Goal: Task Accomplishment & Management: Complete application form

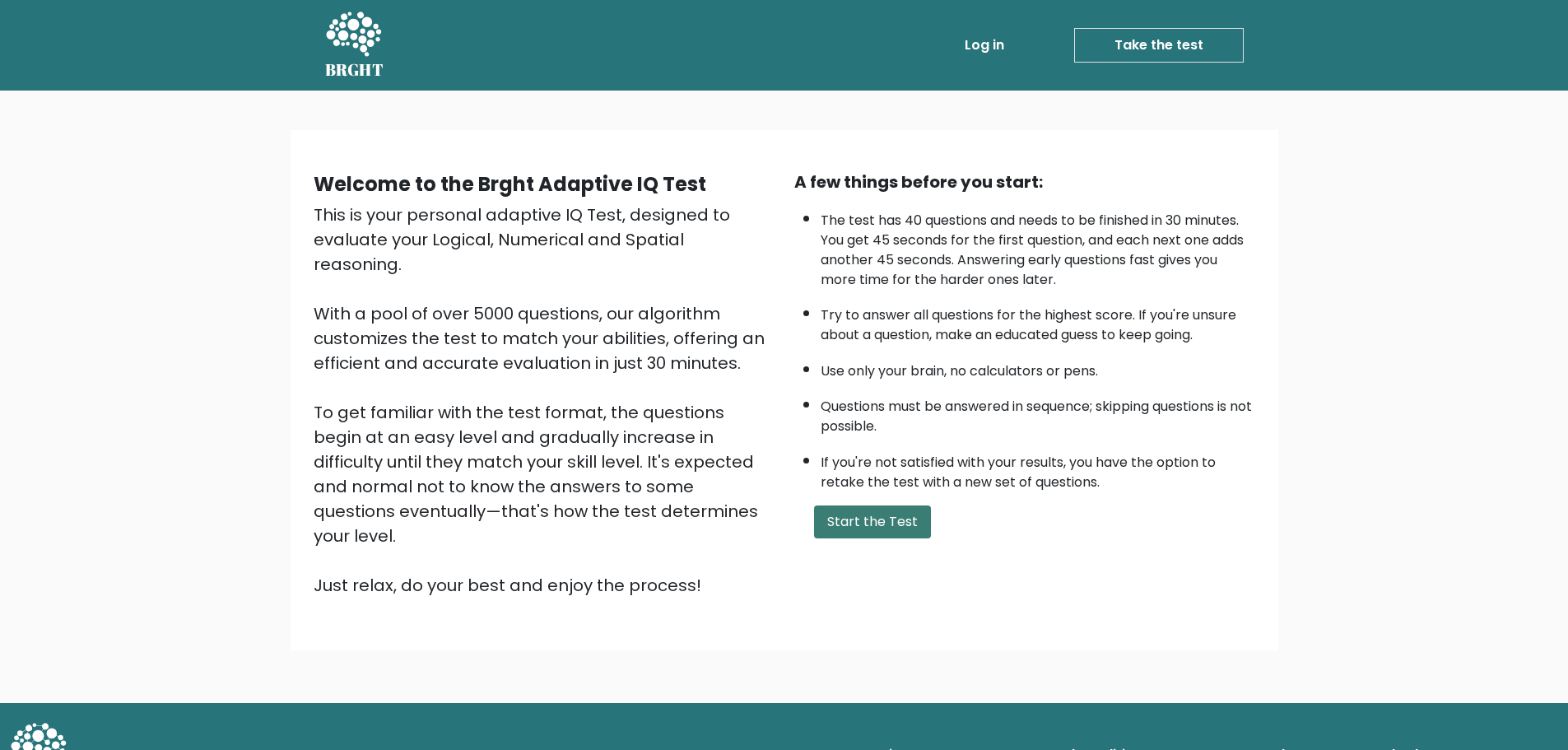
click at [897, 513] on button "Start the Test" at bounding box center [873, 522] width 117 height 33
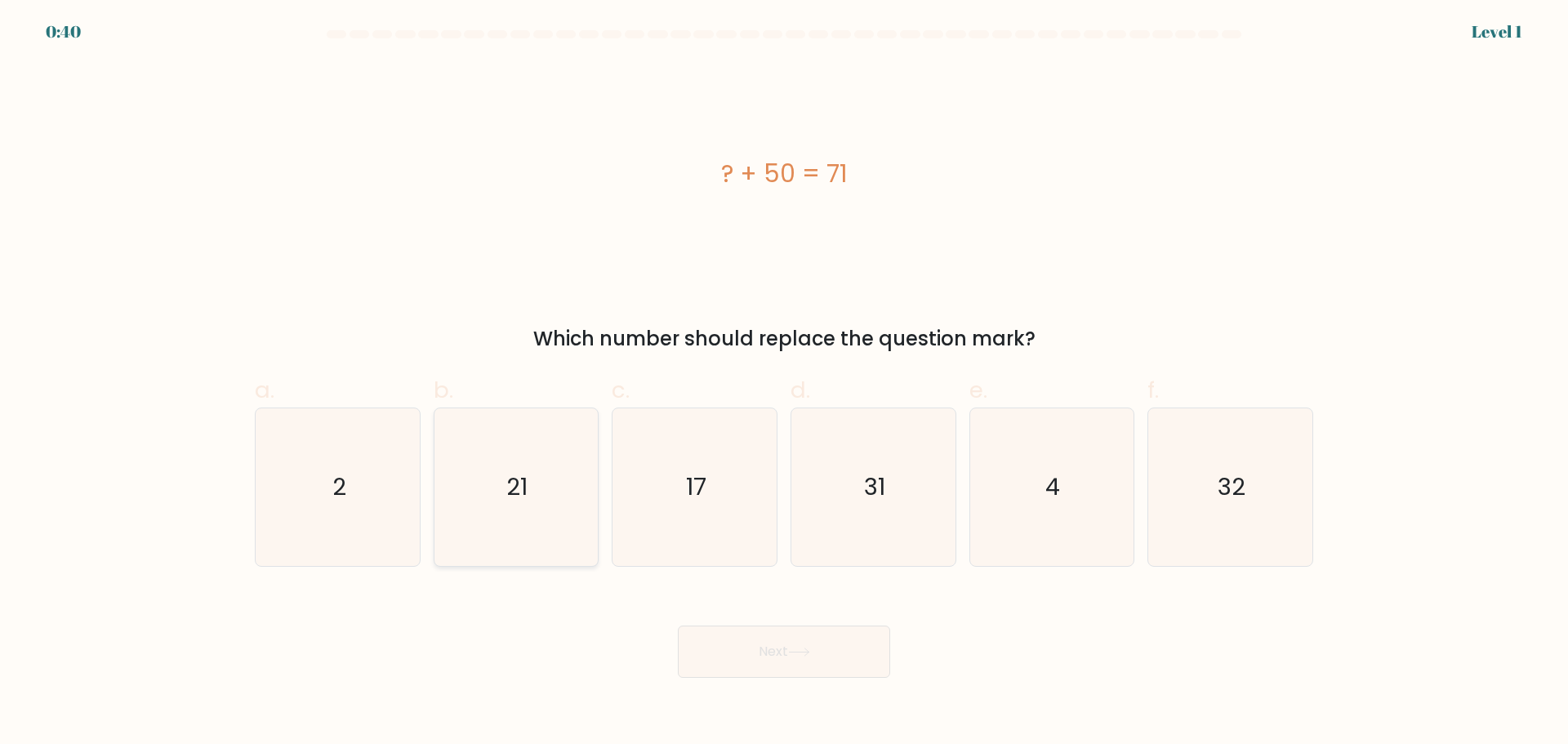
click at [510, 474] on text "21" at bounding box center [517, 486] width 21 height 33
click at [784, 383] on input "b. 21" at bounding box center [784, 377] width 1 height 11
radio input "true"
click at [772, 660] on button "Next" at bounding box center [784, 652] width 213 height 52
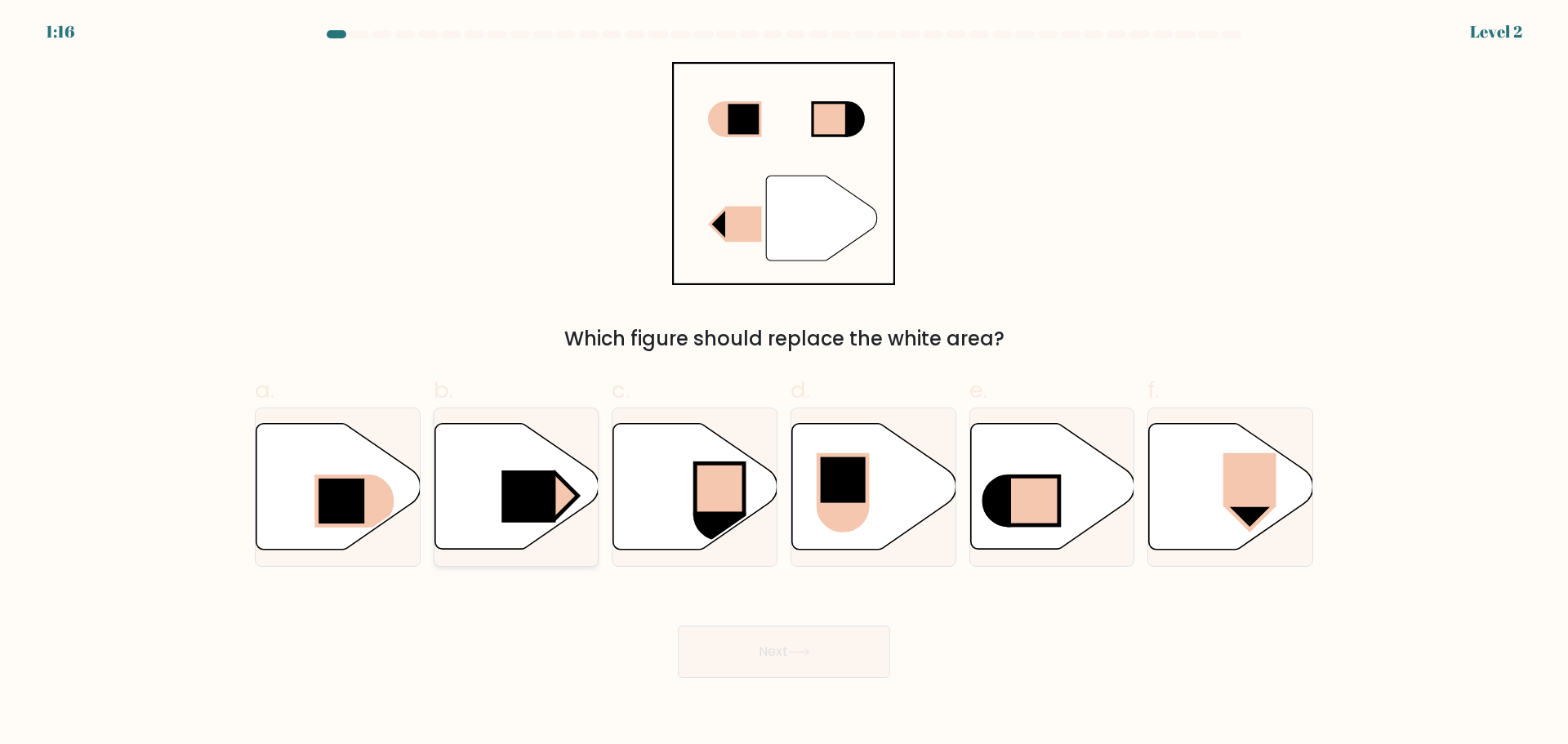
click at [495, 477] on icon at bounding box center [516, 486] width 164 height 126
click at [784, 383] on input "b." at bounding box center [784, 377] width 1 height 11
radio input "true"
click at [845, 656] on button "Next" at bounding box center [784, 652] width 213 height 52
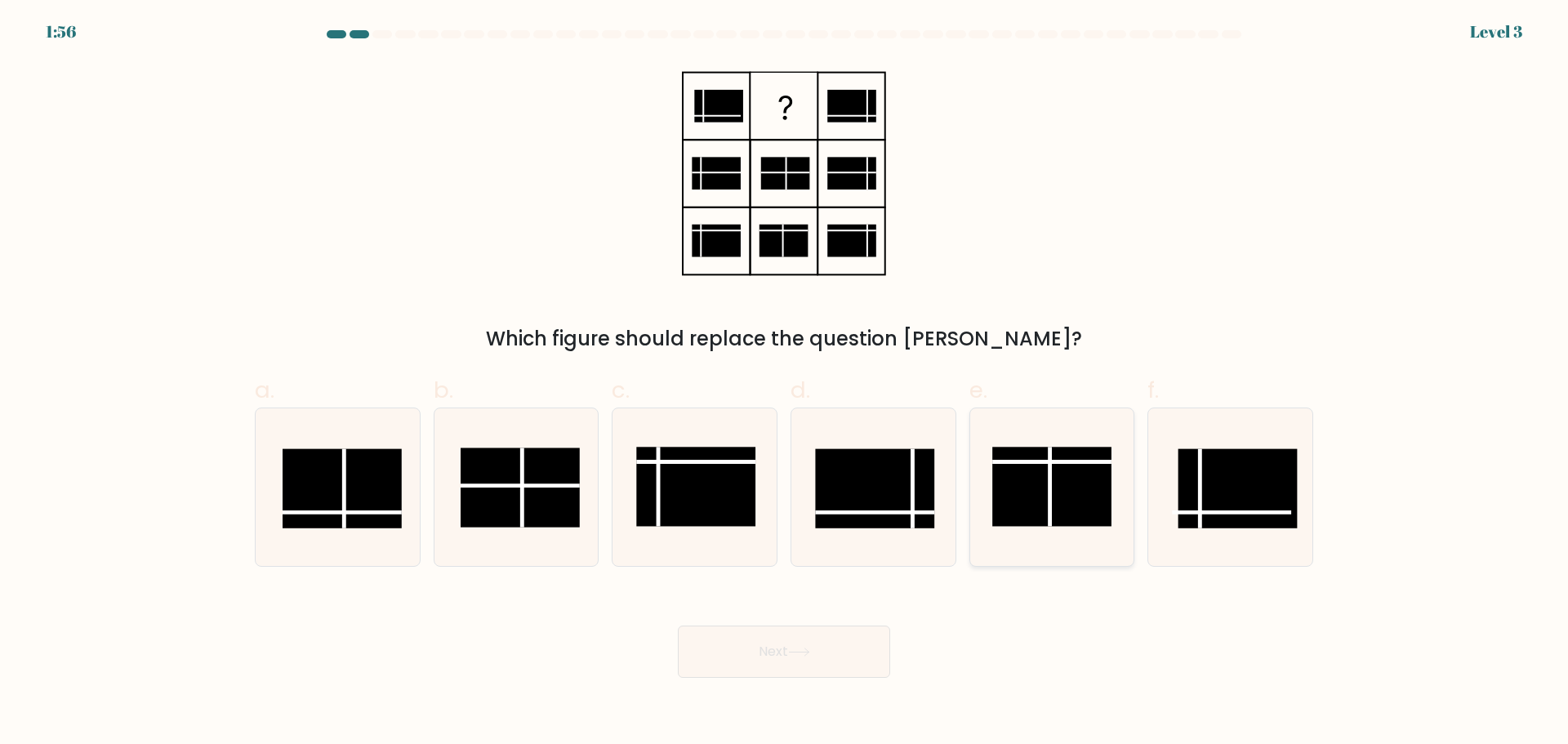
click at [1054, 482] on rect at bounding box center [1052, 486] width 119 height 79
click at [785, 383] on input "e." at bounding box center [784, 377] width 1 height 11
radio input "true"
click at [840, 632] on button "Next" at bounding box center [784, 652] width 213 height 52
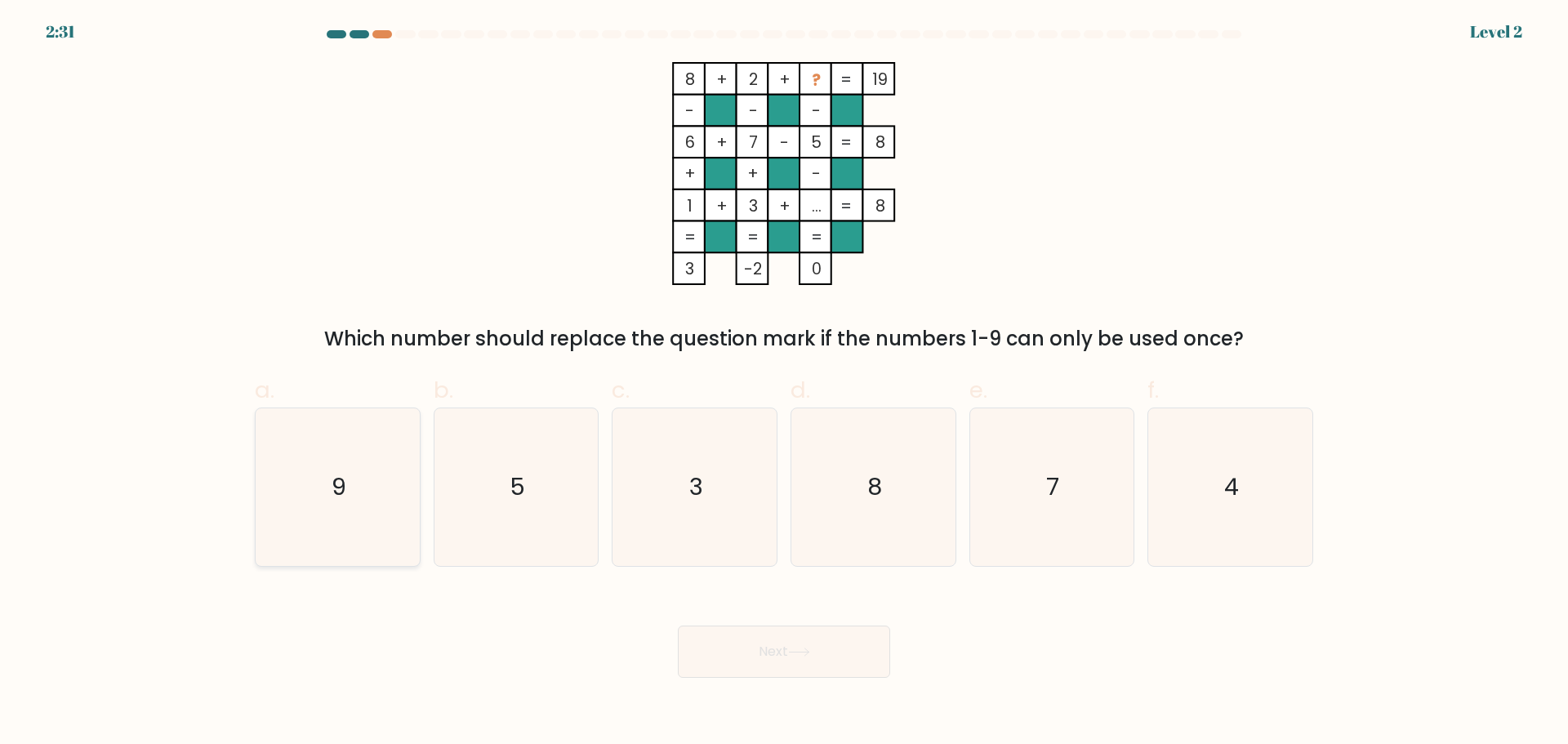
click at [365, 470] on icon "9" at bounding box center [338, 486] width 158 height 158
click at [784, 383] on input "a. 9" at bounding box center [784, 377] width 1 height 11
radio input "true"
click at [826, 650] on button "Next" at bounding box center [784, 652] width 213 height 52
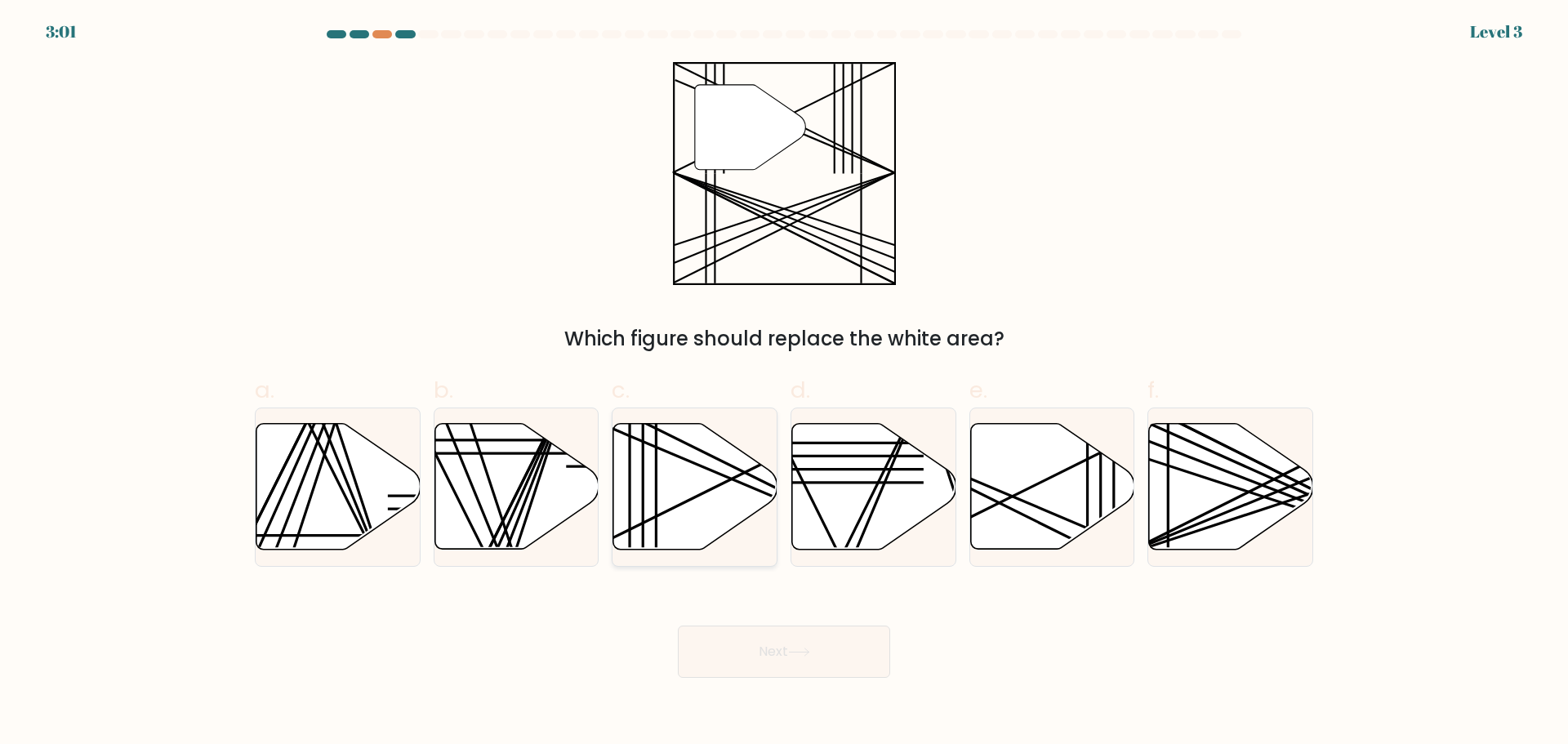
click at [721, 498] on icon at bounding box center [695, 486] width 164 height 126
click at [784, 383] on input "c." at bounding box center [784, 377] width 1 height 11
radio input "true"
click at [779, 639] on button "Next" at bounding box center [784, 652] width 213 height 52
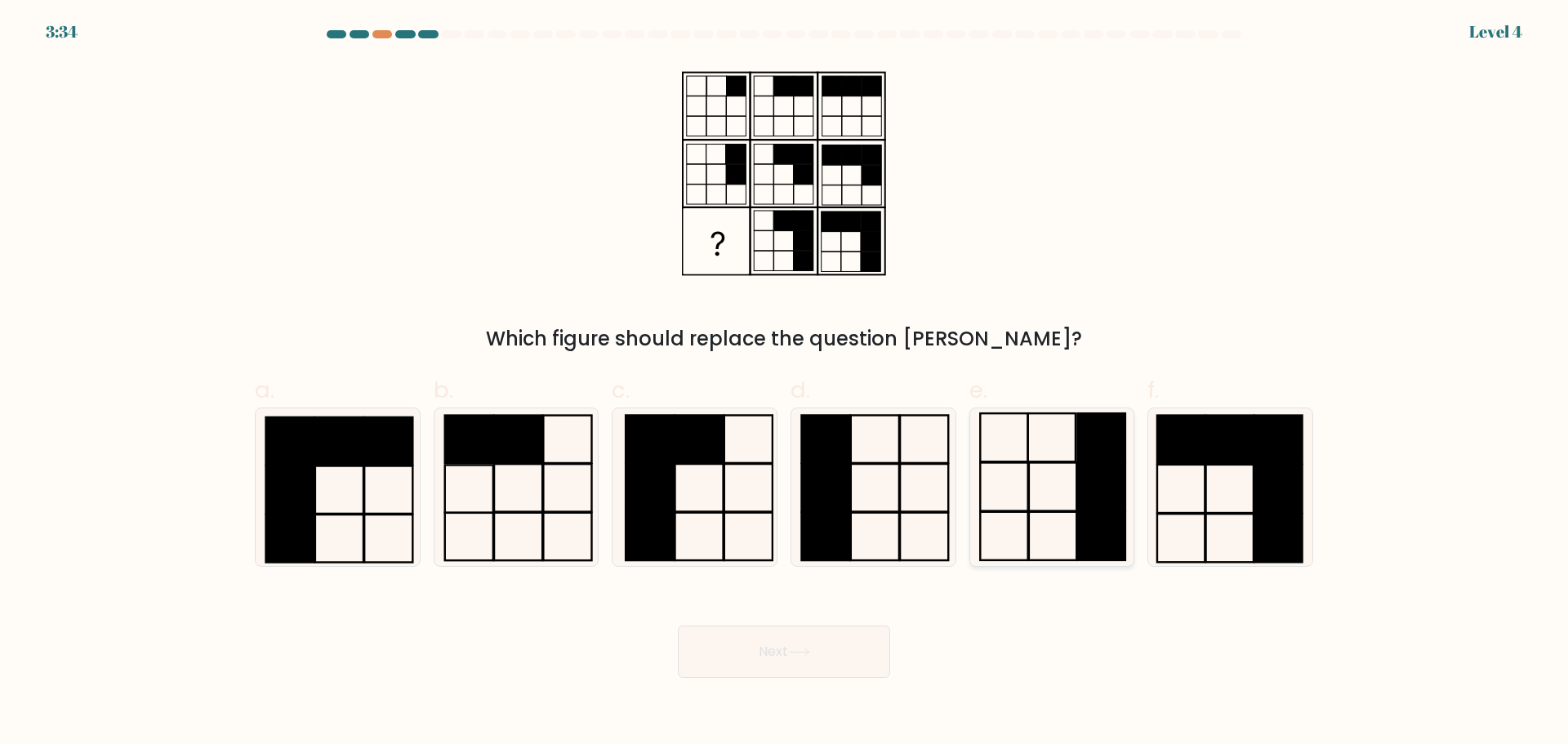
click at [1024, 522] on icon at bounding box center [1051, 486] width 158 height 158
click at [785, 383] on input "e." at bounding box center [784, 377] width 1 height 11
radio input "true"
click at [794, 656] on icon at bounding box center [799, 652] width 22 height 9
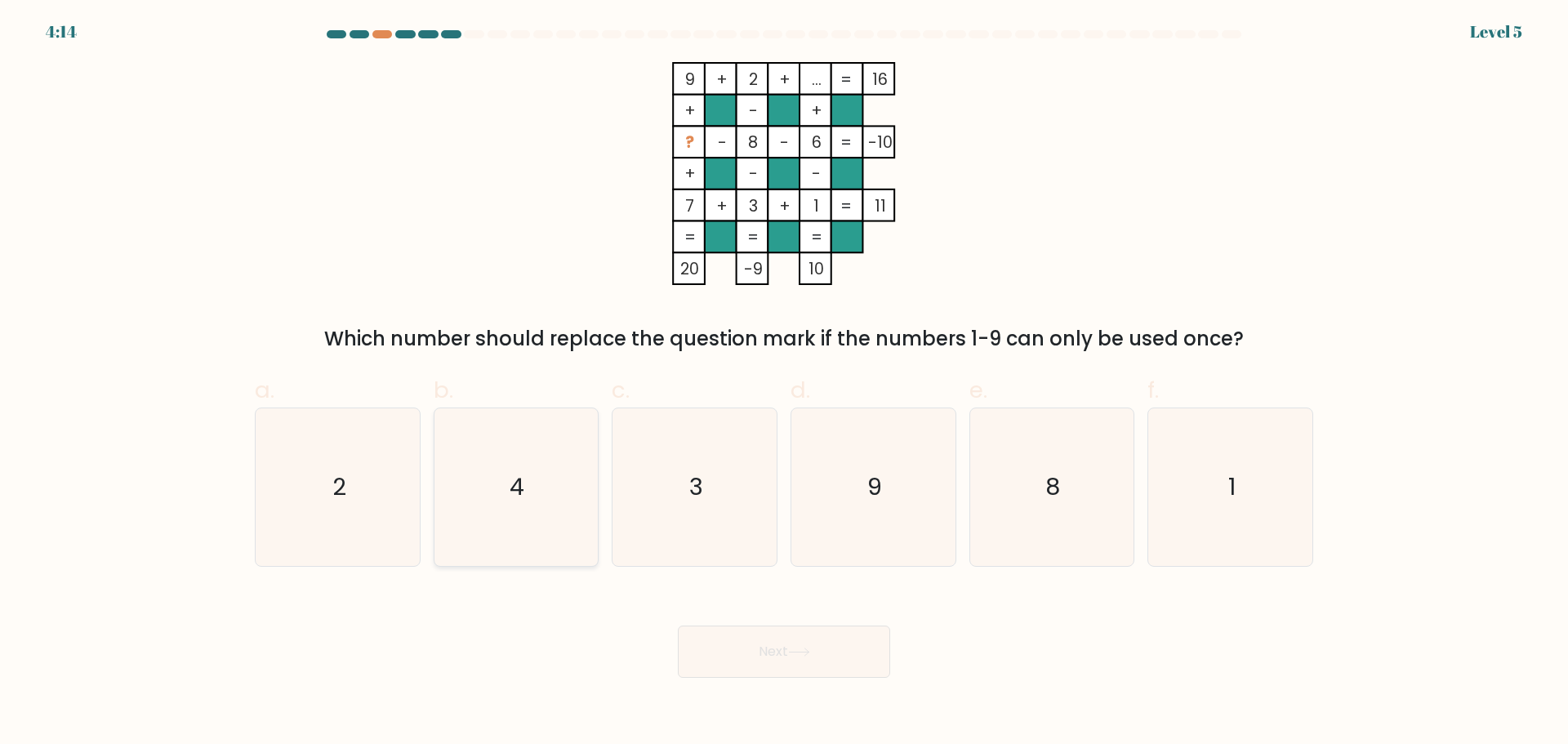
click at [526, 505] on icon "4" at bounding box center [515, 486] width 158 height 158
click at [784, 383] on input "b. 4" at bounding box center [784, 377] width 1 height 11
radio input "true"
click at [770, 650] on button "Next" at bounding box center [784, 652] width 213 height 52
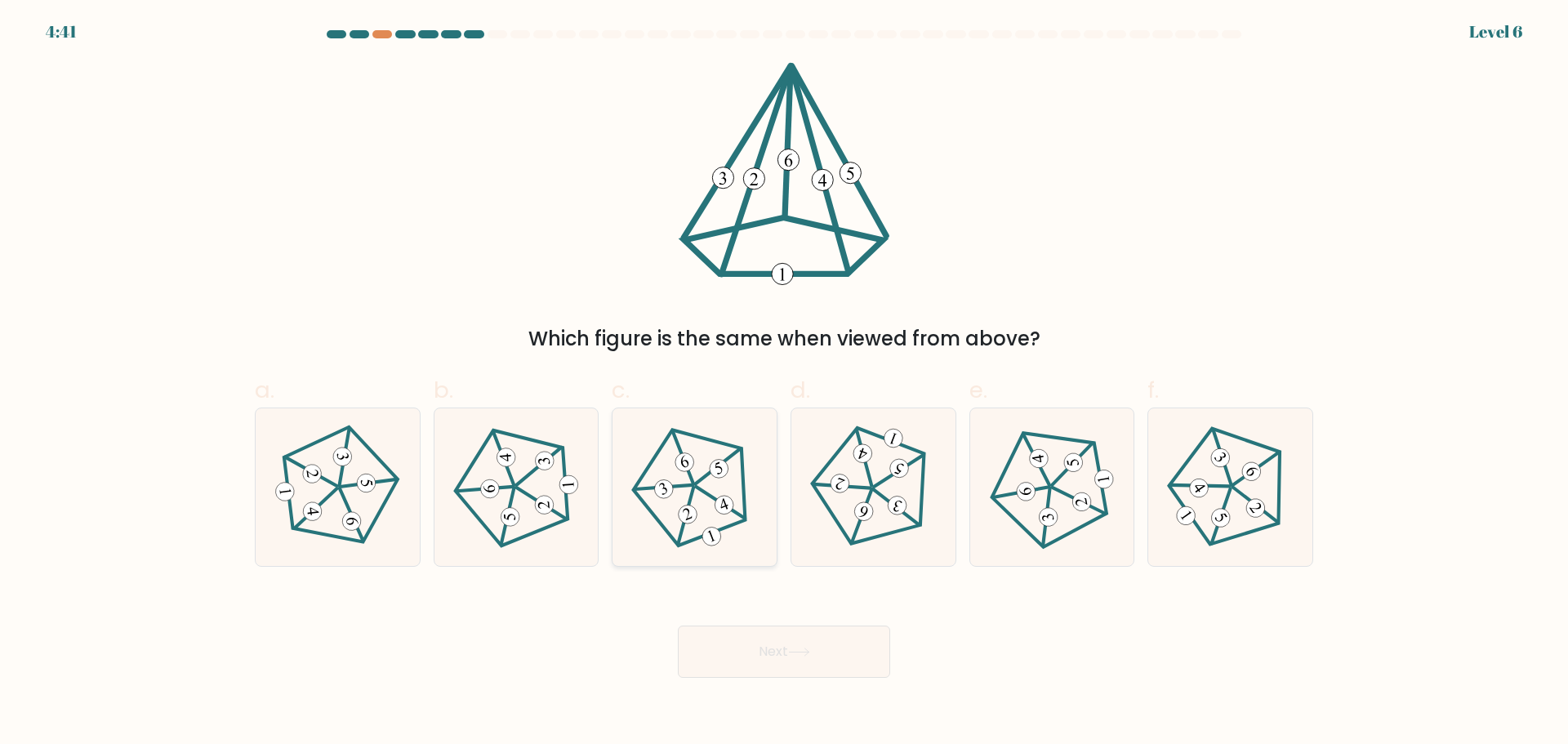
click at [680, 491] on icon at bounding box center [694, 486] width 126 height 126
click at [784, 383] on input "c." at bounding box center [784, 377] width 1 height 11
radio input "true"
click at [765, 655] on button "Next" at bounding box center [784, 652] width 213 height 52
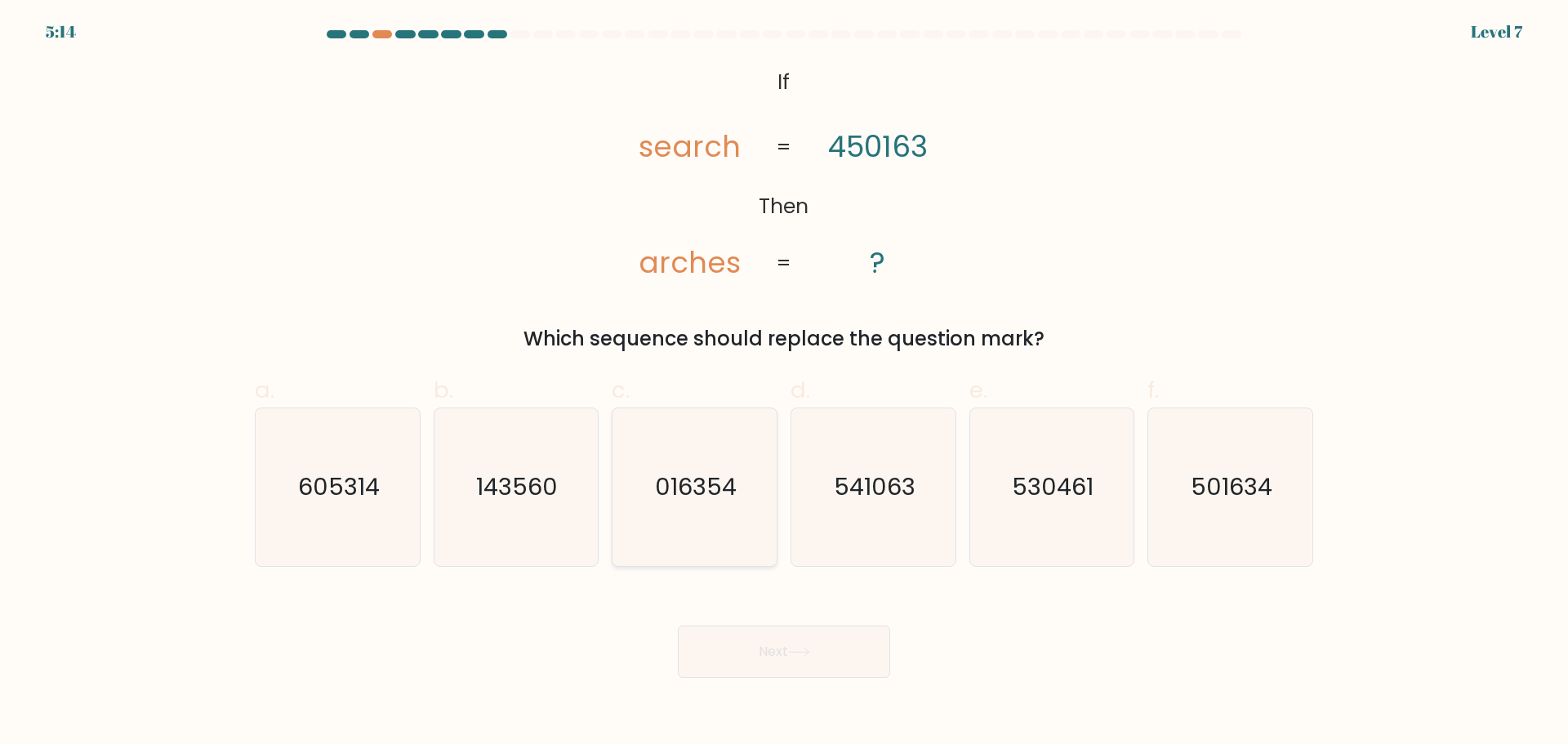
click at [691, 501] on text "016354" at bounding box center [697, 486] width 82 height 33
click at [784, 383] on input "c. 016354" at bounding box center [784, 377] width 1 height 11
radio input "true"
click at [800, 662] on button "Next" at bounding box center [784, 652] width 213 height 52
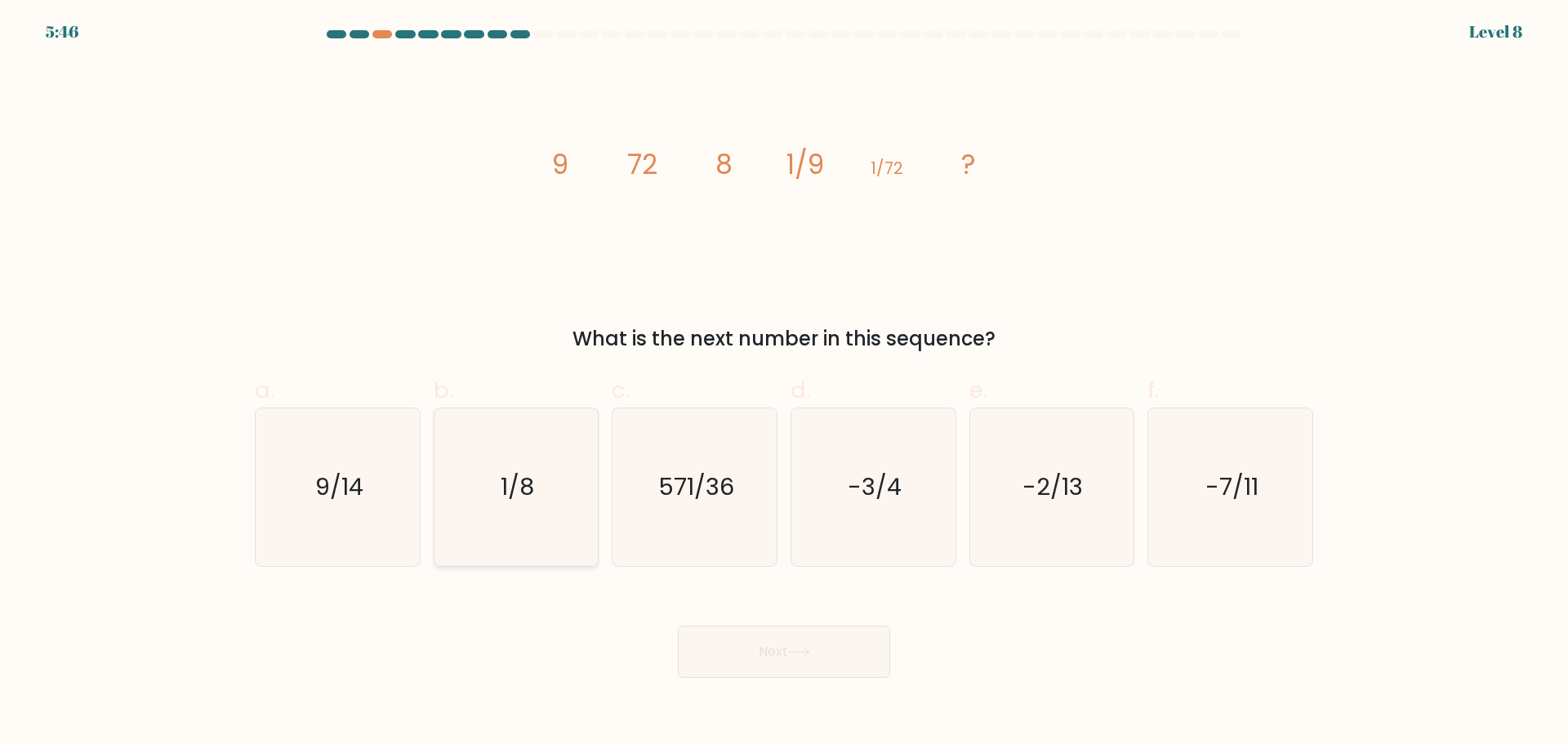
click at [519, 493] on text "1/8" at bounding box center [517, 486] width 34 height 33
click at [784, 383] on input "b. 1/8" at bounding box center [784, 377] width 1 height 11
radio input "true"
click at [788, 652] on button "Next" at bounding box center [784, 652] width 213 height 52
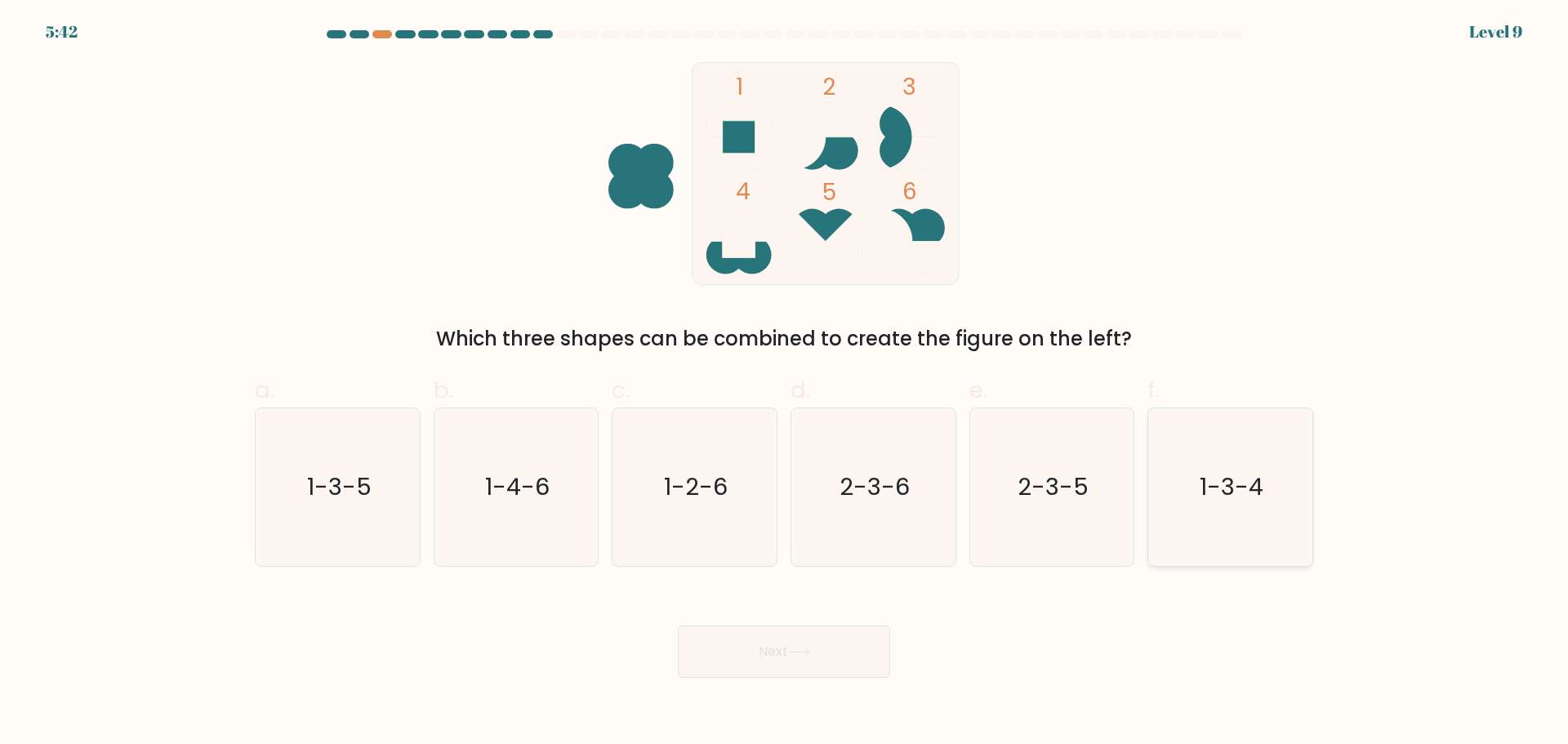
click at [1224, 474] on text "1-3-4" at bounding box center [1232, 486] width 64 height 33
click at [785, 383] on input "f. 1-3-4" at bounding box center [784, 377] width 1 height 11
radio input "true"
click at [787, 660] on button "Next" at bounding box center [784, 652] width 213 height 52
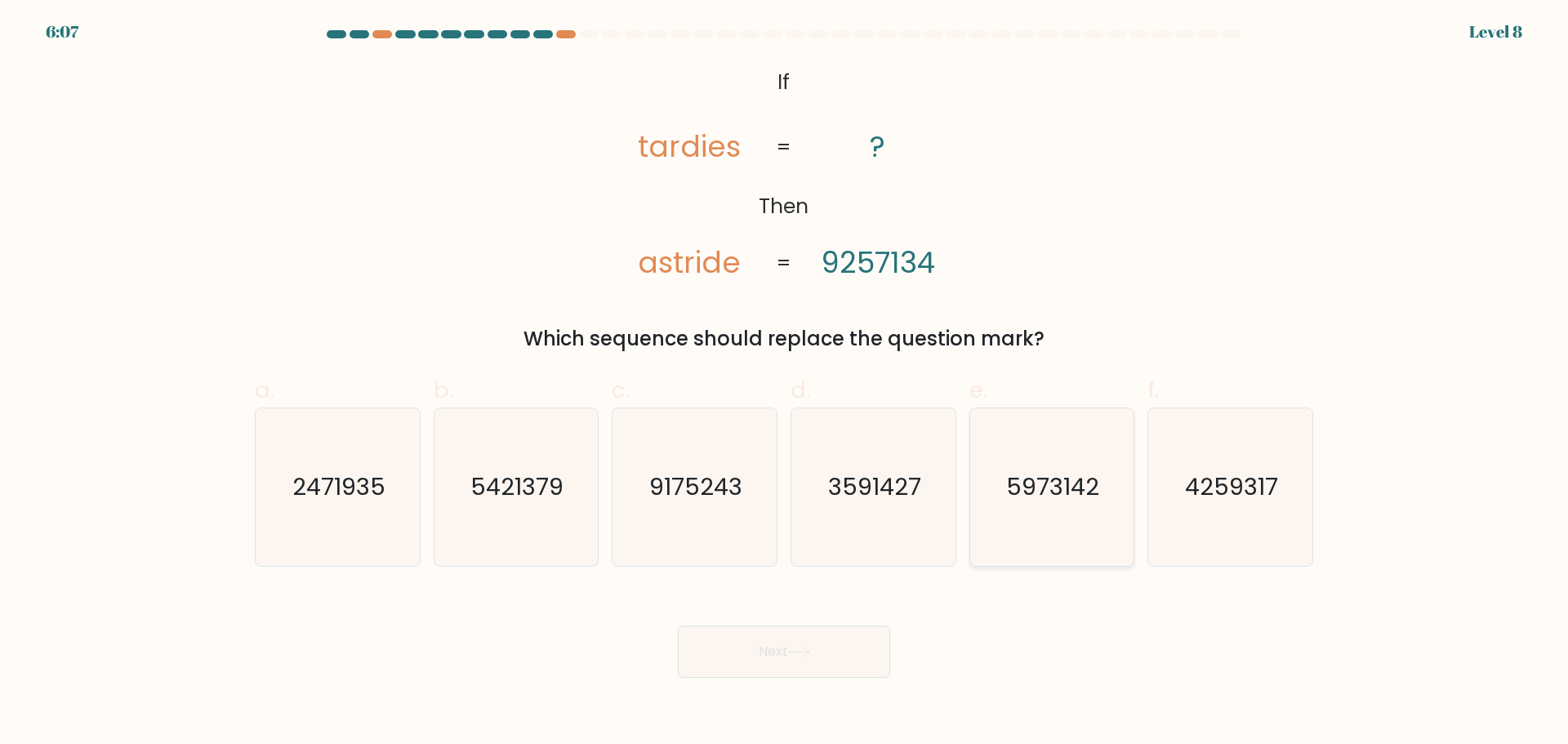
click at [1049, 508] on icon "5973142" at bounding box center [1051, 486] width 158 height 158
click at [785, 383] on input "e. 5973142" at bounding box center [784, 377] width 1 height 11
radio input "true"
click at [813, 638] on button "Next" at bounding box center [784, 652] width 213 height 52
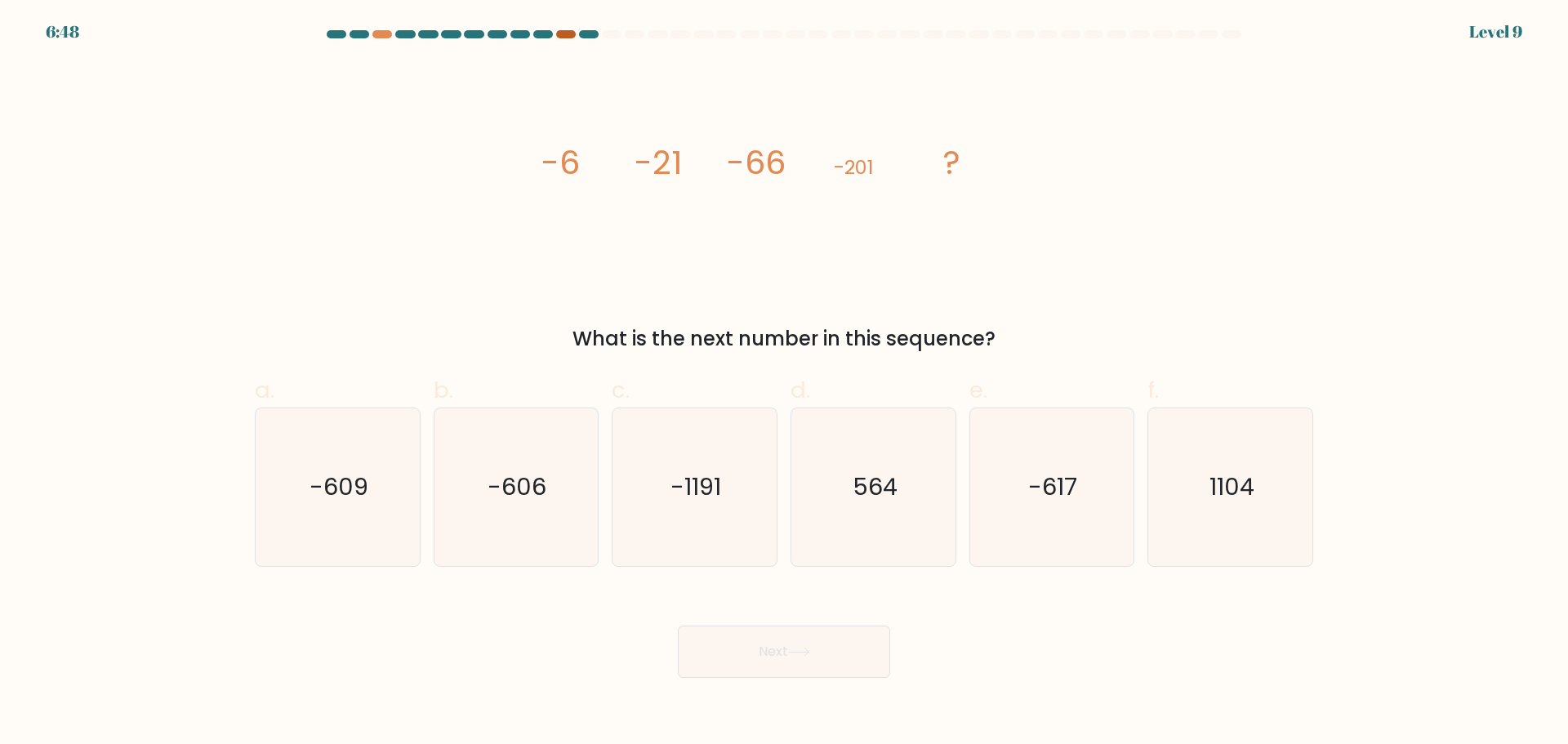
click at [570, 37] on div at bounding box center [566, 34] width 20 height 8
click at [535, 501] on text "-606" at bounding box center [517, 486] width 59 height 33
click at [784, 383] on input "b. -606" at bounding box center [784, 377] width 1 height 11
radio input "true"
click at [804, 657] on button "Next" at bounding box center [784, 652] width 213 height 52
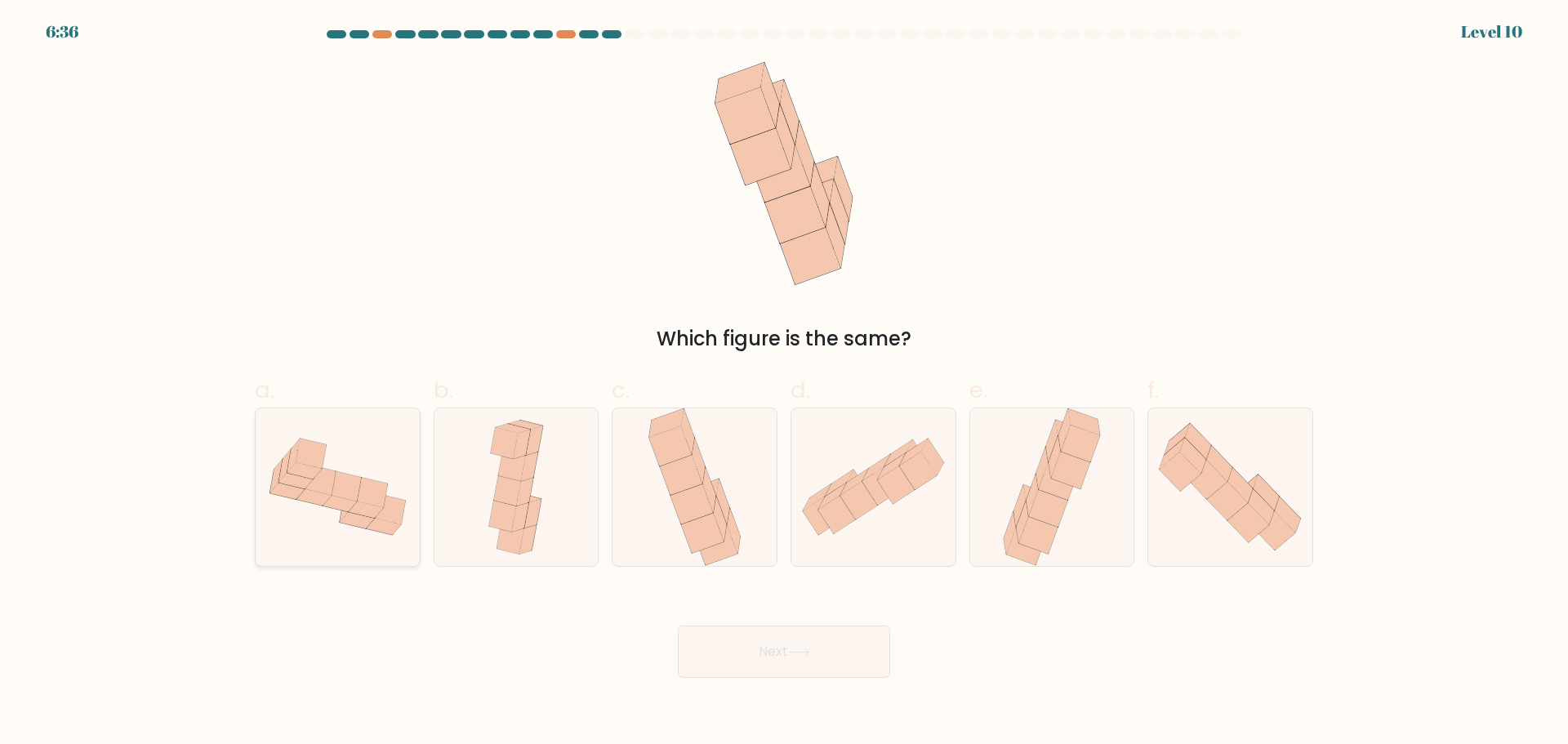
click at [336, 518] on icon at bounding box center [338, 486] width 164 height 123
click at [784, 383] on input "a." at bounding box center [784, 377] width 1 height 11
radio input "true"
click at [739, 648] on button "Next" at bounding box center [784, 652] width 213 height 52
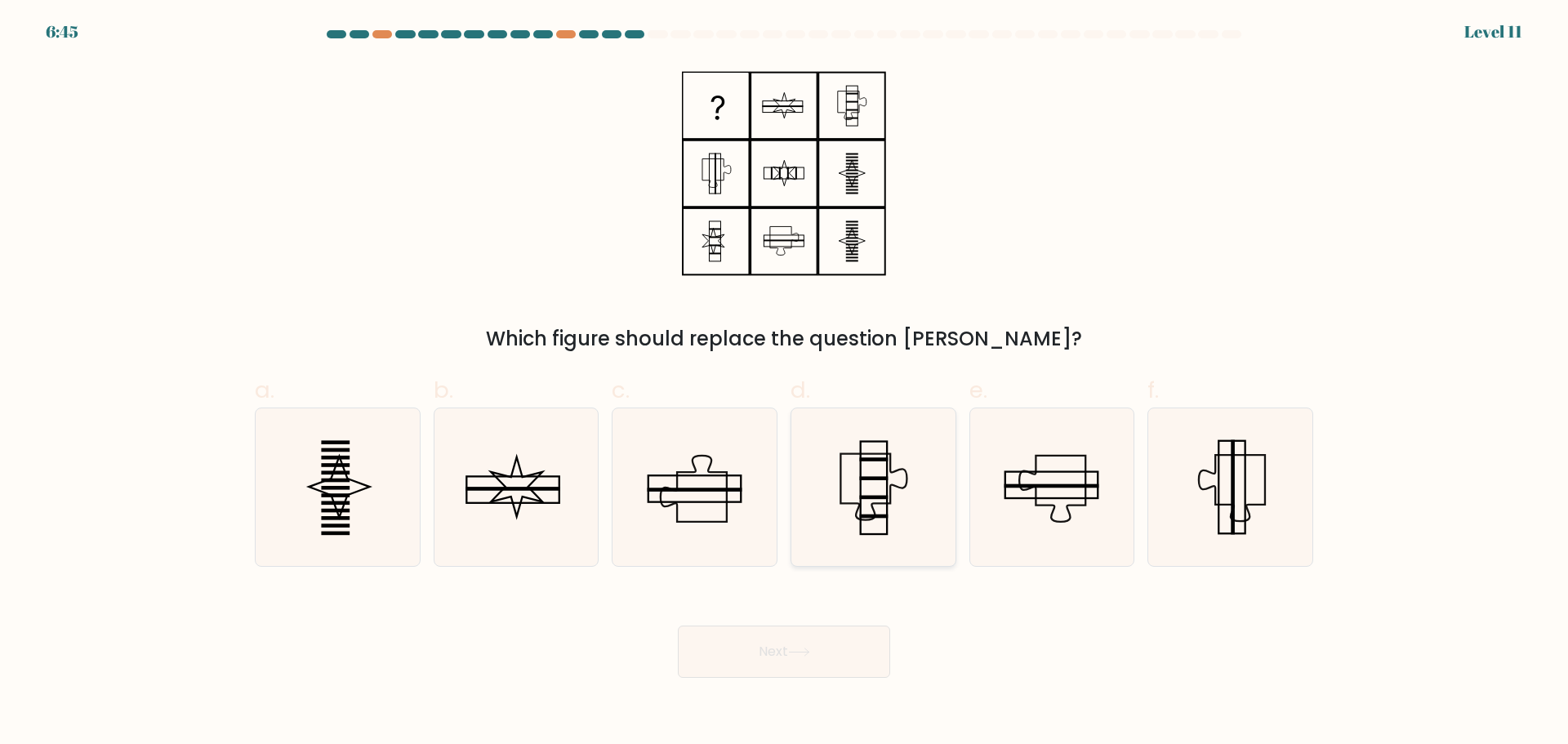
click at [864, 500] on icon at bounding box center [873, 486] width 158 height 158
click at [785, 383] on input "d." at bounding box center [784, 377] width 1 height 11
radio input "true"
click at [839, 648] on button "Next" at bounding box center [784, 652] width 213 height 52
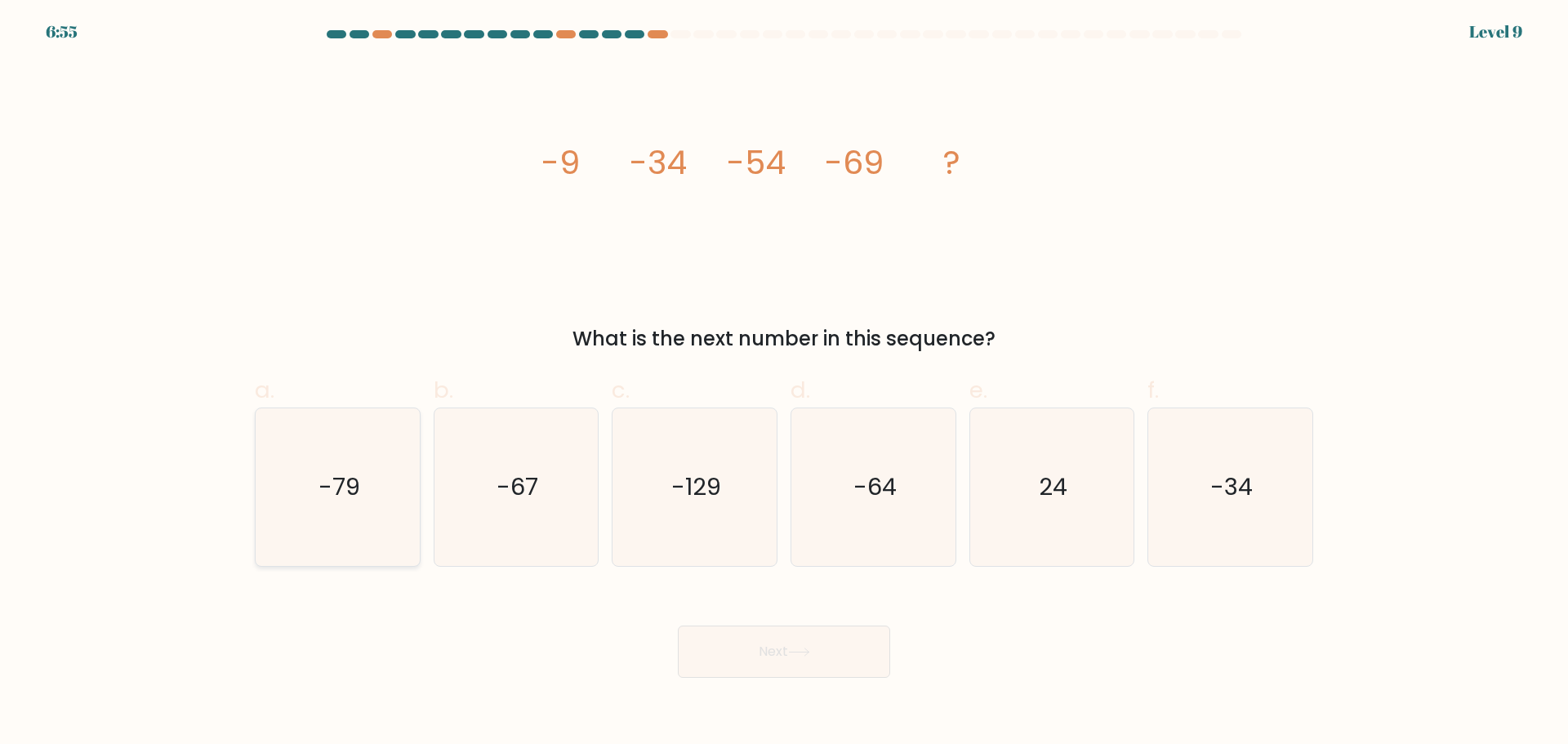
click at [385, 500] on icon "-79" at bounding box center [338, 486] width 158 height 158
click at [784, 383] on input "a. -79" at bounding box center [784, 377] width 1 height 11
radio input "true"
click at [840, 655] on button "Next" at bounding box center [784, 652] width 213 height 52
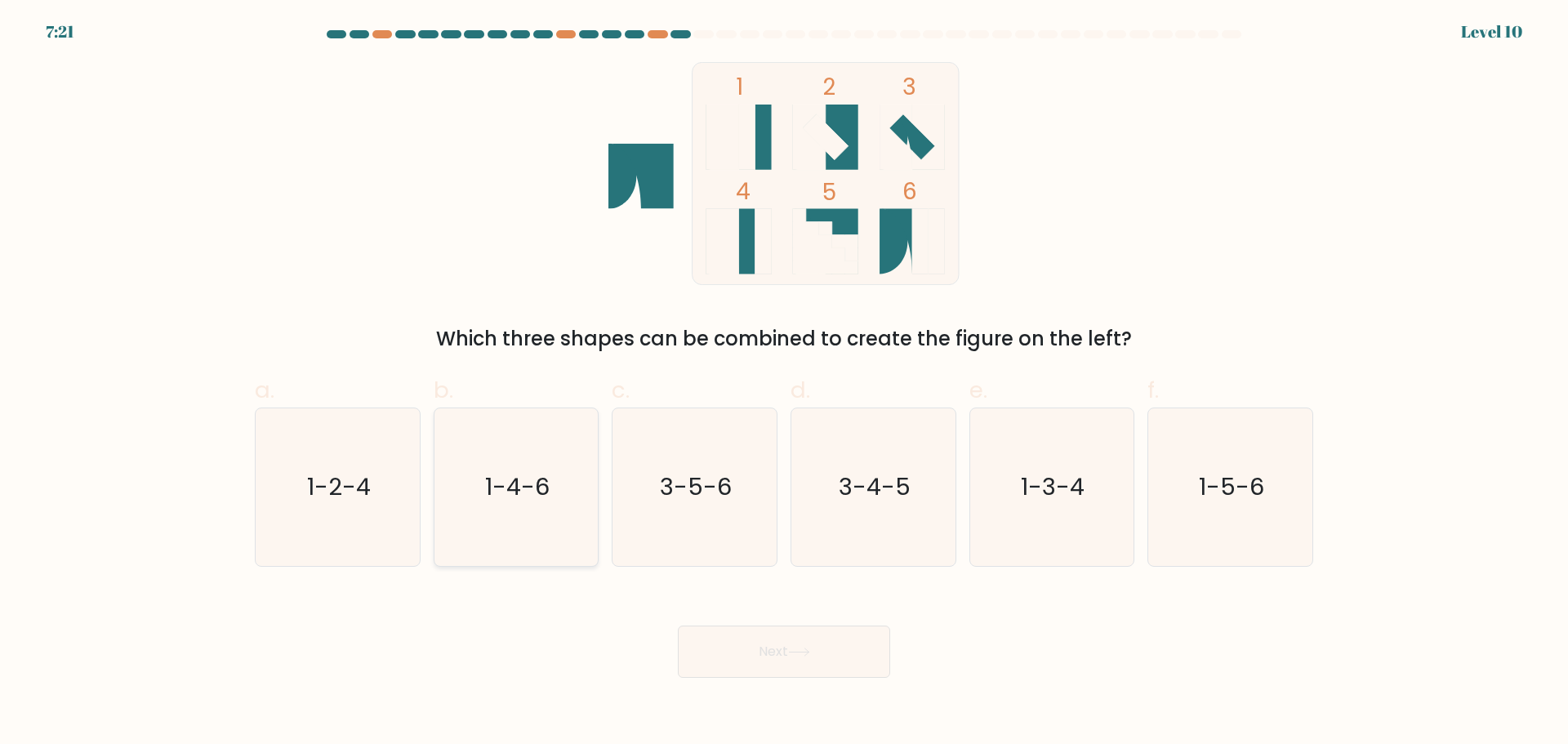
click at [492, 449] on icon "1-4-6" at bounding box center [515, 486] width 158 height 158
click at [784, 383] on input "b. 1-4-6" at bounding box center [784, 377] width 1 height 11
radio input "true"
click at [817, 644] on button "Next" at bounding box center [784, 652] width 213 height 52
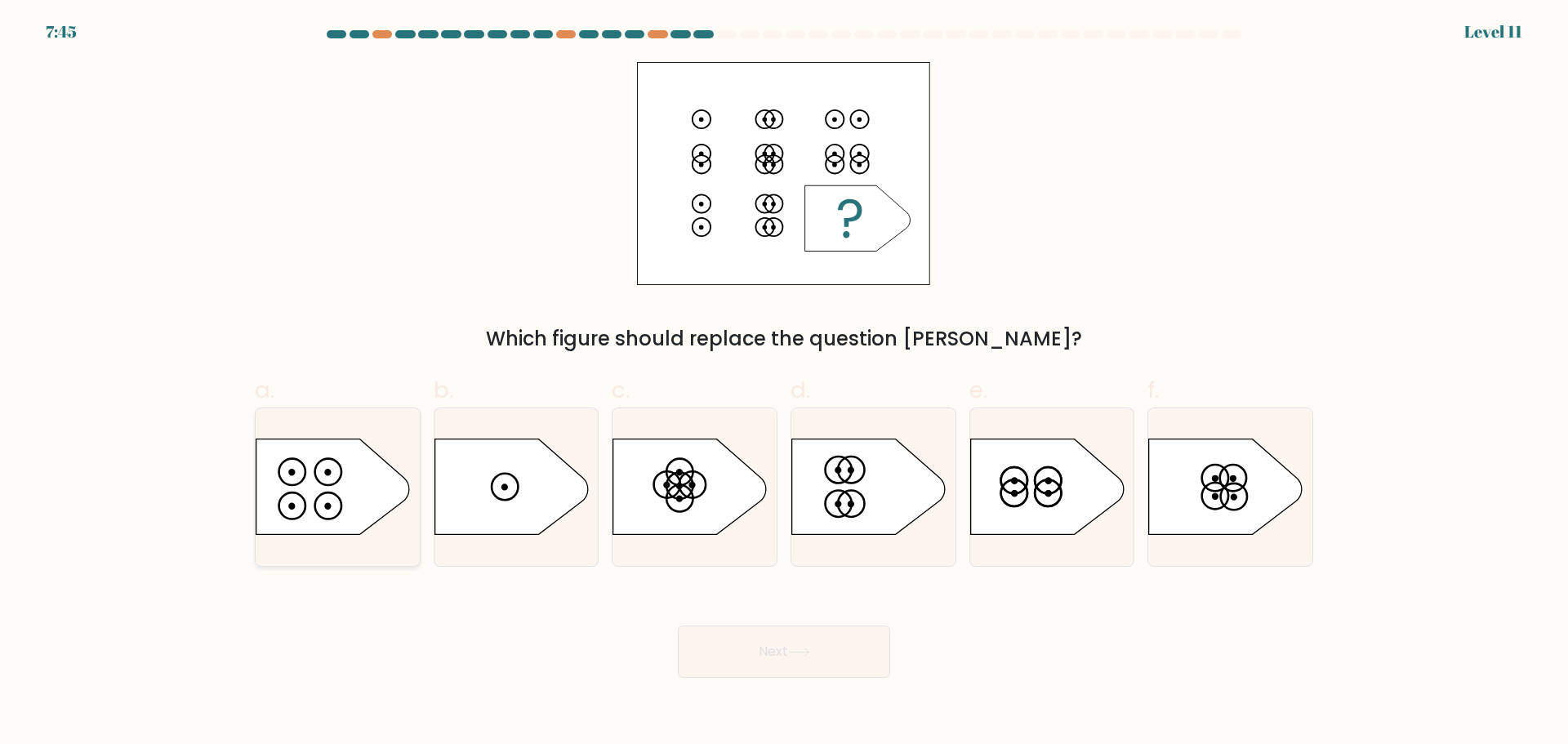
click at [329, 495] on icon at bounding box center [334, 486] width 154 height 96
click at [784, 383] on input "a." at bounding box center [784, 377] width 1 height 11
radio input "true"
click at [809, 654] on icon at bounding box center [799, 652] width 22 height 9
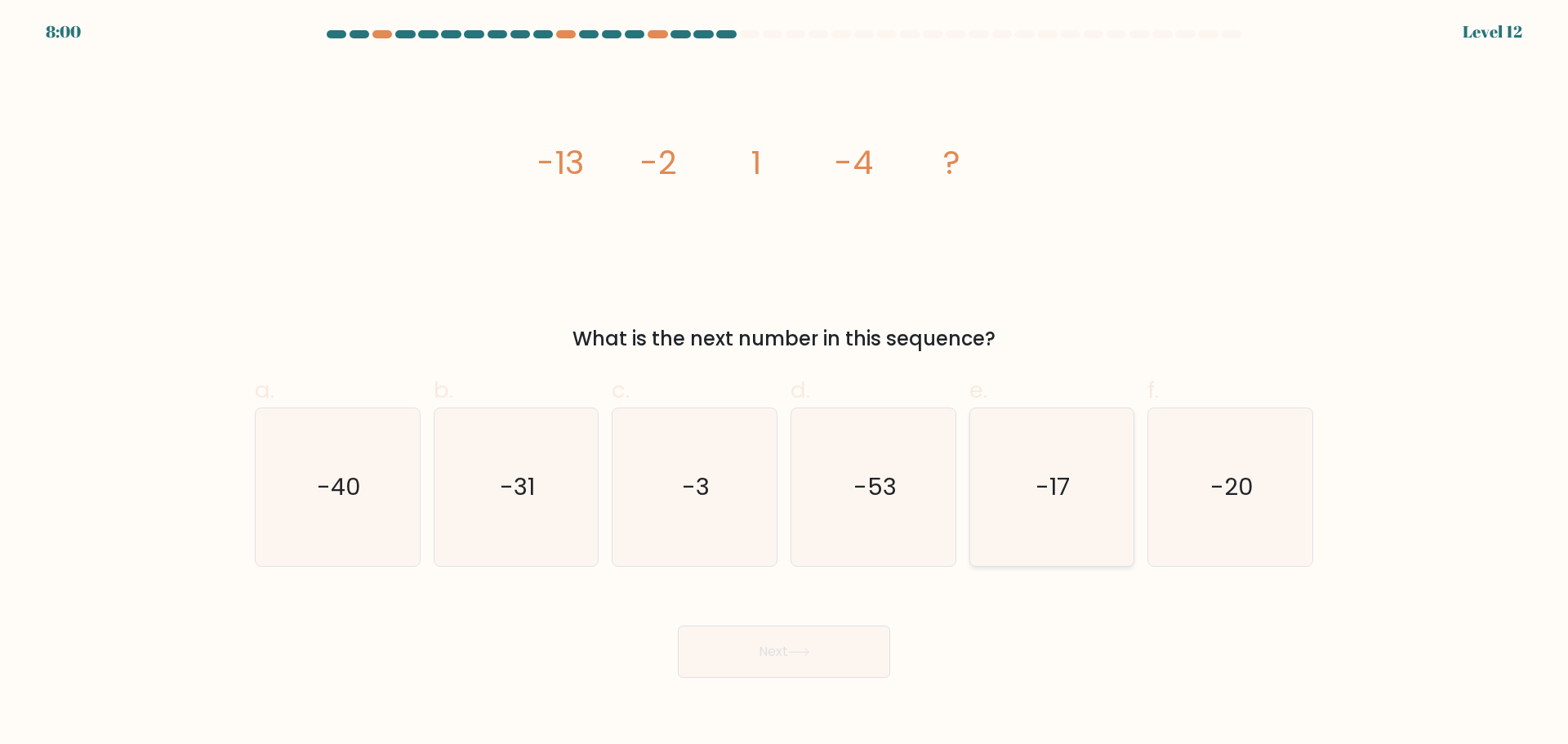
click at [1048, 534] on icon "-17" at bounding box center [1051, 486] width 158 height 158
click at [785, 383] on input "e. -17" at bounding box center [784, 377] width 1 height 11
radio input "true"
click at [1191, 495] on icon "-20" at bounding box center [1230, 486] width 158 height 158
click at [785, 383] on input "f. -20" at bounding box center [784, 377] width 1 height 11
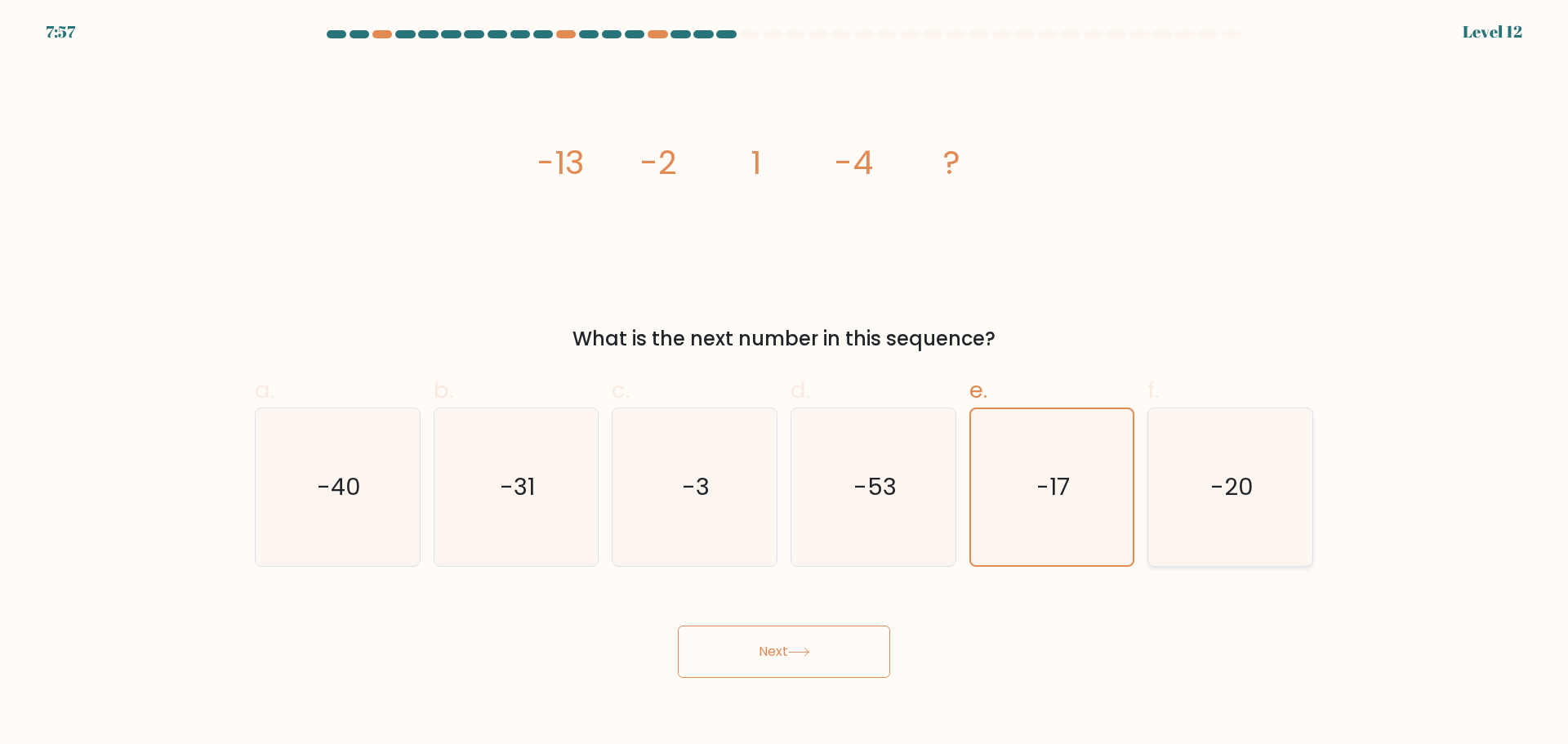
radio input "true"
click at [809, 654] on icon at bounding box center [799, 652] width 22 height 9
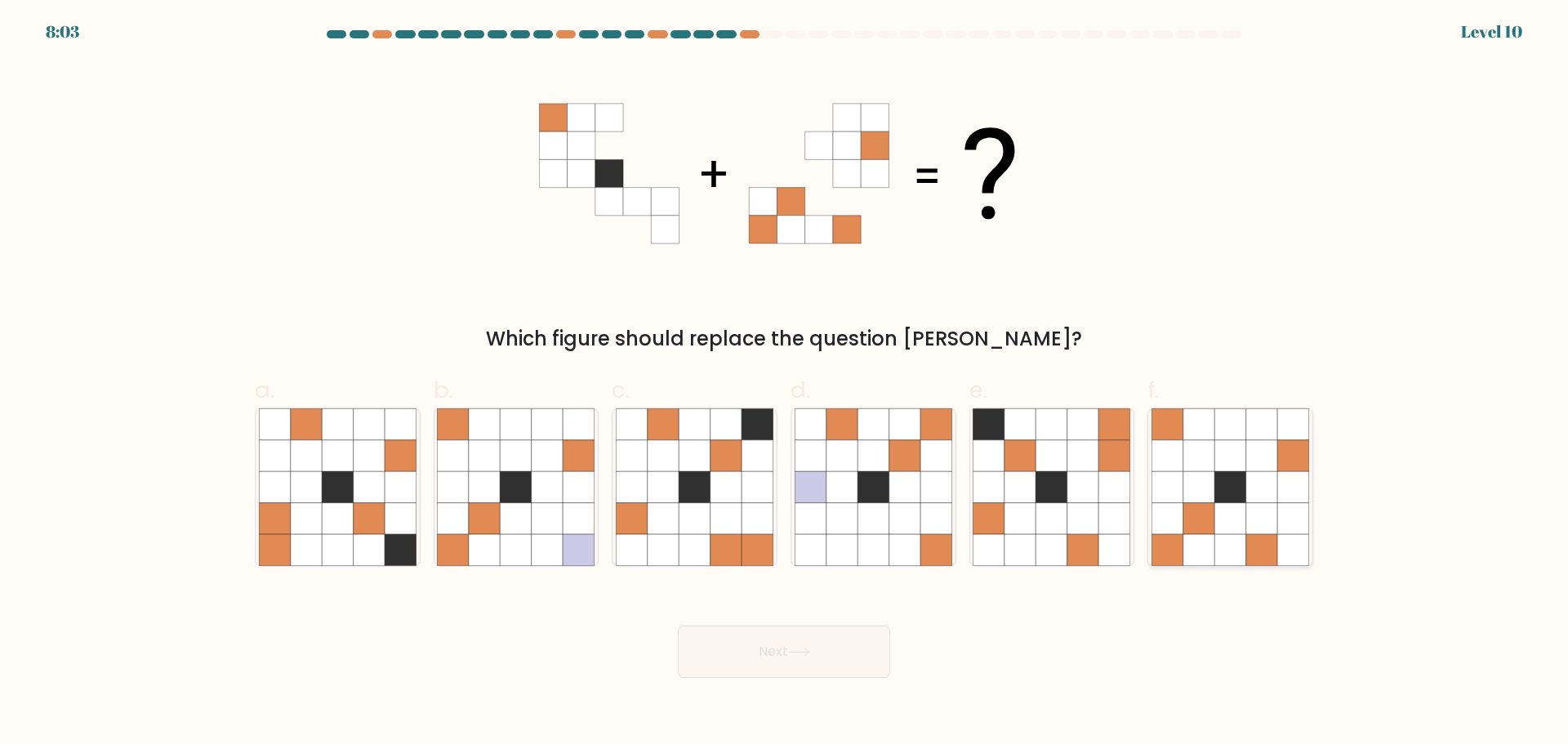
click at [1279, 497] on icon at bounding box center [1292, 486] width 31 height 31
click at [785, 383] on input "f." at bounding box center [784, 377] width 1 height 11
radio input "true"
click at [840, 646] on button "Next" at bounding box center [784, 652] width 213 height 52
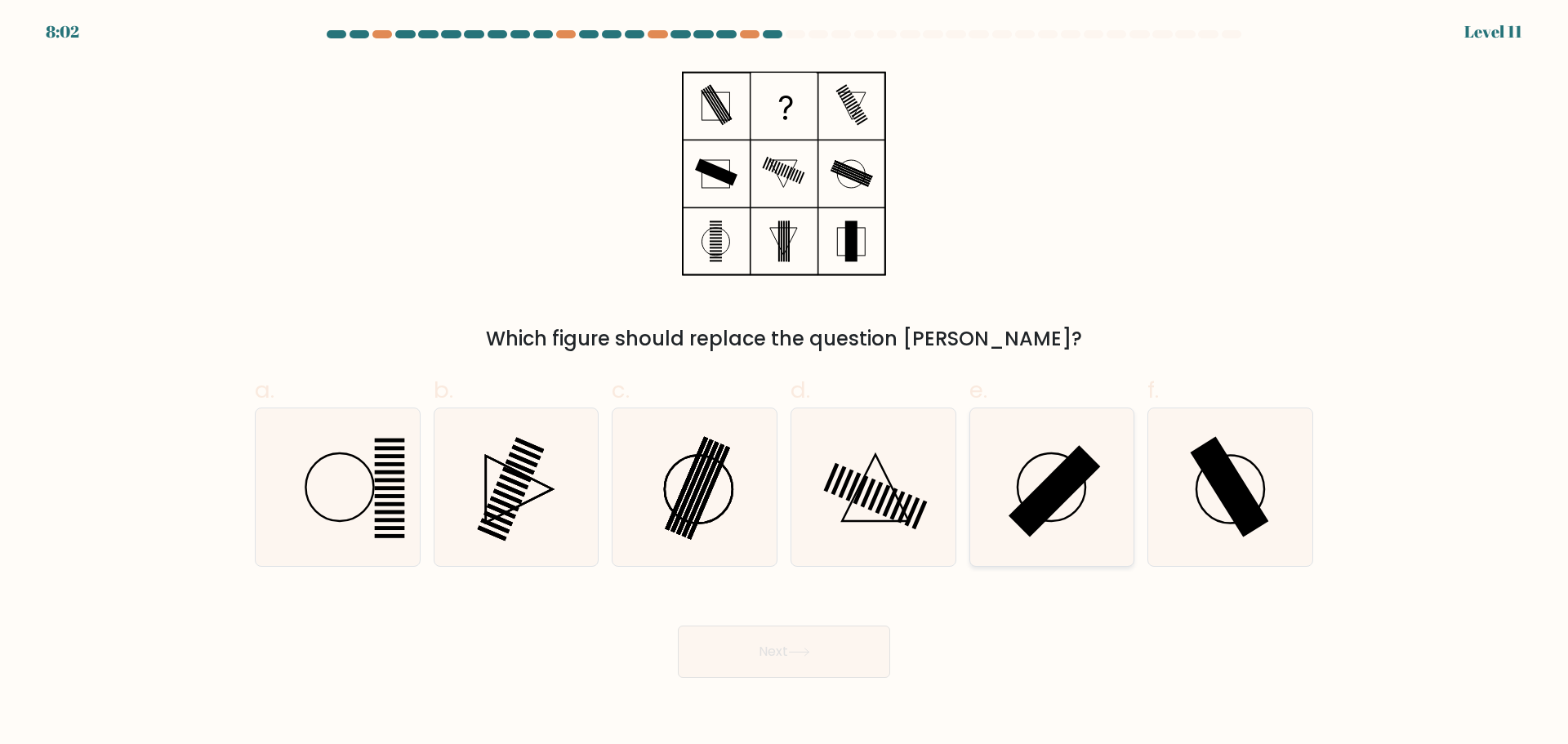
click at [1052, 505] on rect at bounding box center [1054, 491] width 92 height 92
click at [785, 383] on input "e." at bounding box center [784, 377] width 1 height 11
radio input "true"
click at [815, 656] on button "Next" at bounding box center [784, 652] width 213 height 52
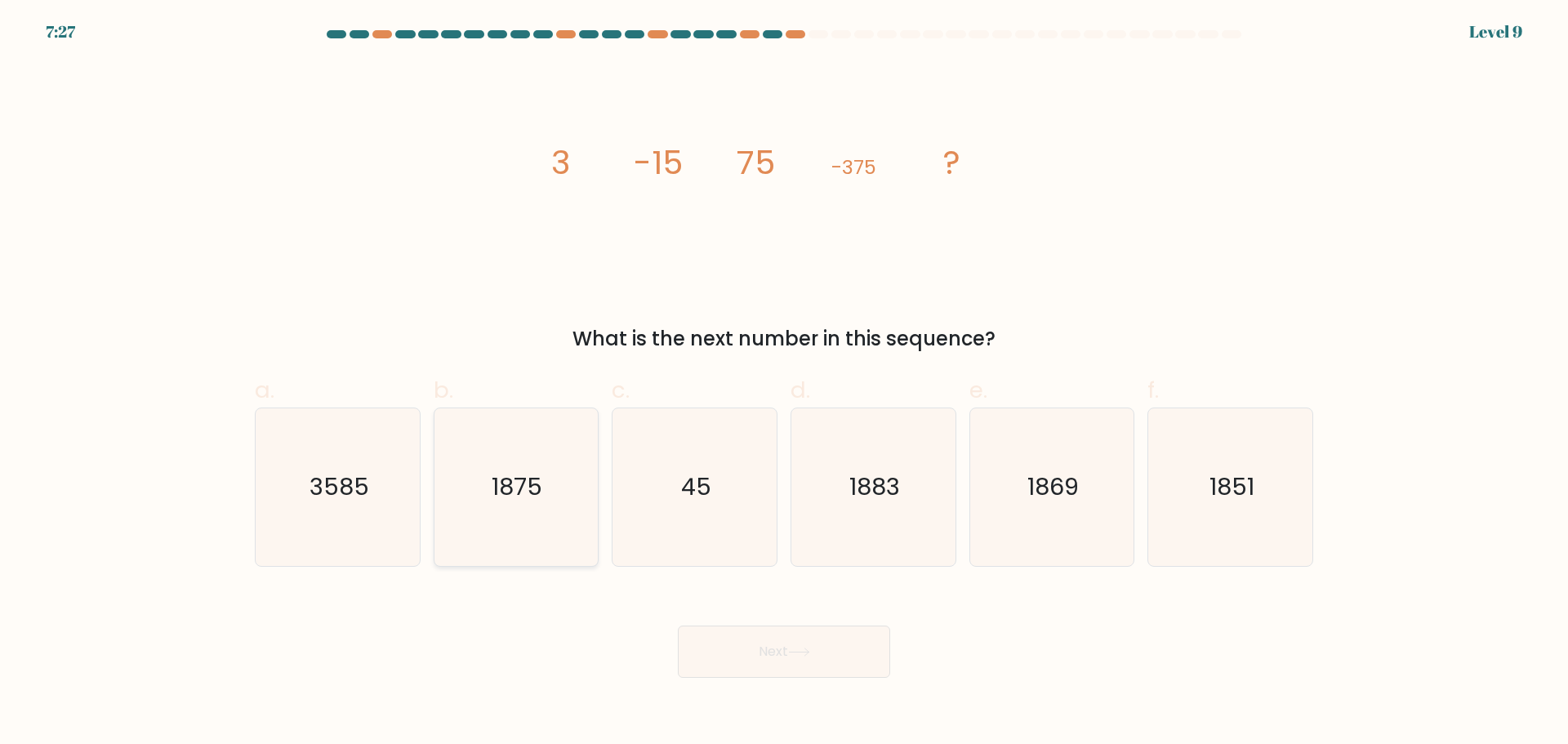
click at [544, 500] on icon "1875" at bounding box center [515, 486] width 158 height 158
click at [784, 383] on input "b. 1875" at bounding box center [784, 377] width 1 height 11
radio input "true"
click at [799, 645] on button "Next" at bounding box center [784, 652] width 213 height 52
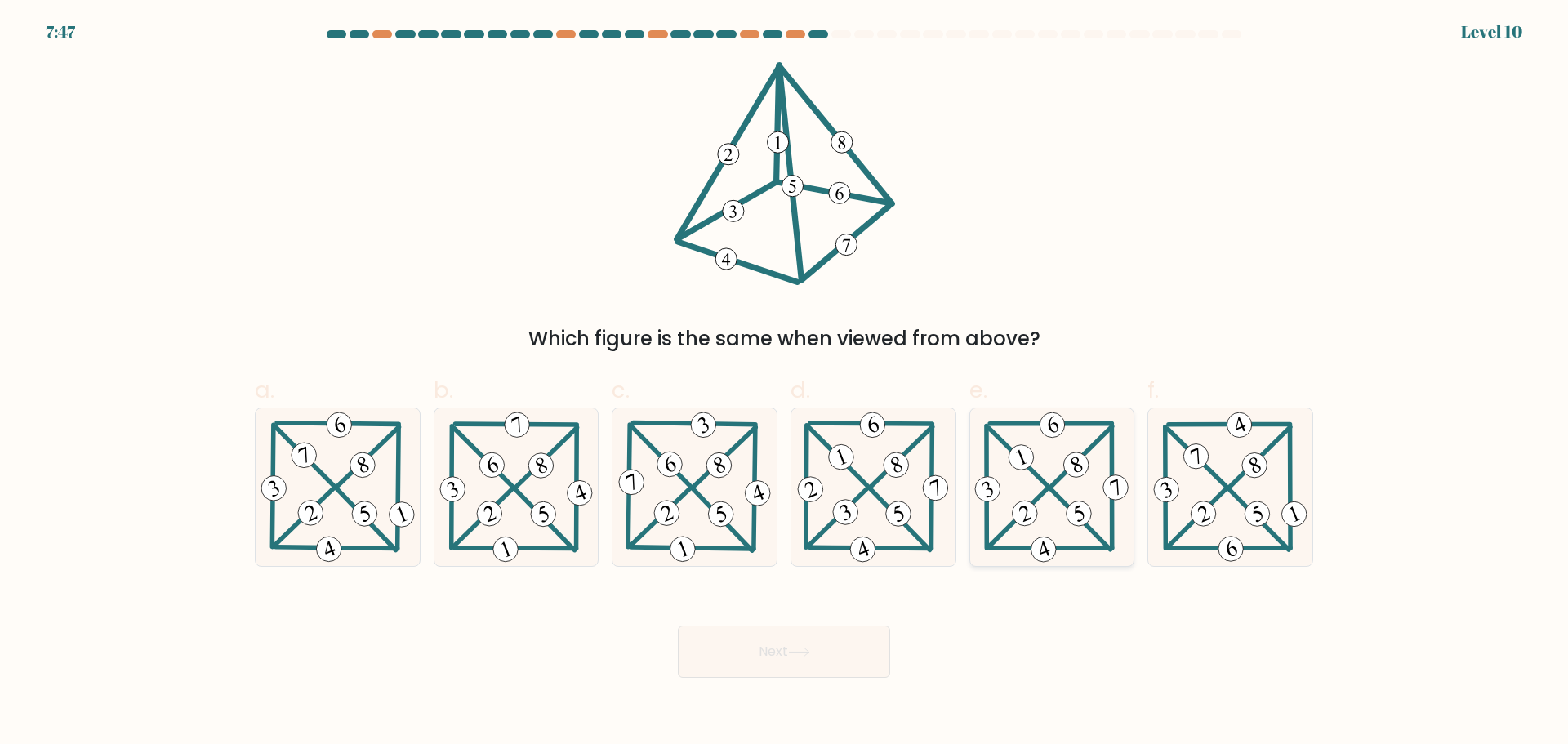
click at [1064, 491] on icon at bounding box center [1051, 486] width 161 height 158
click at [785, 383] on input "e." at bounding box center [784, 377] width 1 height 11
radio input "true"
click at [831, 646] on button "Next" at bounding box center [784, 652] width 213 height 52
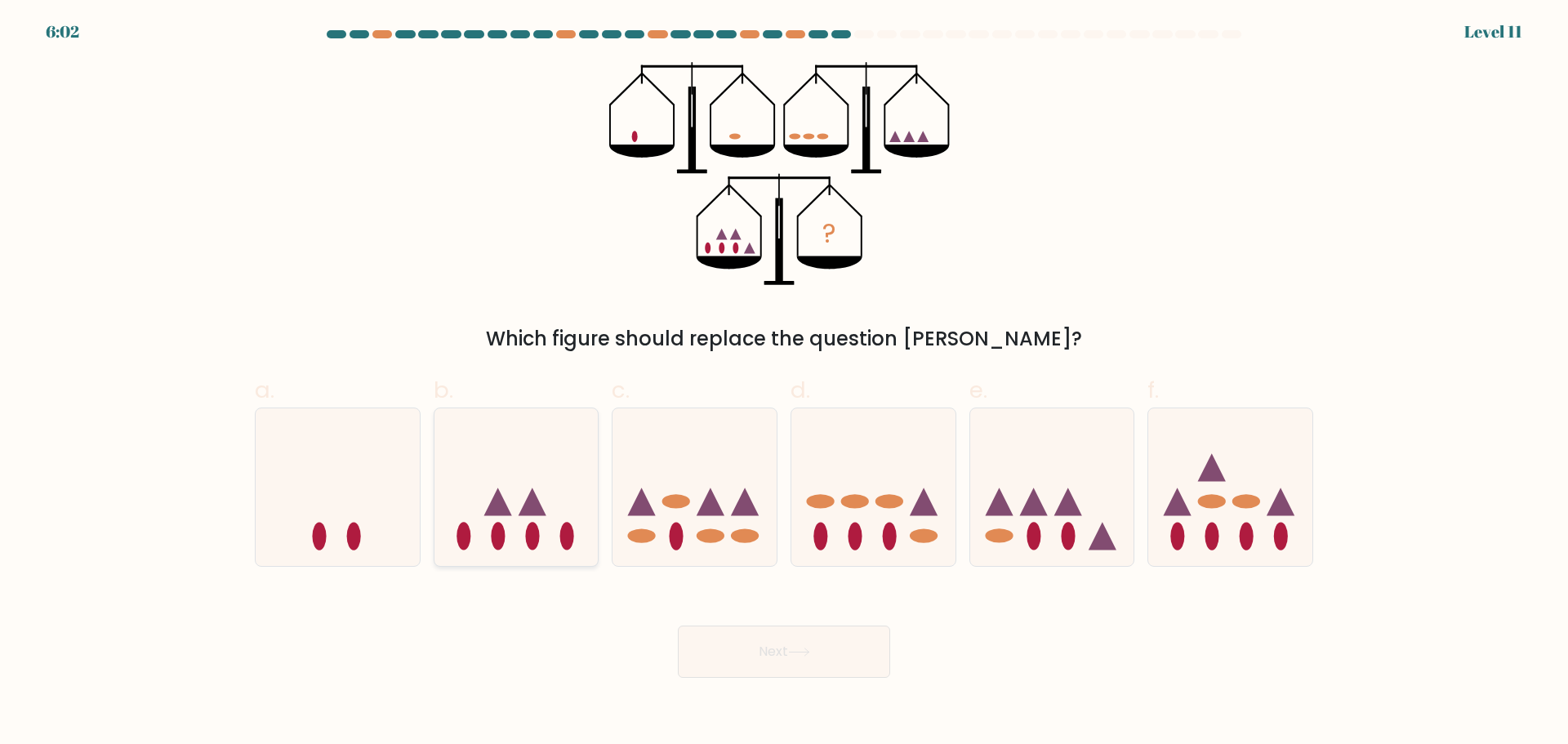
click at [518, 511] on icon at bounding box center [516, 486] width 164 height 136
click at [784, 383] on input "b." at bounding box center [784, 377] width 1 height 11
radio input "true"
click at [826, 652] on button "Next" at bounding box center [784, 652] width 213 height 52
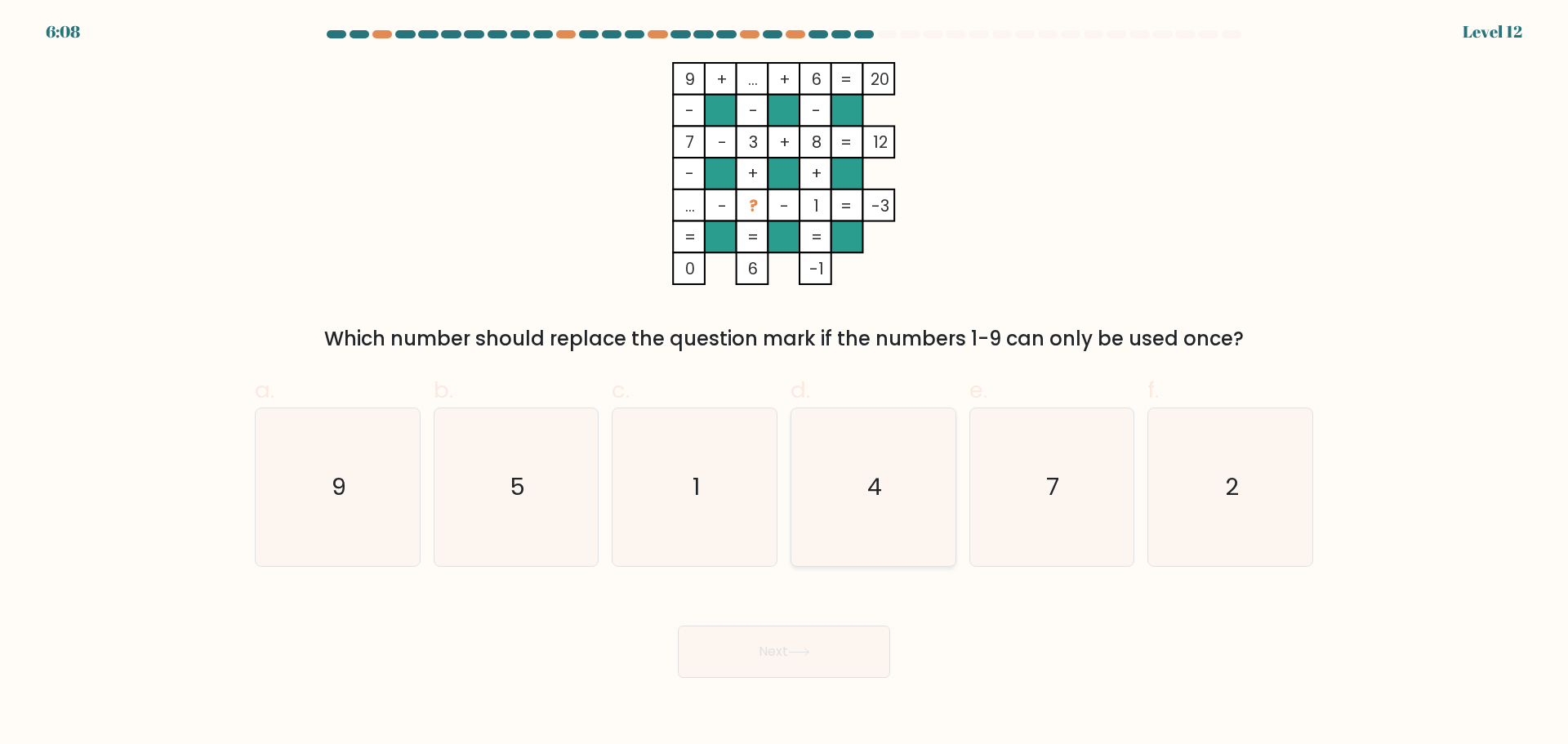
click at [858, 495] on icon "4" at bounding box center [873, 486] width 158 height 158
click at [785, 383] on input "d. 4" at bounding box center [784, 377] width 1 height 11
radio input "true"
click at [798, 652] on icon at bounding box center [799, 652] width 20 height 7
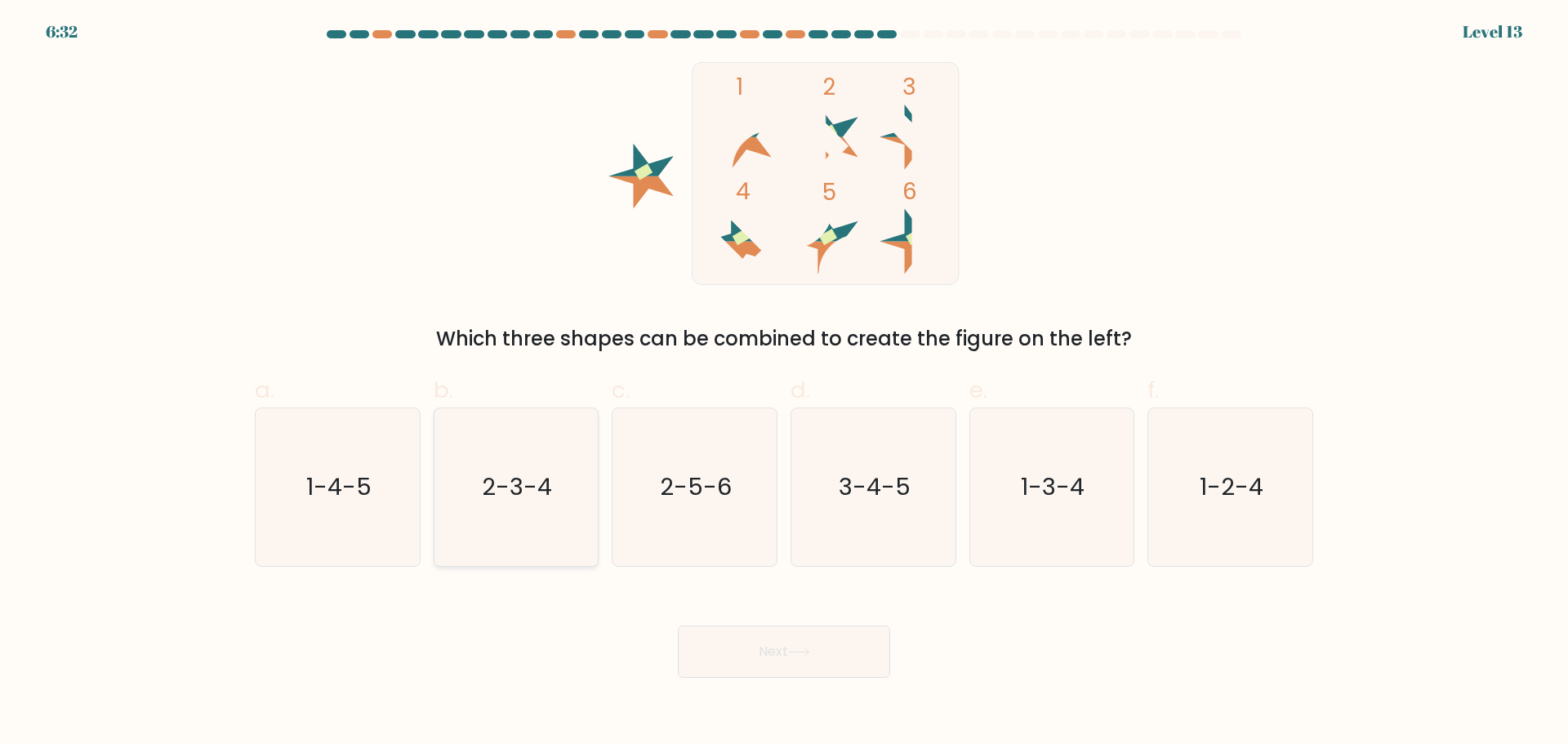
click at [516, 547] on icon "2-3-4" at bounding box center [515, 486] width 158 height 158
click at [784, 383] on input "b. 2-3-4" at bounding box center [784, 377] width 1 height 11
radio input "true"
click at [762, 661] on button "Next" at bounding box center [784, 652] width 213 height 52
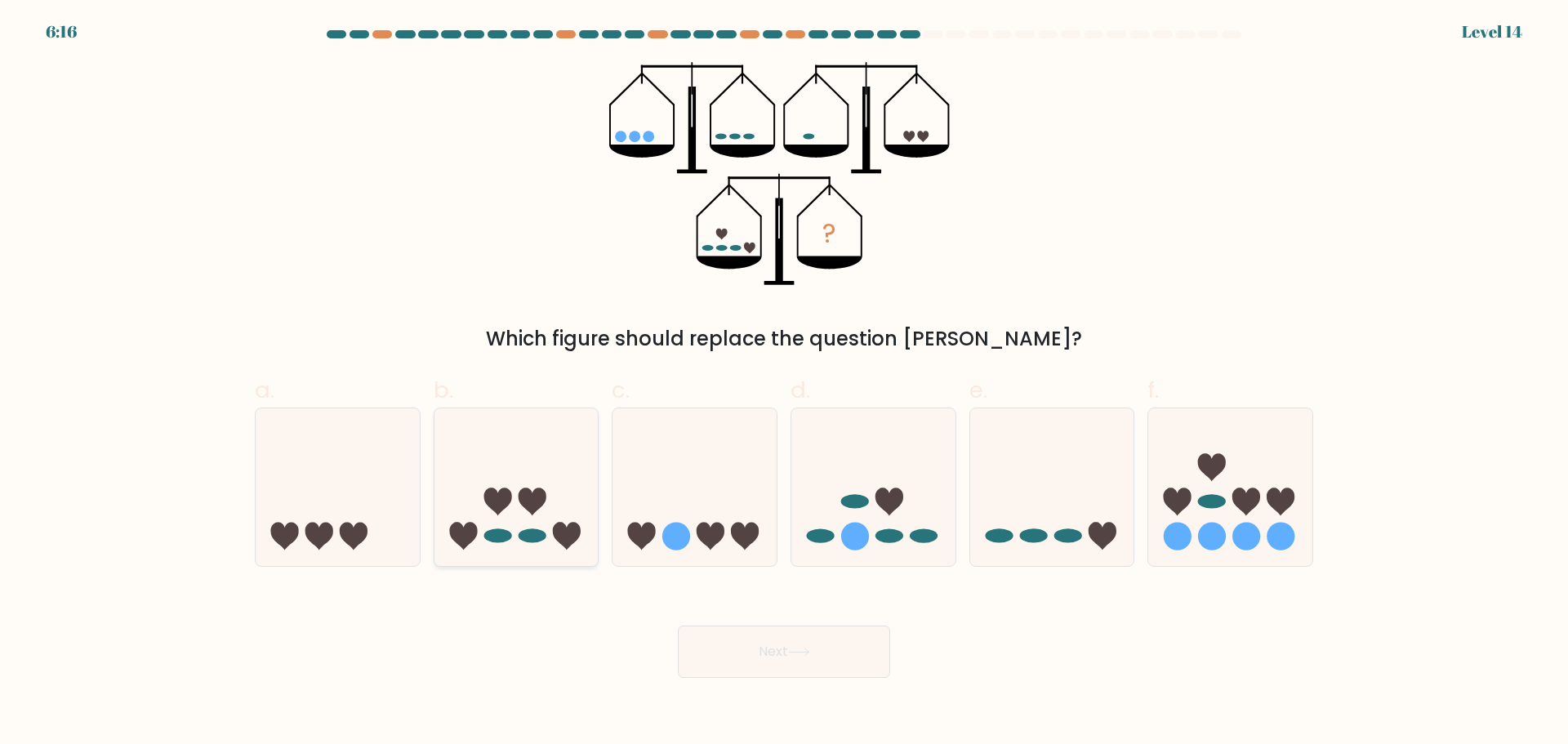
click at [530, 526] on icon at bounding box center [516, 486] width 164 height 136
click at [784, 383] on input "b." at bounding box center [784, 377] width 1 height 11
radio input "true"
click at [736, 651] on button "Next" at bounding box center [784, 652] width 213 height 52
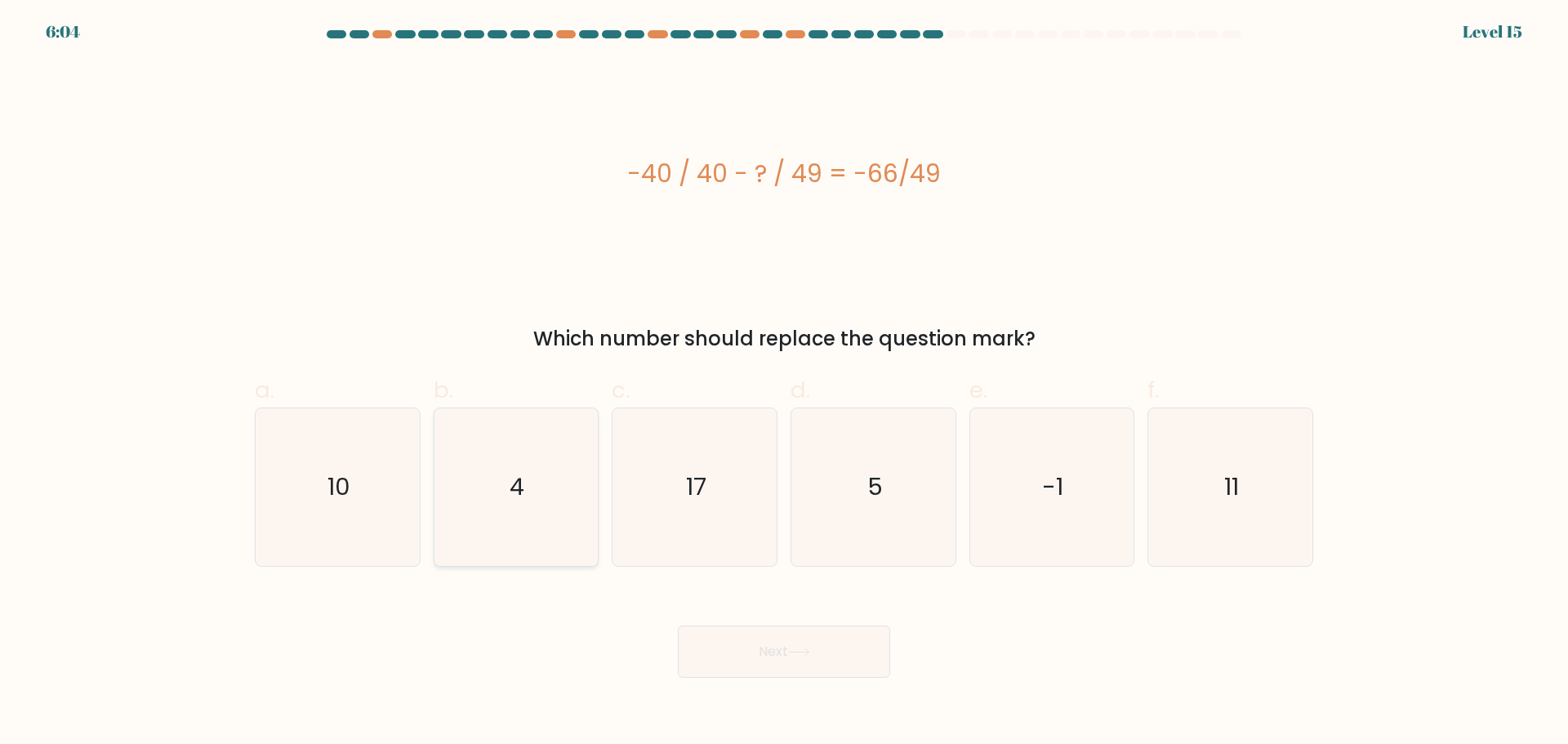
click at [526, 478] on icon "4" at bounding box center [515, 486] width 158 height 158
click at [784, 383] on input "b. 4" at bounding box center [784, 377] width 1 height 11
radio input "true"
click at [803, 654] on icon at bounding box center [799, 652] width 22 height 9
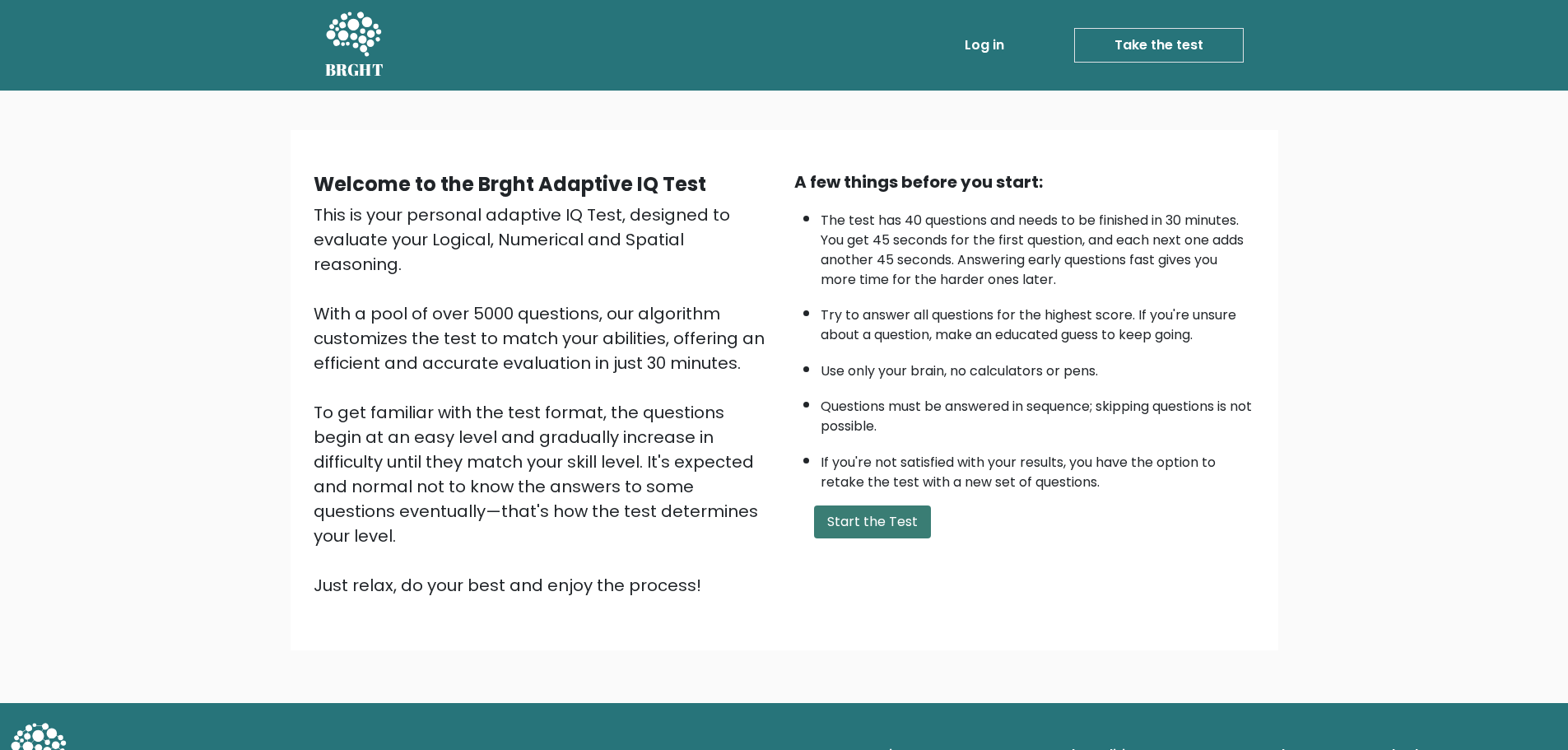
click at [878, 518] on button "Start the Test" at bounding box center [873, 522] width 117 height 33
click at [864, 513] on button "Start the Test" at bounding box center [873, 522] width 117 height 33
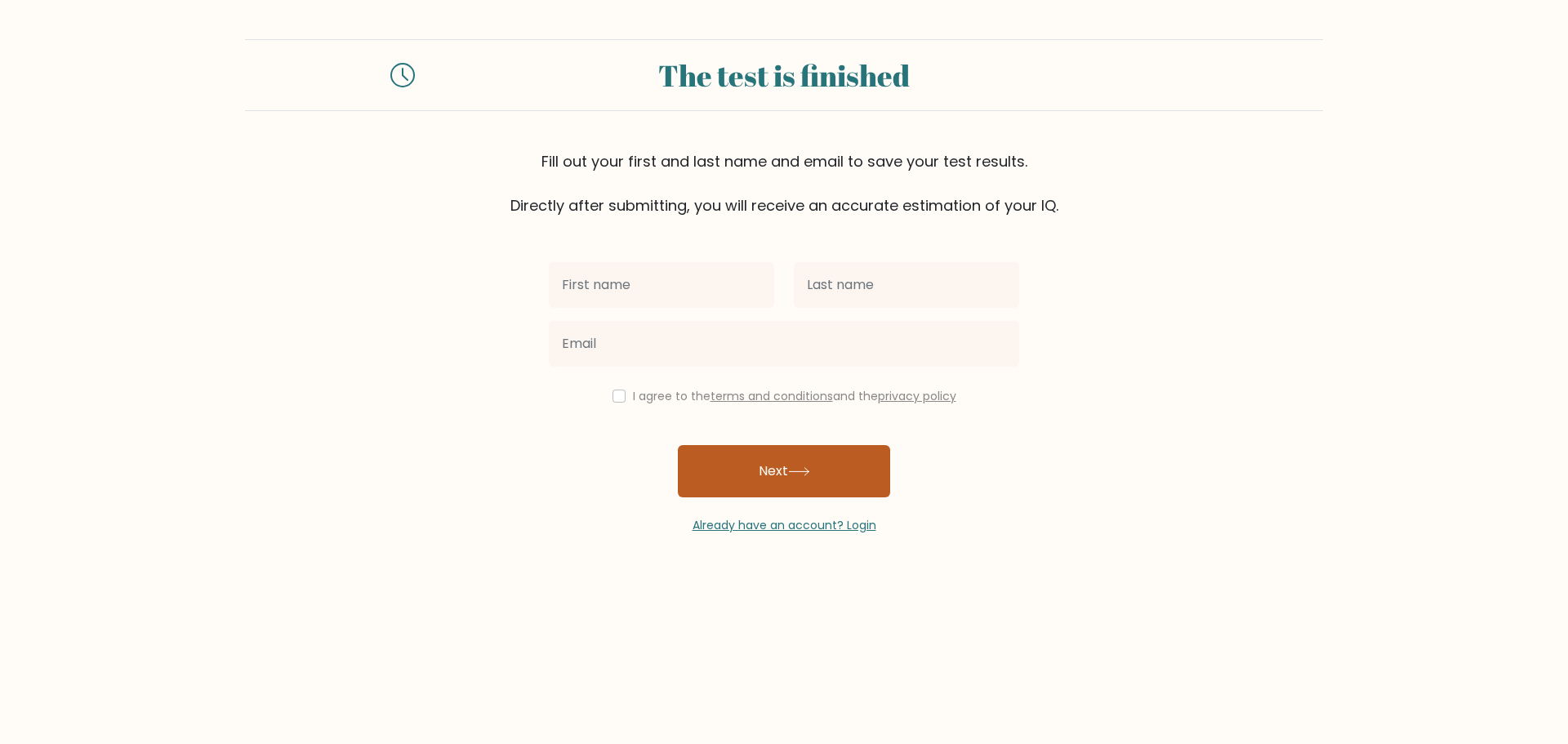
click at [771, 477] on button "Next" at bounding box center [784, 471] width 213 height 52
click at [502, 410] on form "The test is finished Fill out your first and last name and email to save your t…" at bounding box center [784, 286] width 1568 height 495
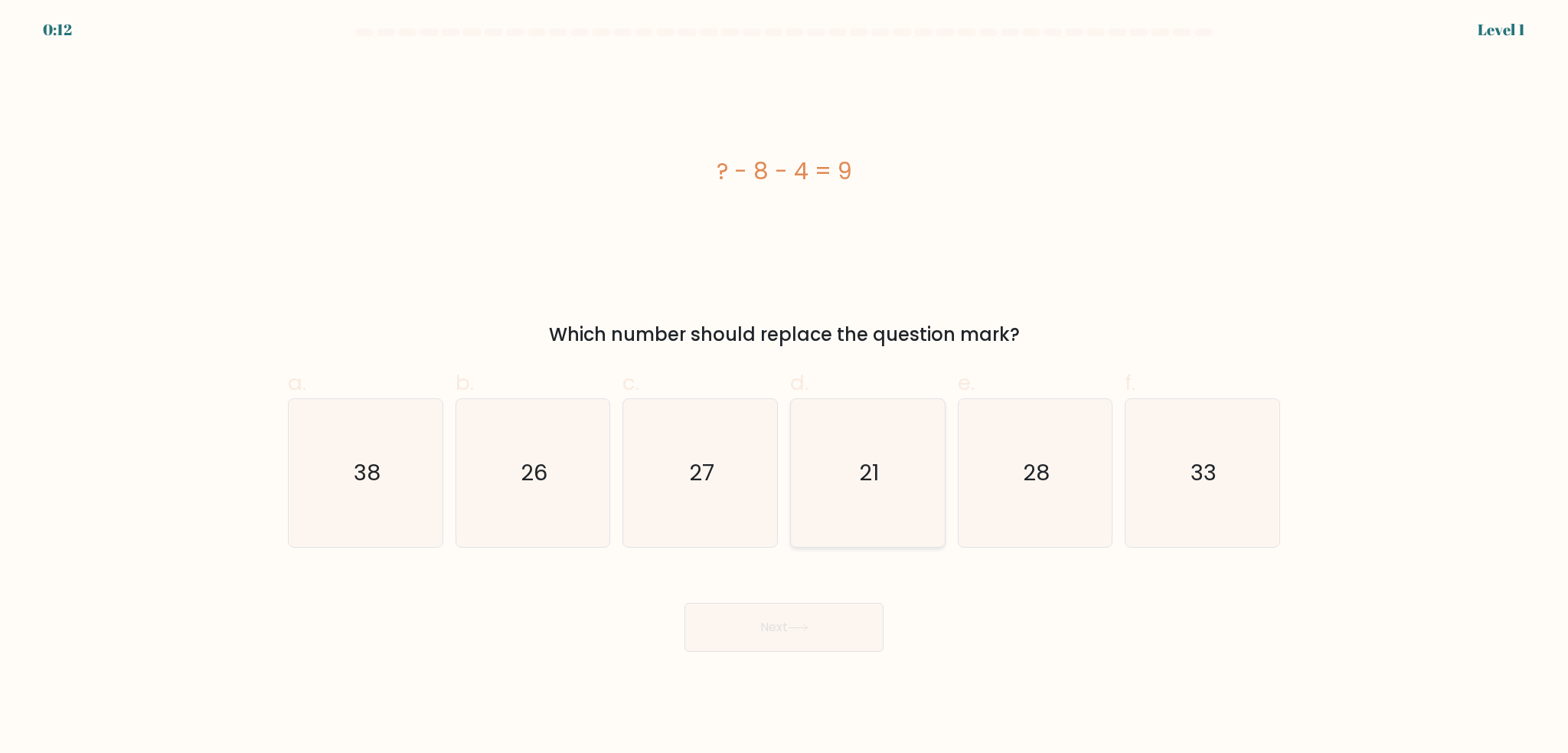
click at [848, 500] on icon "21" at bounding box center [868, 472] width 148 height 148
click at [785, 386] on input "d. 21" at bounding box center [784, 381] width 1 height 10
radio input "true"
click at [768, 627] on button "Next" at bounding box center [784, 627] width 199 height 49
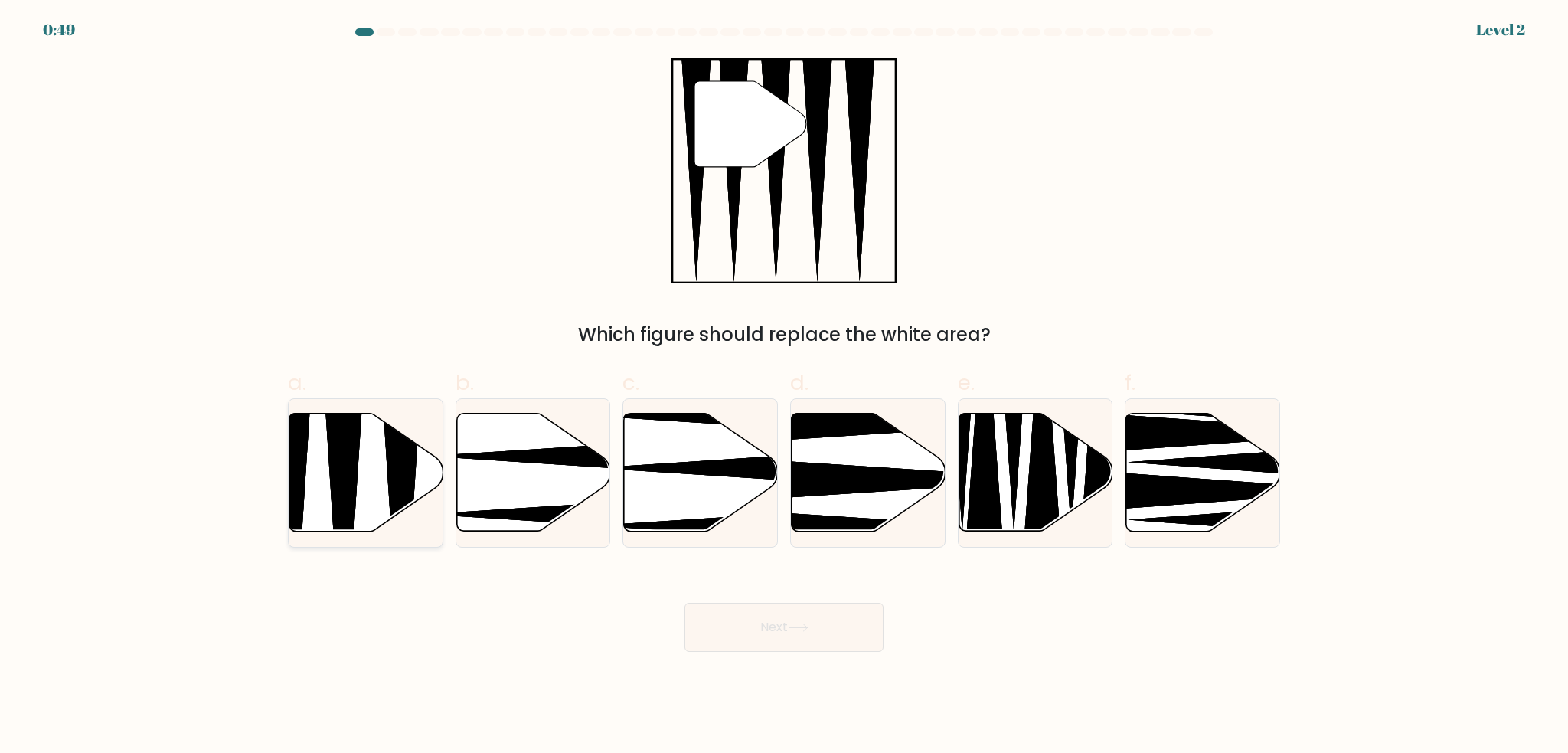
click at [386, 480] on icon at bounding box center [367, 472] width 154 height 118
click at [784, 386] on input "a." at bounding box center [784, 381] width 1 height 10
radio input "true"
click at [808, 615] on button "Next" at bounding box center [784, 627] width 199 height 49
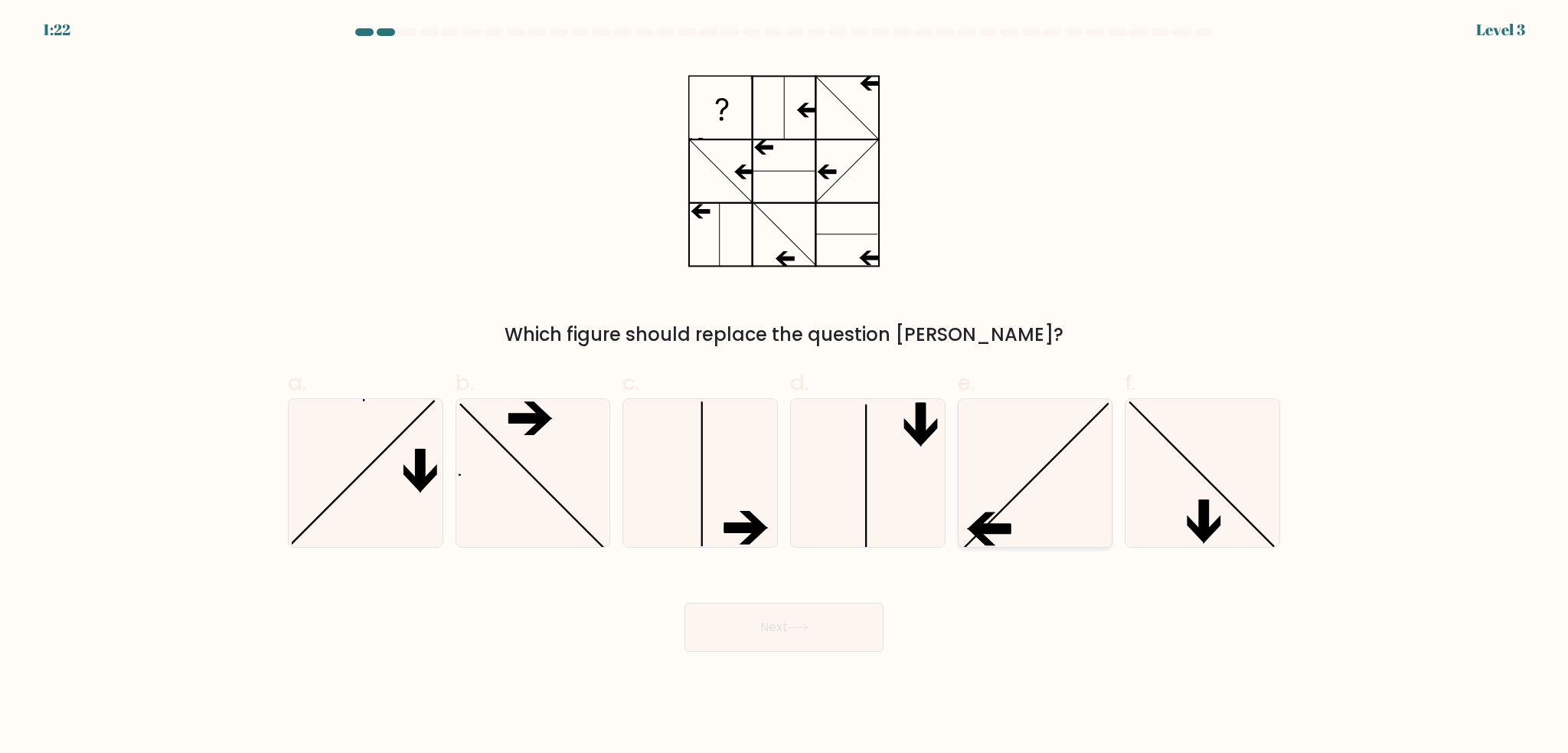
click at [1040, 469] on icon at bounding box center [1034, 472] width 148 height 148
click at [785, 386] on input "e." at bounding box center [784, 381] width 1 height 10
radio input "true"
click at [840, 615] on button "Next" at bounding box center [784, 627] width 199 height 49
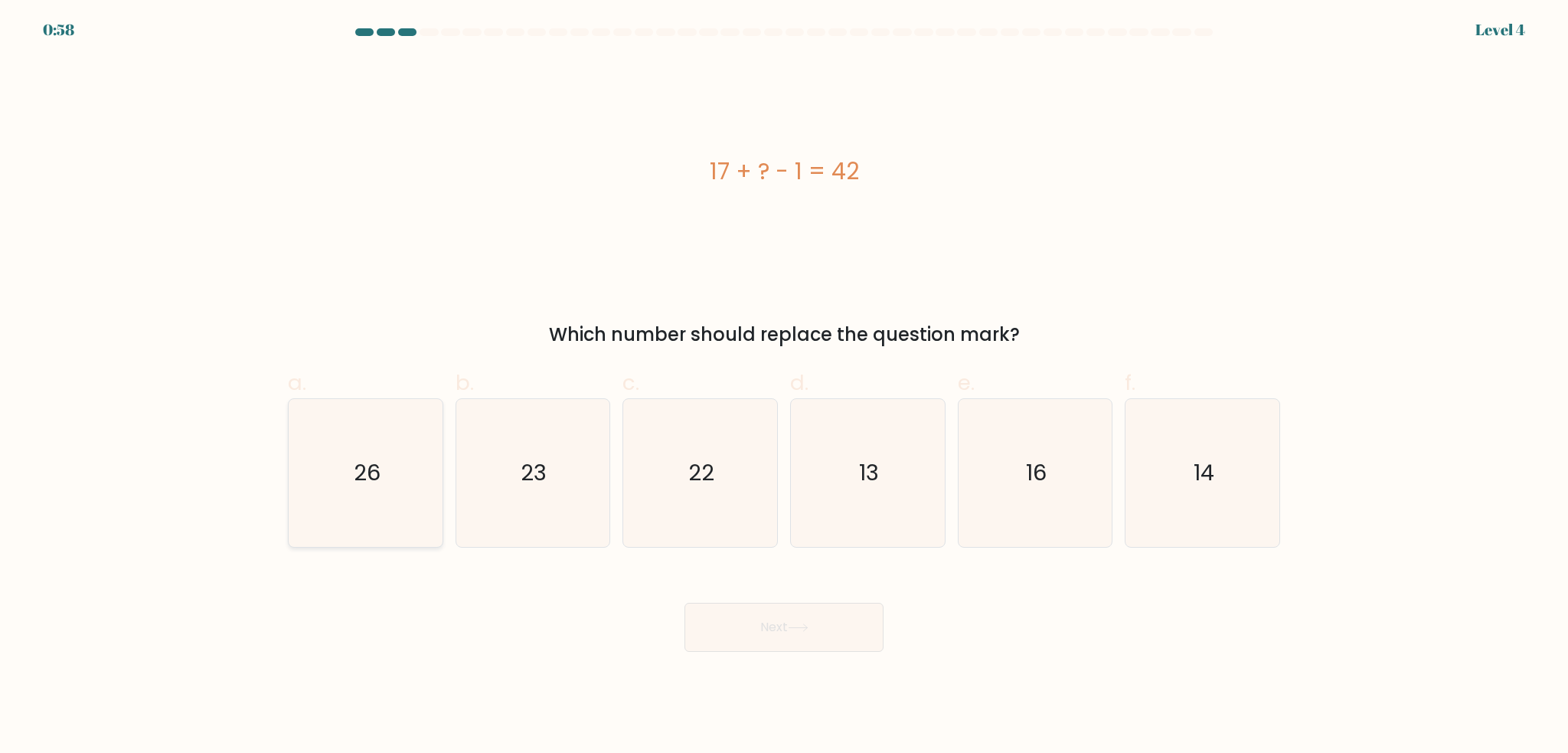
click at [354, 489] on icon "26" at bounding box center [366, 472] width 148 height 148
click at [784, 386] on input "a. 26" at bounding box center [784, 381] width 1 height 10
radio input "true"
click at [783, 638] on button "Next" at bounding box center [784, 627] width 199 height 49
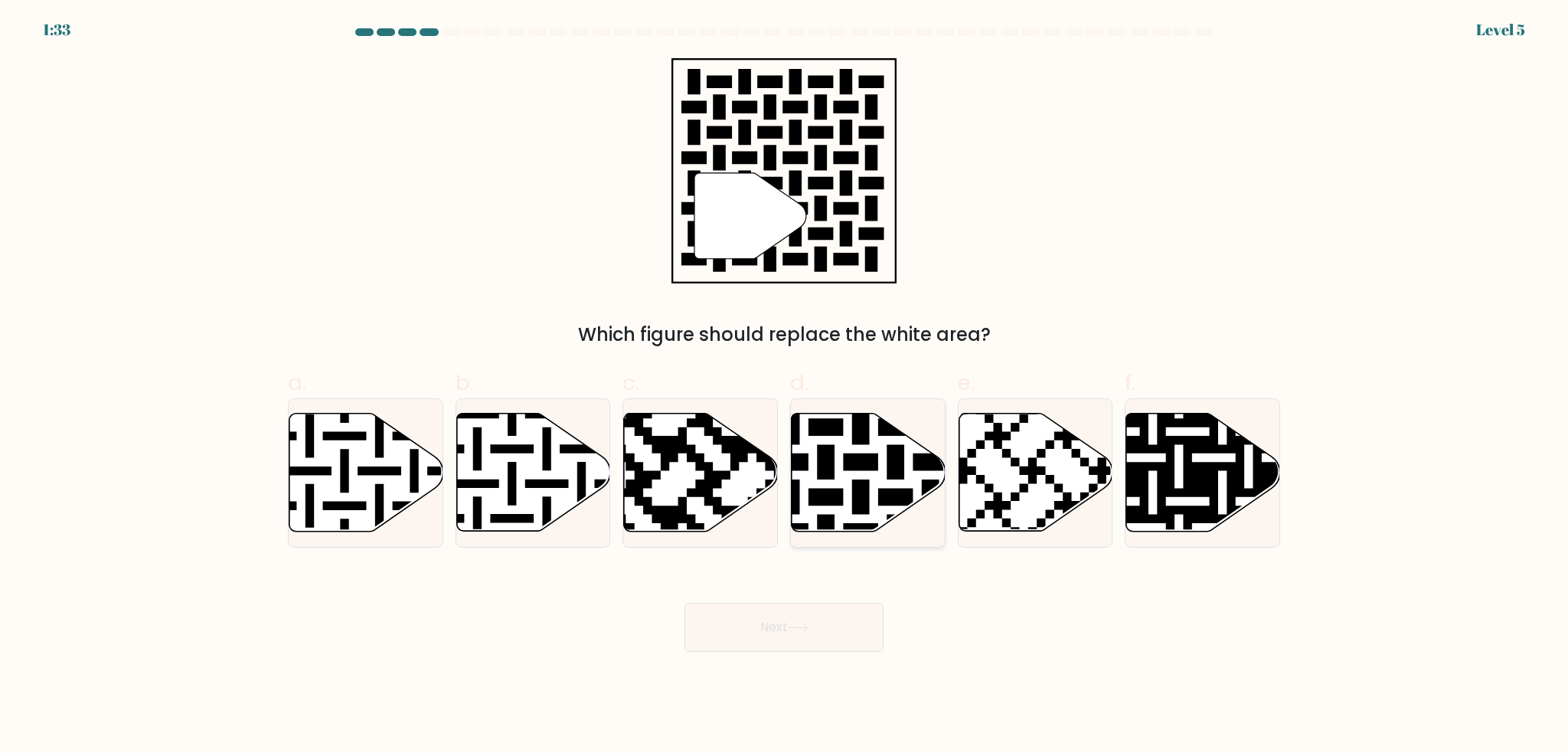
click at [858, 446] on icon at bounding box center [869, 472] width 154 height 118
click at [785, 386] on input "d." at bounding box center [784, 381] width 1 height 10
radio input "true"
click at [805, 624] on icon at bounding box center [798, 627] width 21 height 8
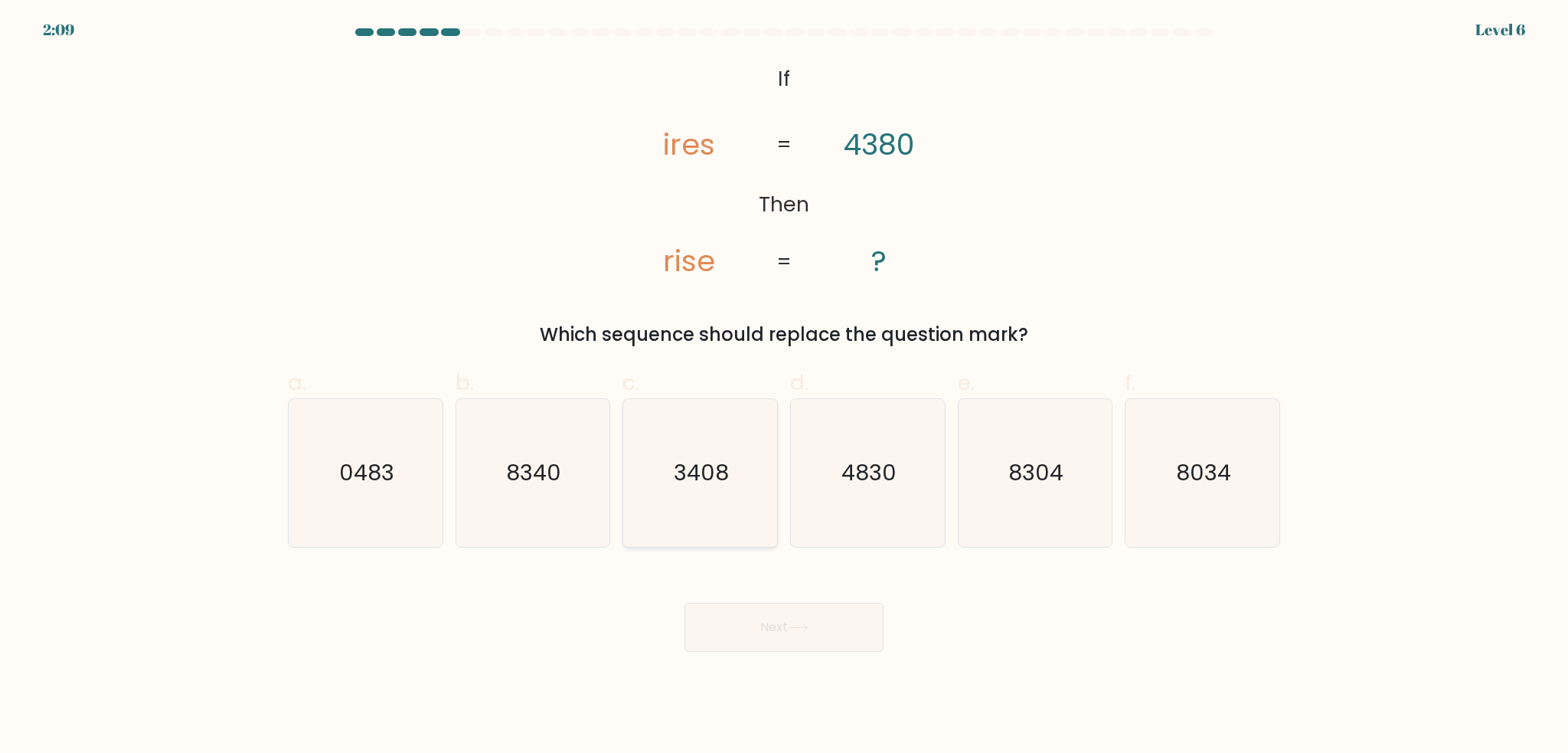
click at [716, 471] on text "3408" at bounding box center [702, 473] width 55 height 31
click at [784, 386] on input "c. 3408" at bounding box center [784, 381] width 1 height 10
radio input "true"
click at [799, 624] on icon at bounding box center [798, 627] width 21 height 8
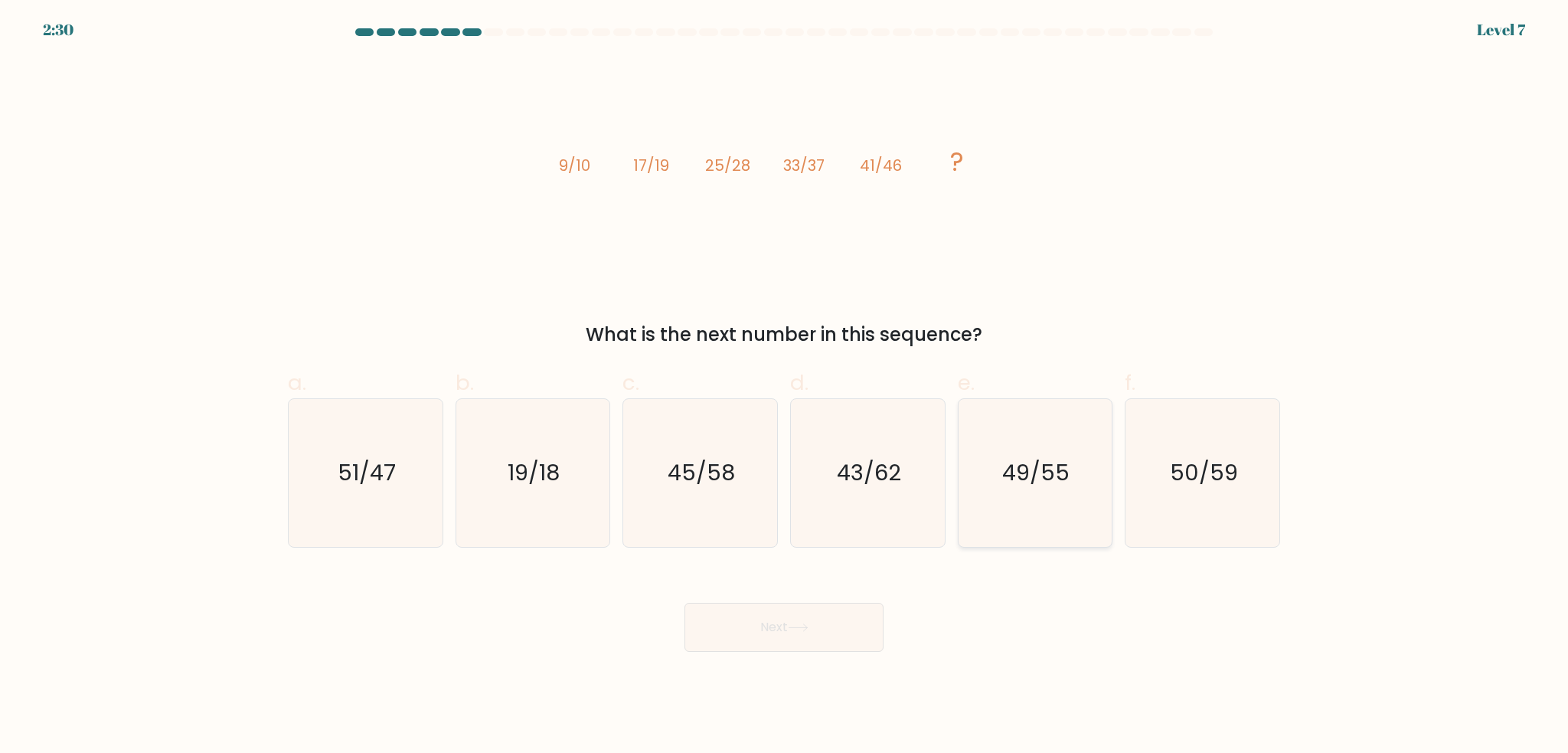
click at [1039, 495] on icon "49/55" at bounding box center [1034, 472] width 148 height 148
click at [785, 386] on input "e. 49/55" at bounding box center [784, 381] width 1 height 10
radio input "true"
click at [830, 624] on button "Next" at bounding box center [784, 627] width 199 height 49
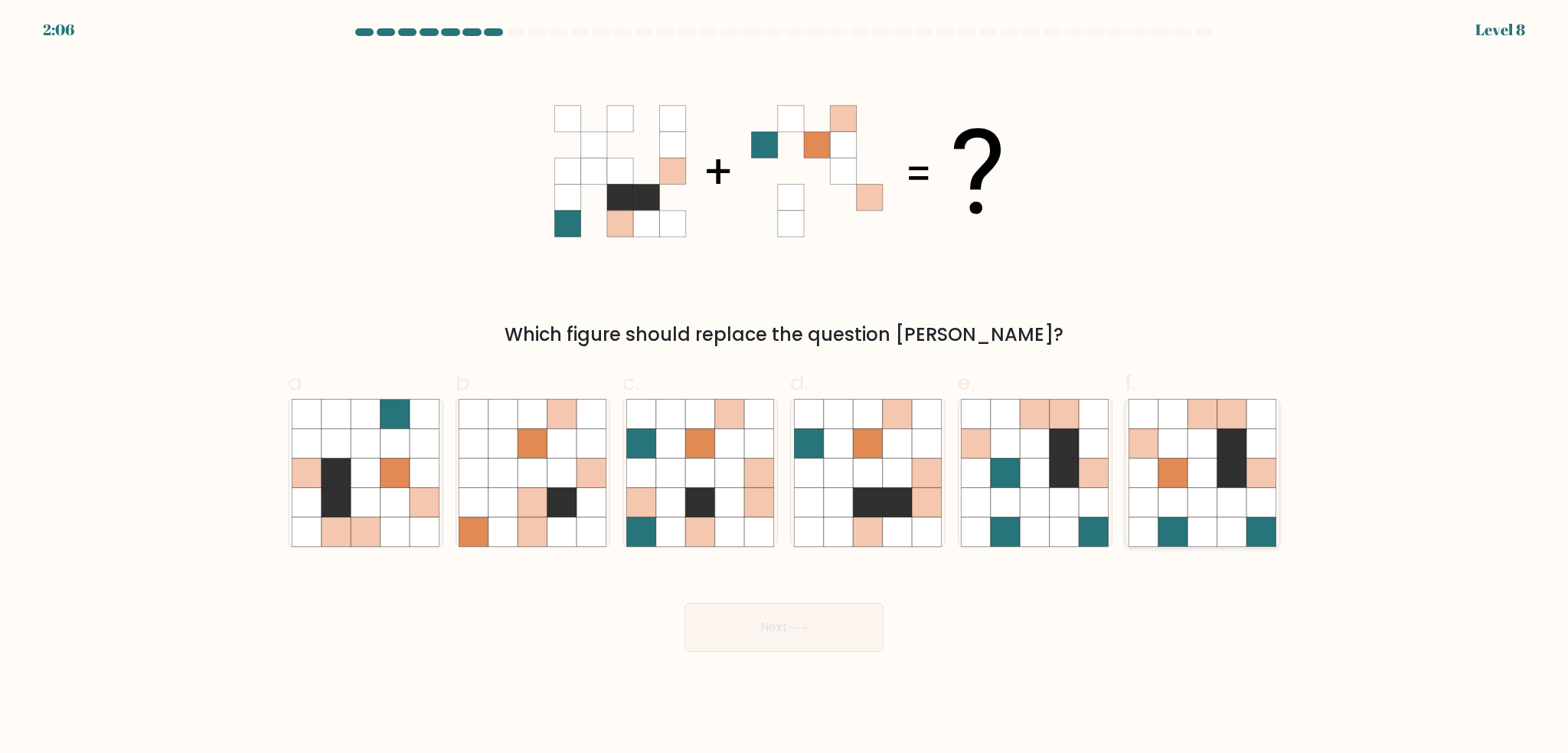
click at [1189, 523] on icon at bounding box center [1202, 531] width 29 height 29
click at [785, 386] on input "f." at bounding box center [784, 381] width 1 height 10
radio input "true"
click at [786, 636] on button "Next" at bounding box center [784, 627] width 199 height 49
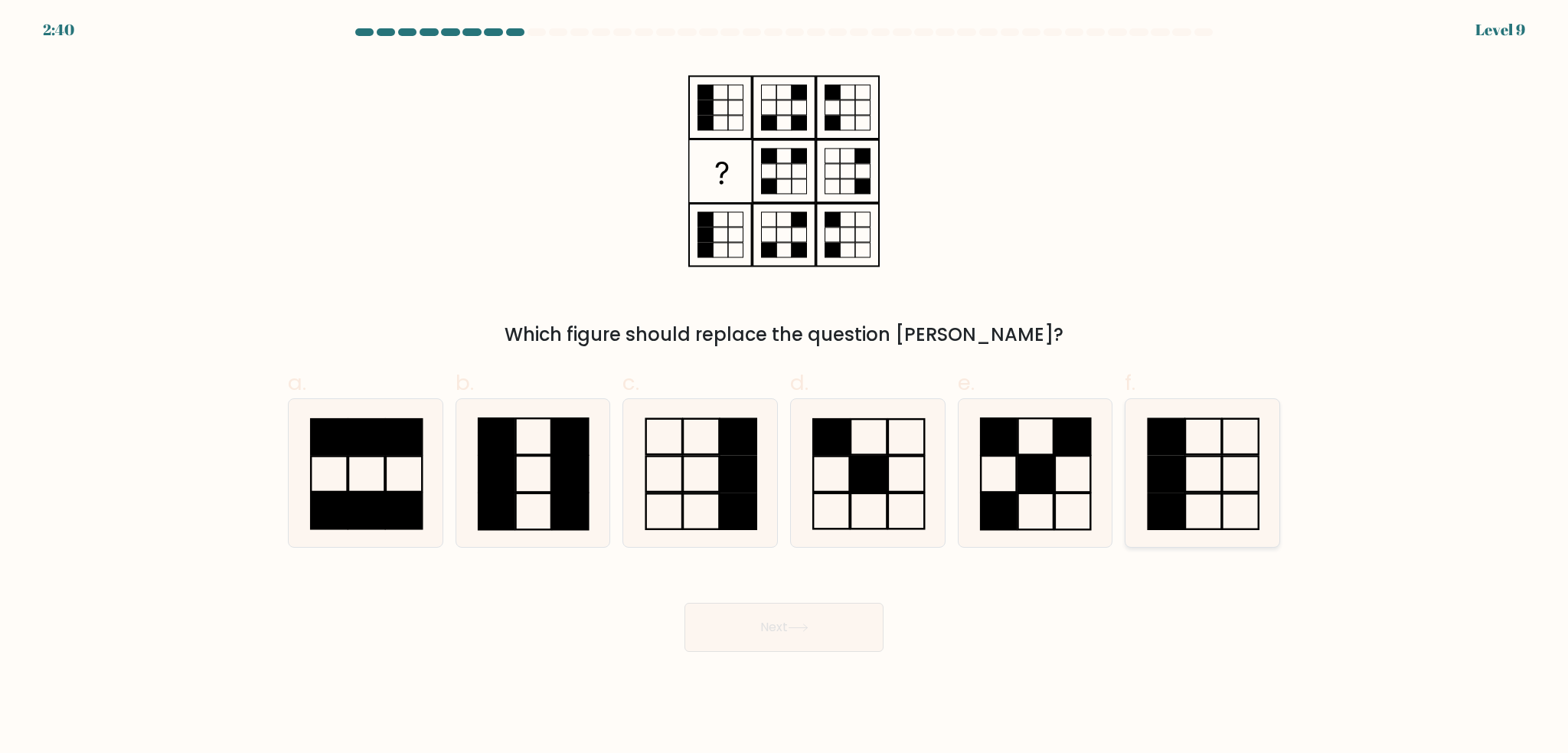
click at [1178, 449] on rect at bounding box center [1166, 436] width 36 height 35
click at [785, 386] on input "f." at bounding box center [784, 381] width 1 height 10
radio input "true"
click at [828, 636] on button "Next" at bounding box center [784, 627] width 199 height 49
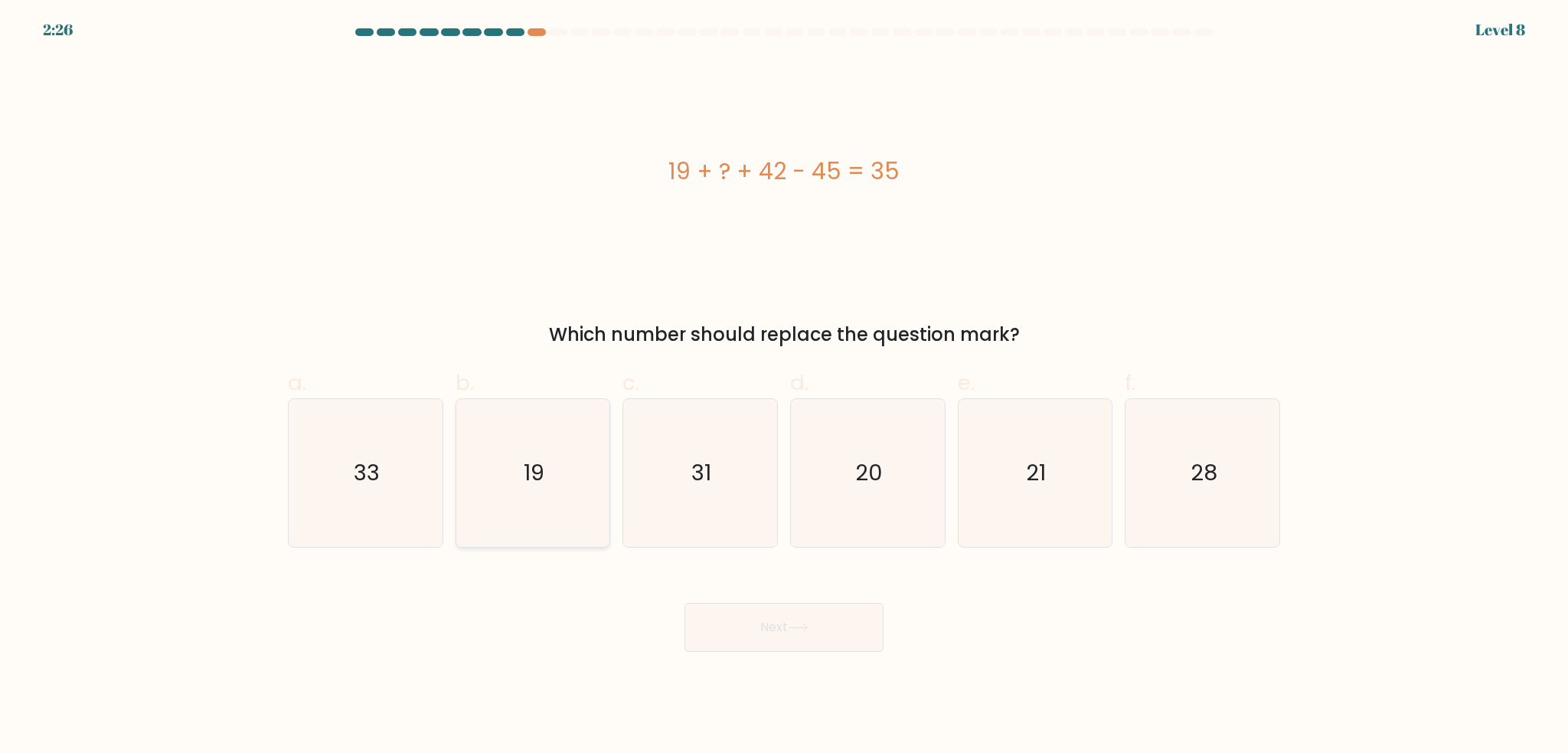
click at [514, 508] on icon "19" at bounding box center [532, 472] width 148 height 148
click at [784, 386] on input "b. 19" at bounding box center [784, 381] width 1 height 10
radio input "true"
click at [790, 640] on button "Next" at bounding box center [784, 627] width 199 height 49
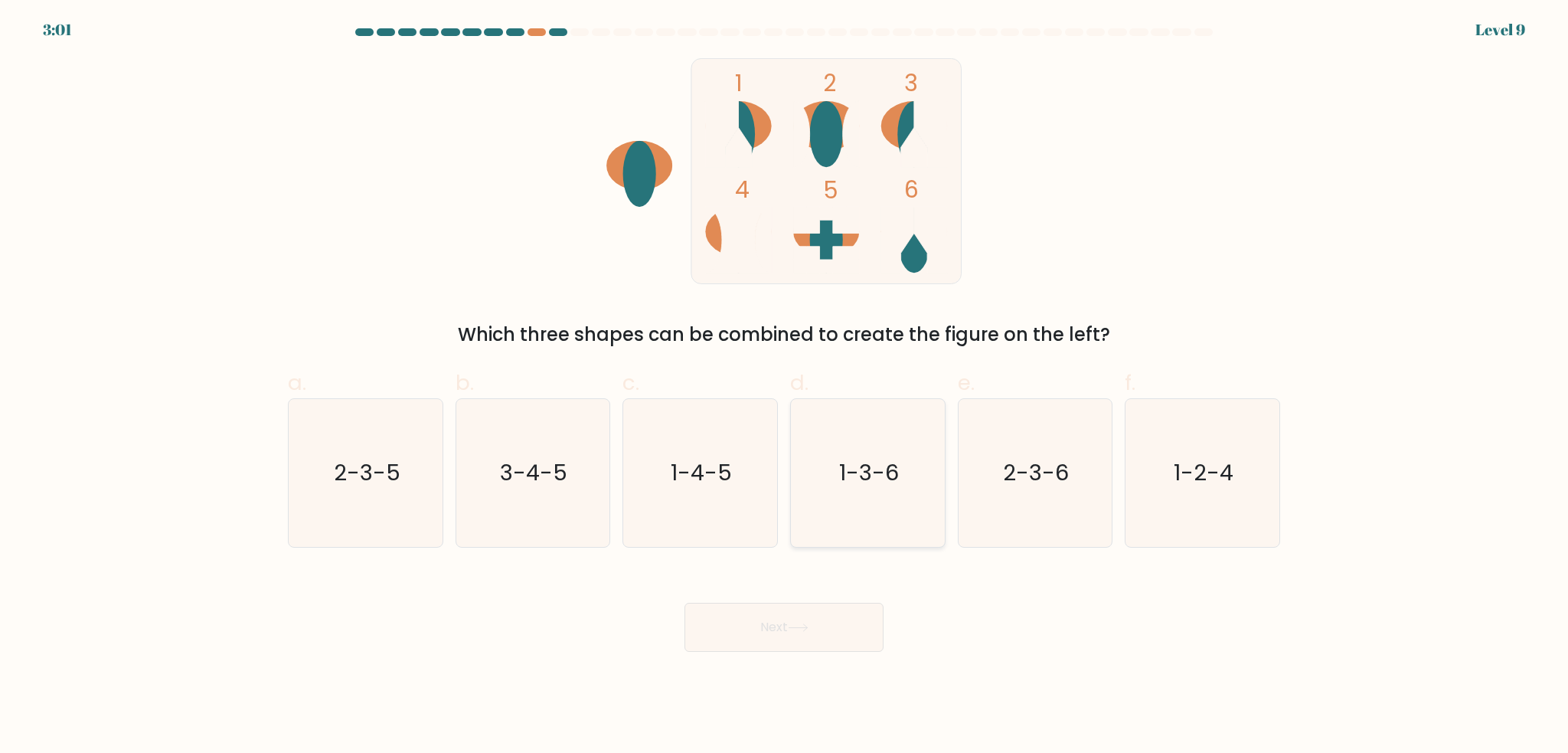
click at [858, 496] on icon "1-3-6" at bounding box center [868, 472] width 148 height 148
click at [785, 386] on input "d. 1-3-6" at bounding box center [784, 381] width 1 height 10
radio input "true"
click at [837, 618] on button "Next" at bounding box center [784, 627] width 199 height 49
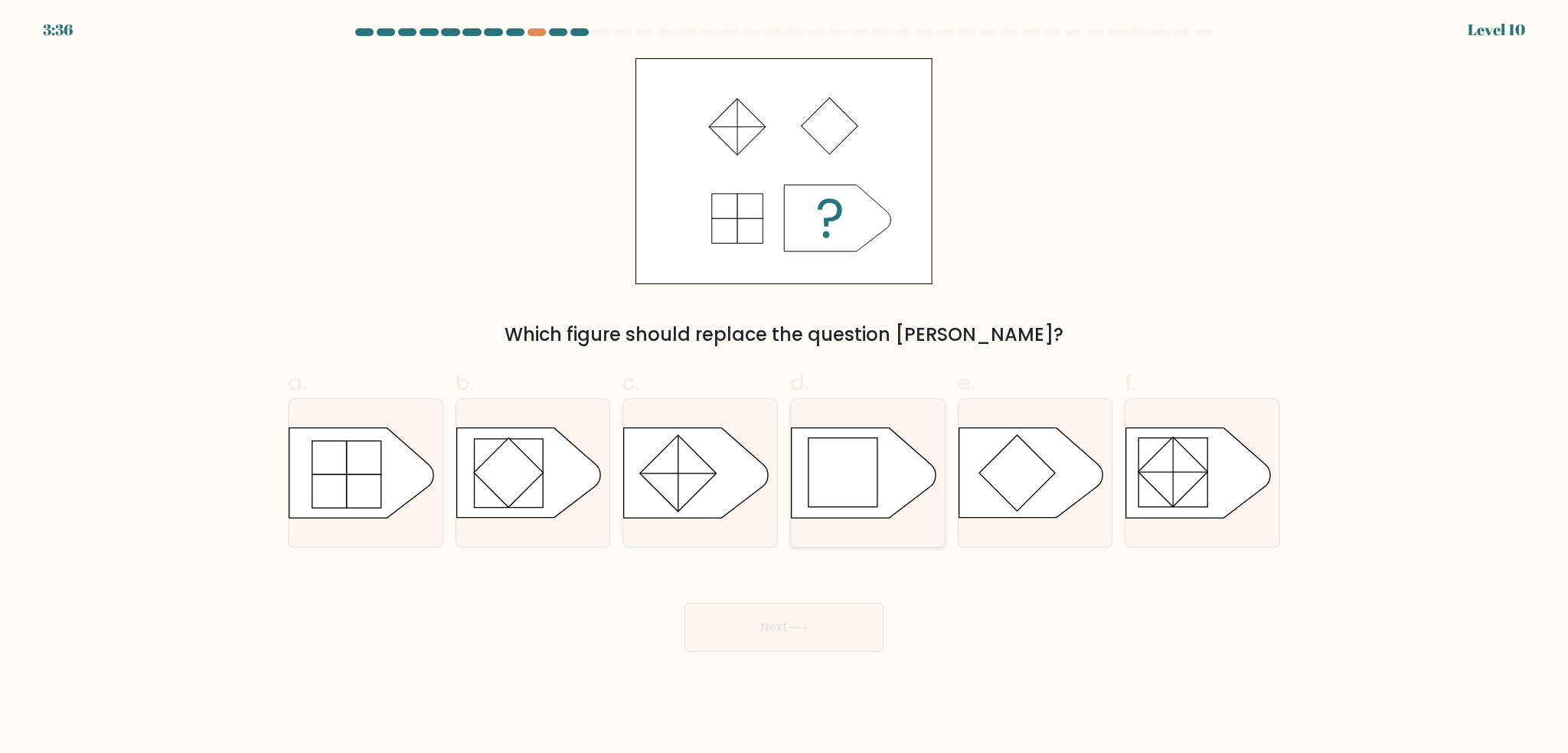
click at [879, 486] on icon at bounding box center [864, 472] width 144 height 90
click at [785, 386] on input "d." at bounding box center [784, 381] width 1 height 10
radio input "true"
click at [827, 617] on button "Next" at bounding box center [784, 627] width 199 height 49
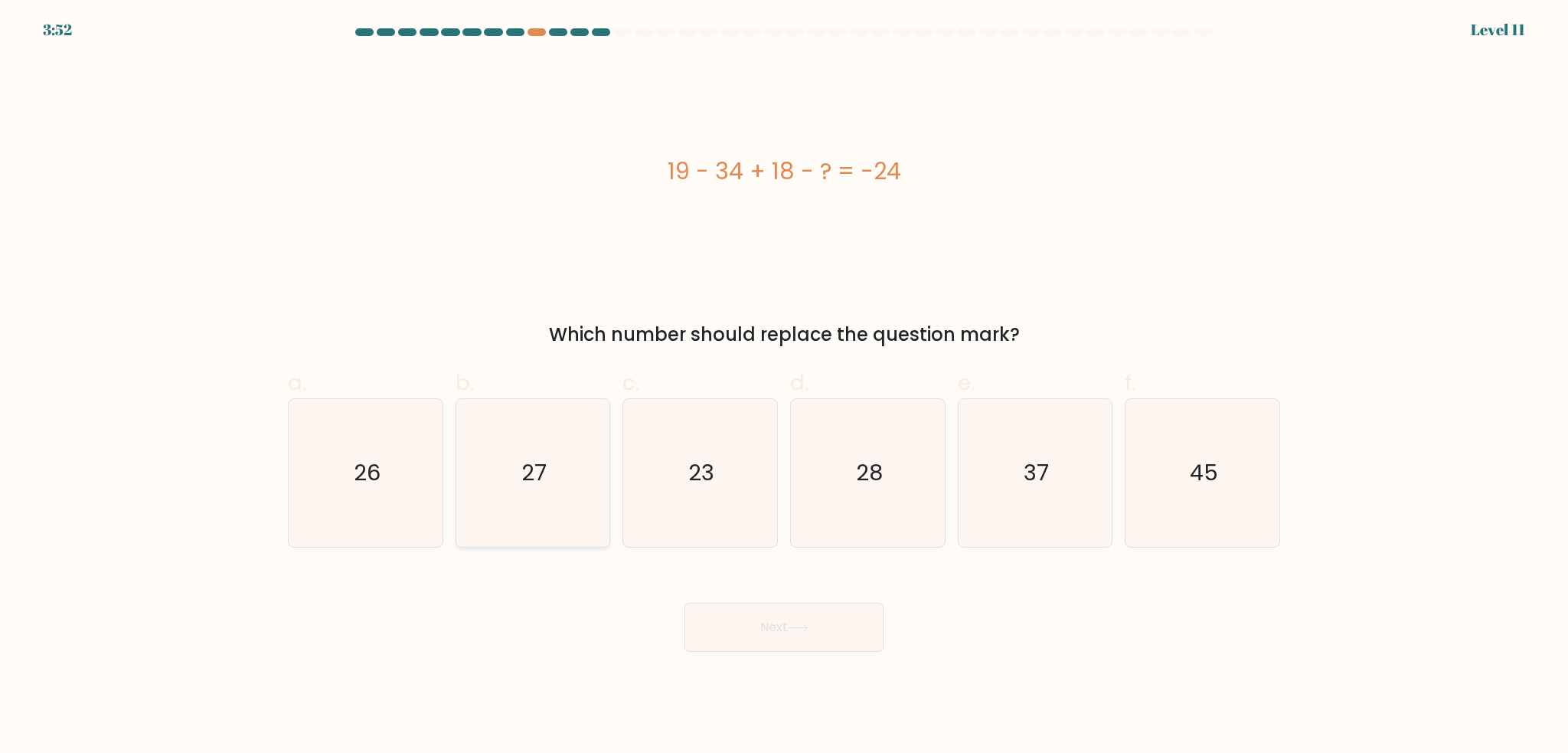
click at [552, 452] on icon "27" at bounding box center [532, 472] width 148 height 148
click at [784, 386] on input "b. 27" at bounding box center [784, 381] width 1 height 10
radio input "true"
click at [813, 633] on button "Next" at bounding box center [784, 627] width 199 height 49
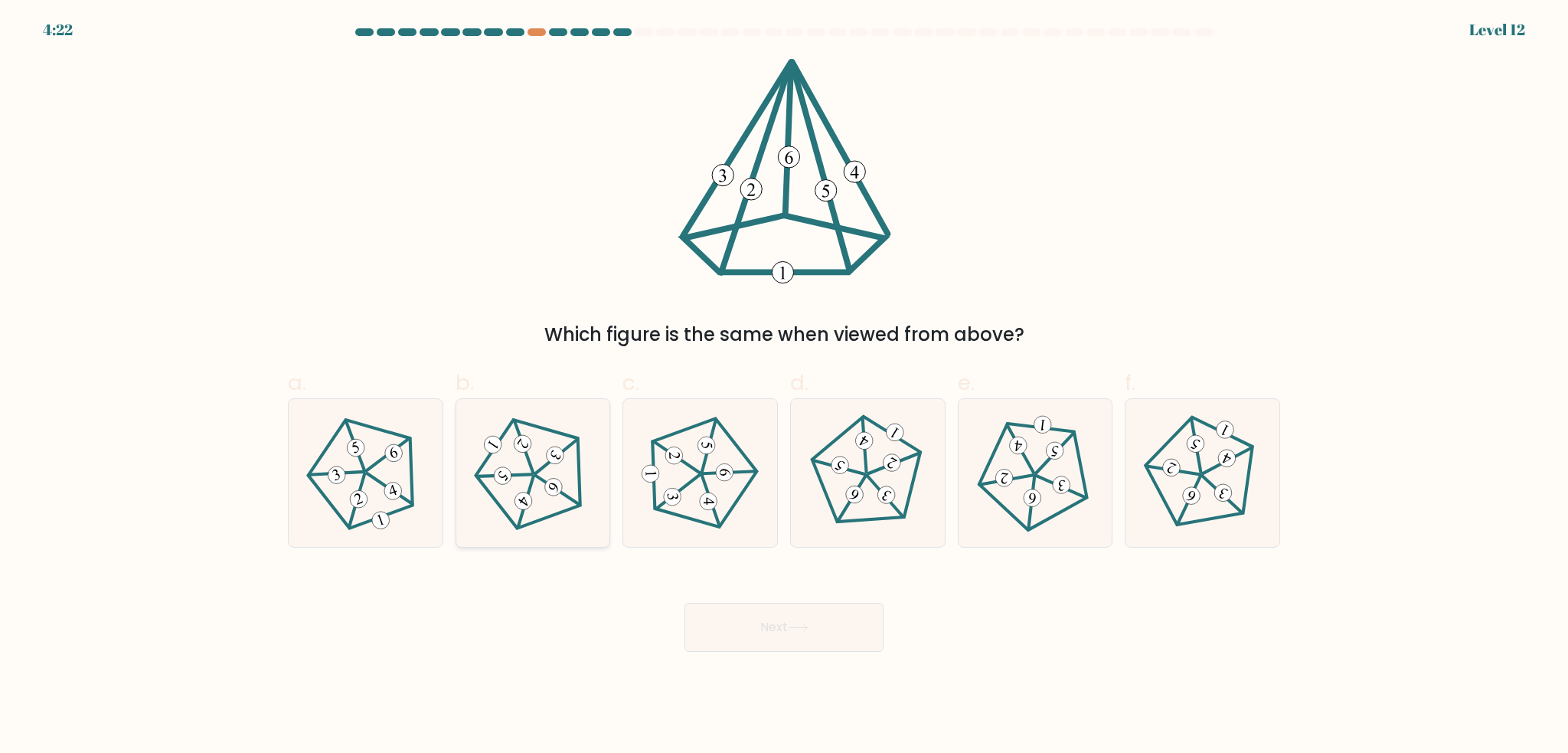
click at [535, 474] on 141 at bounding box center [556, 456] width 42 height 52
click at [784, 386] on input "b." at bounding box center [784, 381] width 1 height 10
radio input "true"
click at [768, 630] on button "Next" at bounding box center [784, 627] width 199 height 49
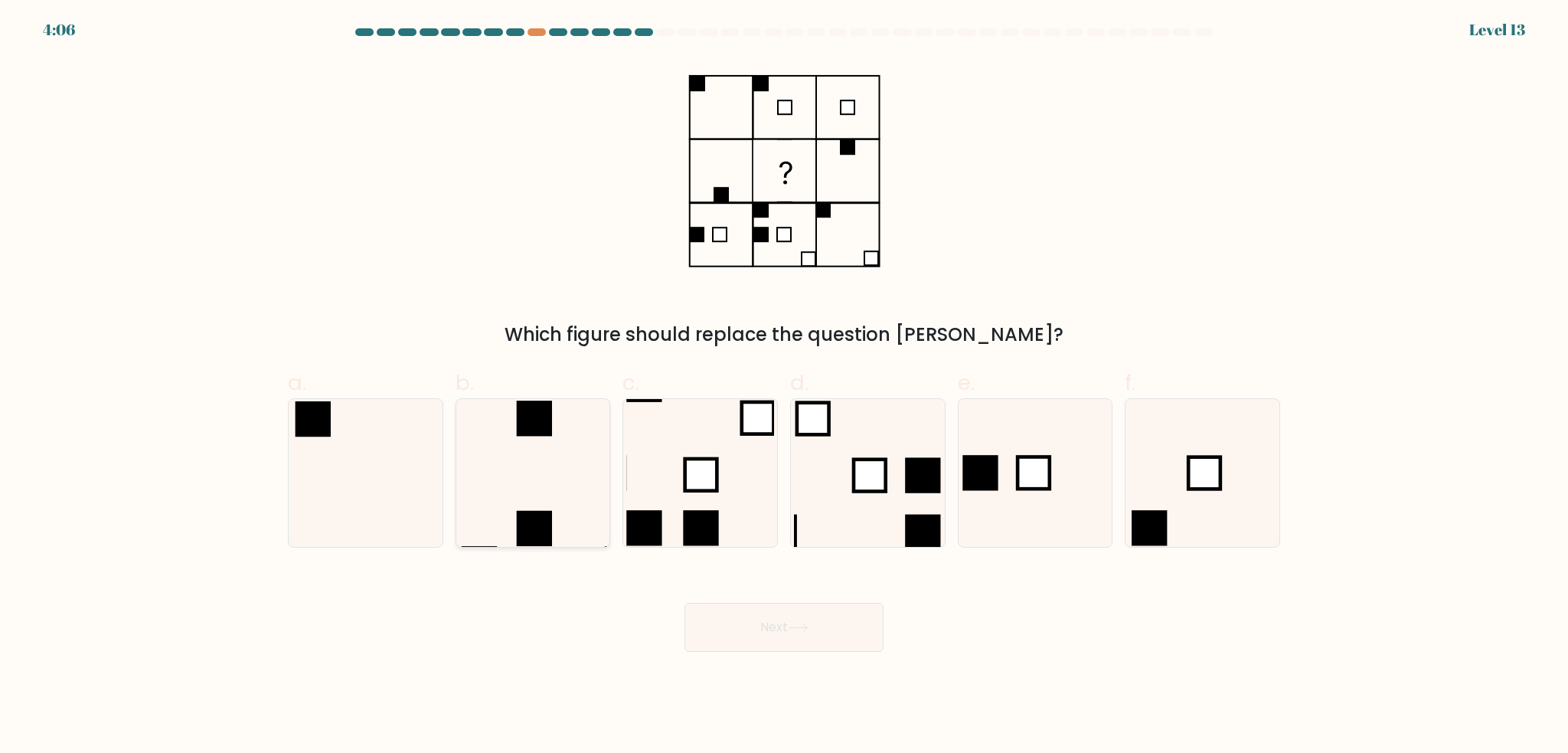
click at [532, 466] on icon at bounding box center [532, 472] width 148 height 148
click at [784, 386] on input "b." at bounding box center [784, 381] width 1 height 10
radio input "true"
click at [809, 632] on icon at bounding box center [798, 627] width 21 height 8
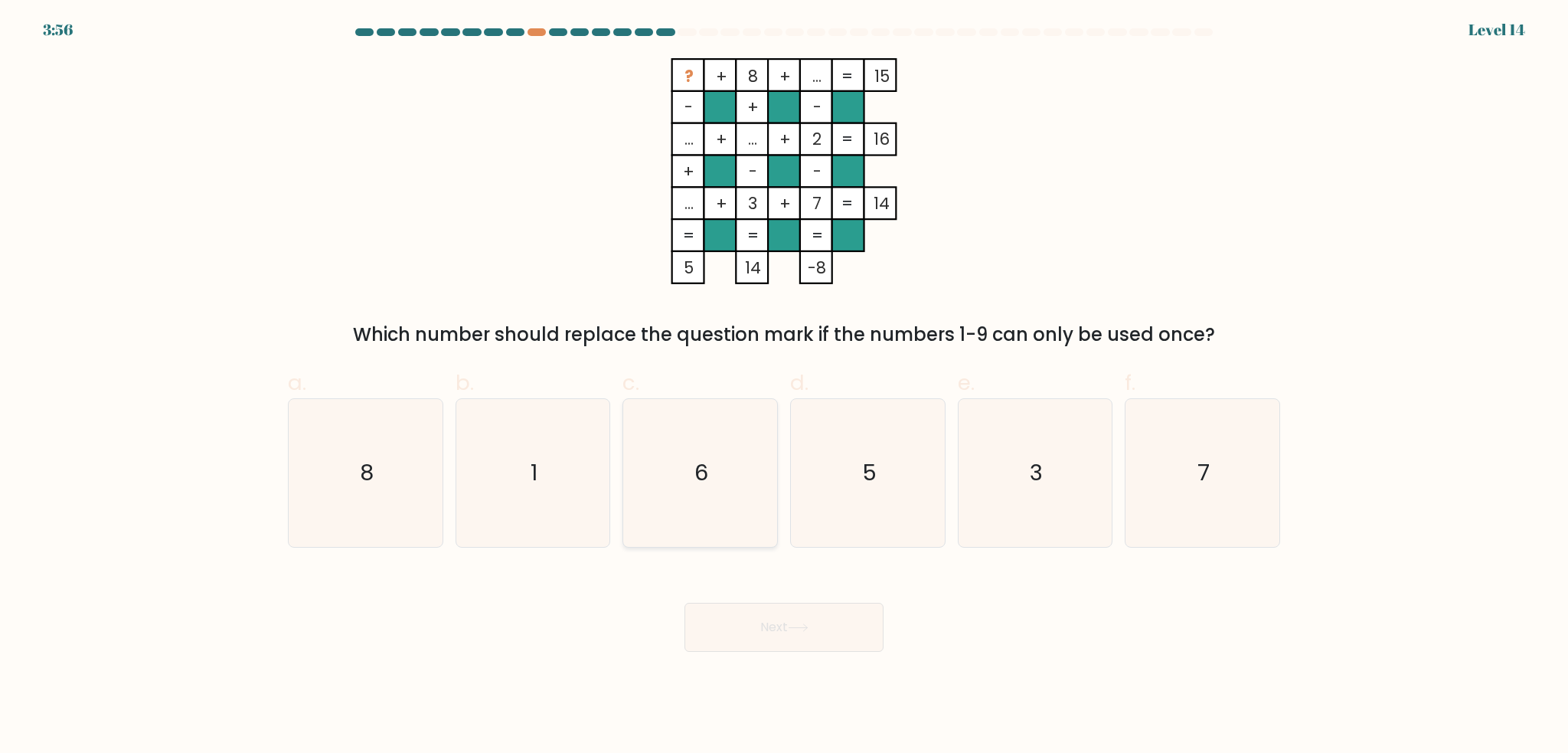
click at [711, 415] on icon "6" at bounding box center [700, 472] width 148 height 148
click at [784, 386] on input "c. 6" at bounding box center [784, 381] width 1 height 10
radio input "true"
click at [768, 621] on button "Next" at bounding box center [784, 627] width 199 height 49
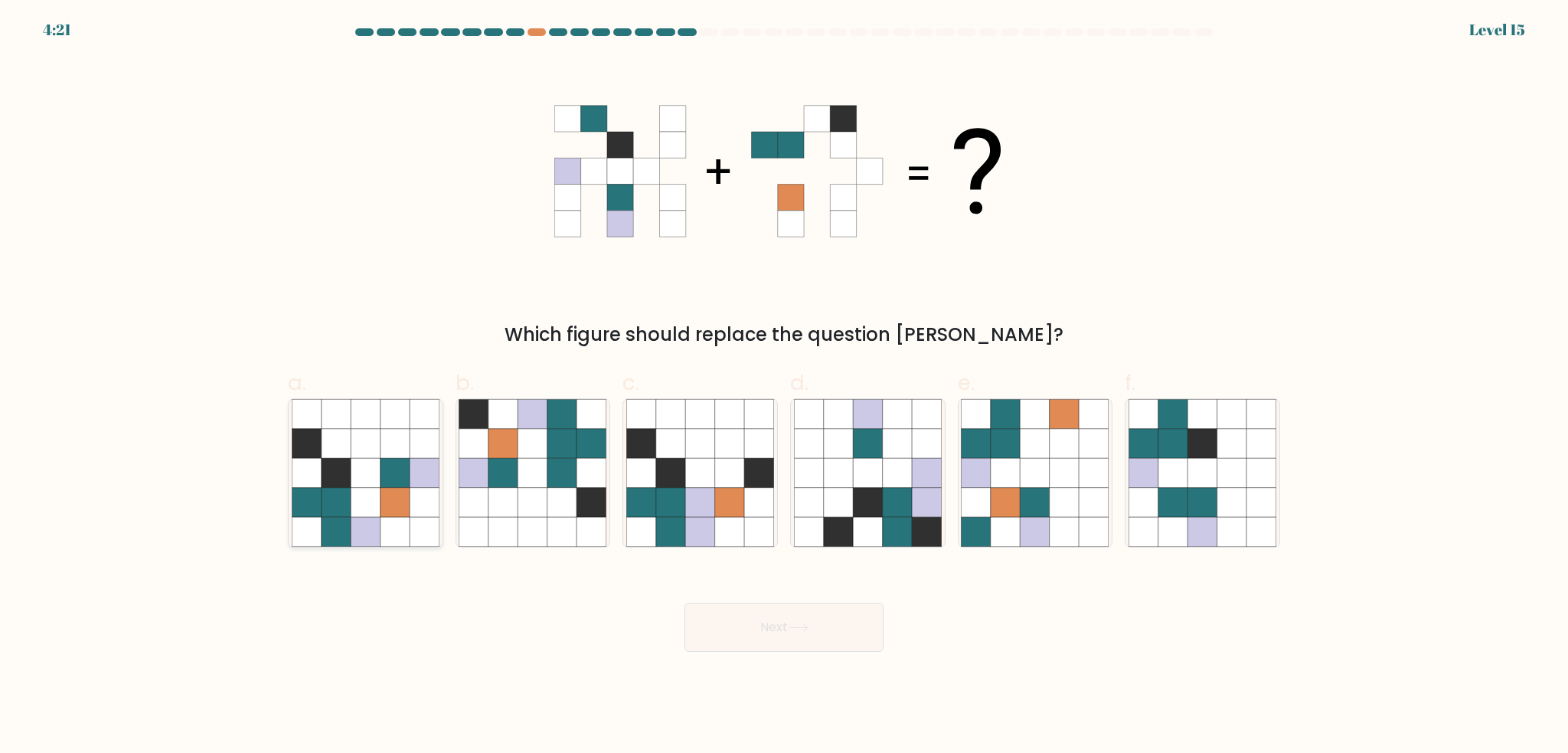
click at [362, 477] on icon at bounding box center [365, 472] width 29 height 29
click at [784, 386] on input "a." at bounding box center [784, 381] width 1 height 10
radio input "true"
click at [759, 623] on button "Next" at bounding box center [784, 627] width 199 height 49
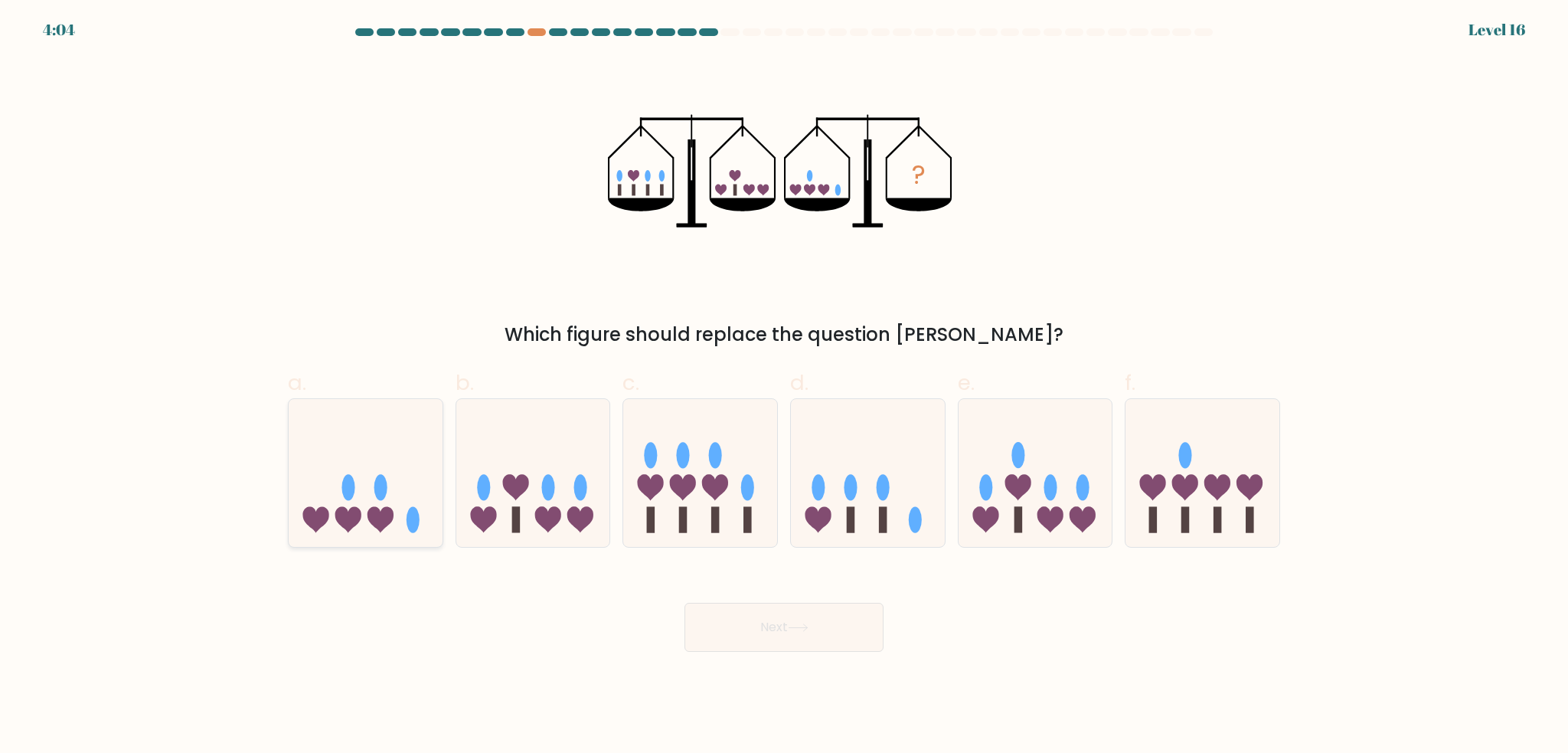
click at [347, 483] on ellipse at bounding box center [348, 487] width 13 height 26
click at [784, 386] on input "a." at bounding box center [784, 381] width 1 height 10
radio input "true"
click at [780, 633] on button "Next" at bounding box center [784, 627] width 199 height 49
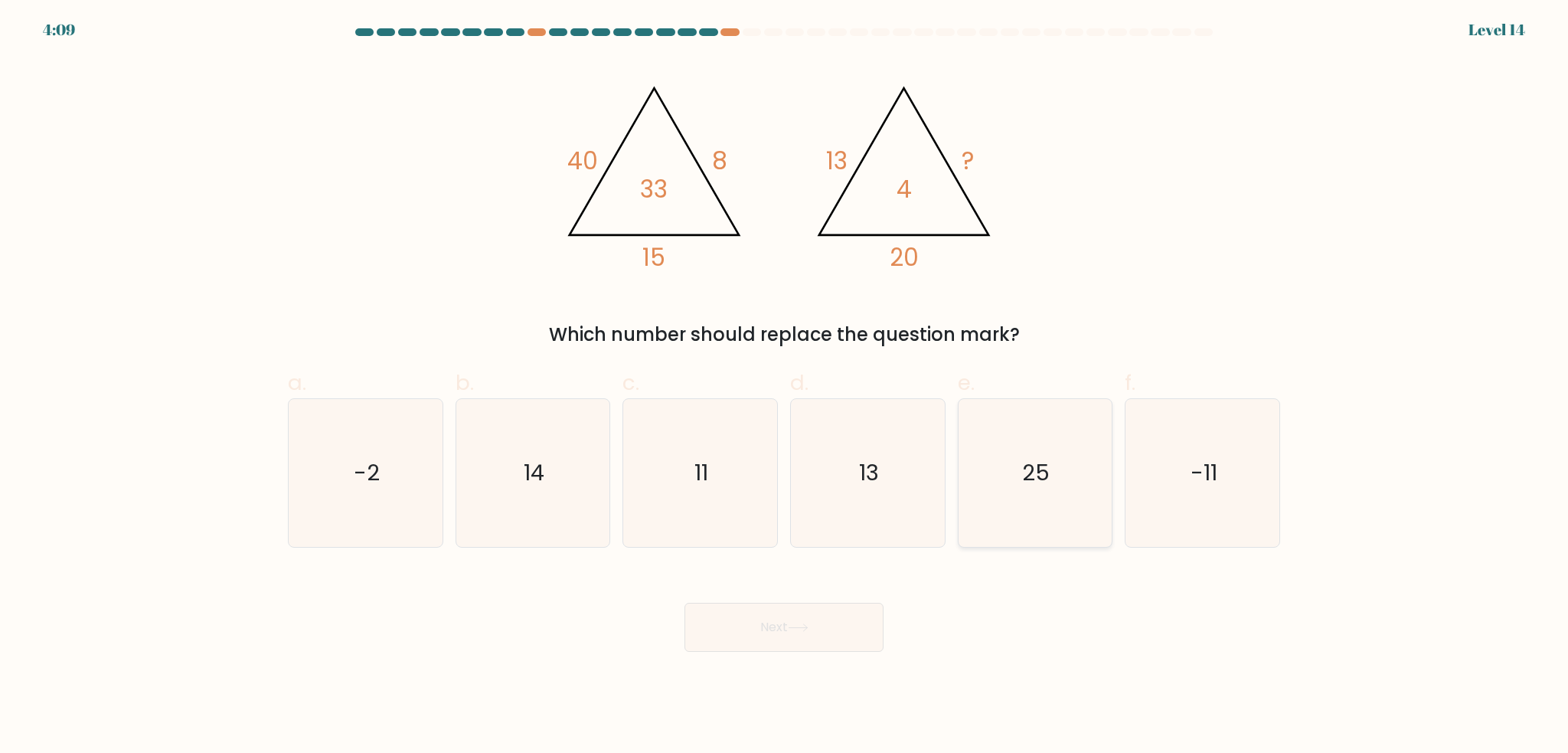
click at [1038, 485] on text "25" at bounding box center [1037, 473] width 28 height 31
click at [785, 386] on input "e. 25" at bounding box center [784, 381] width 1 height 10
radio input "true"
click at [837, 626] on button "Next" at bounding box center [784, 627] width 199 height 49
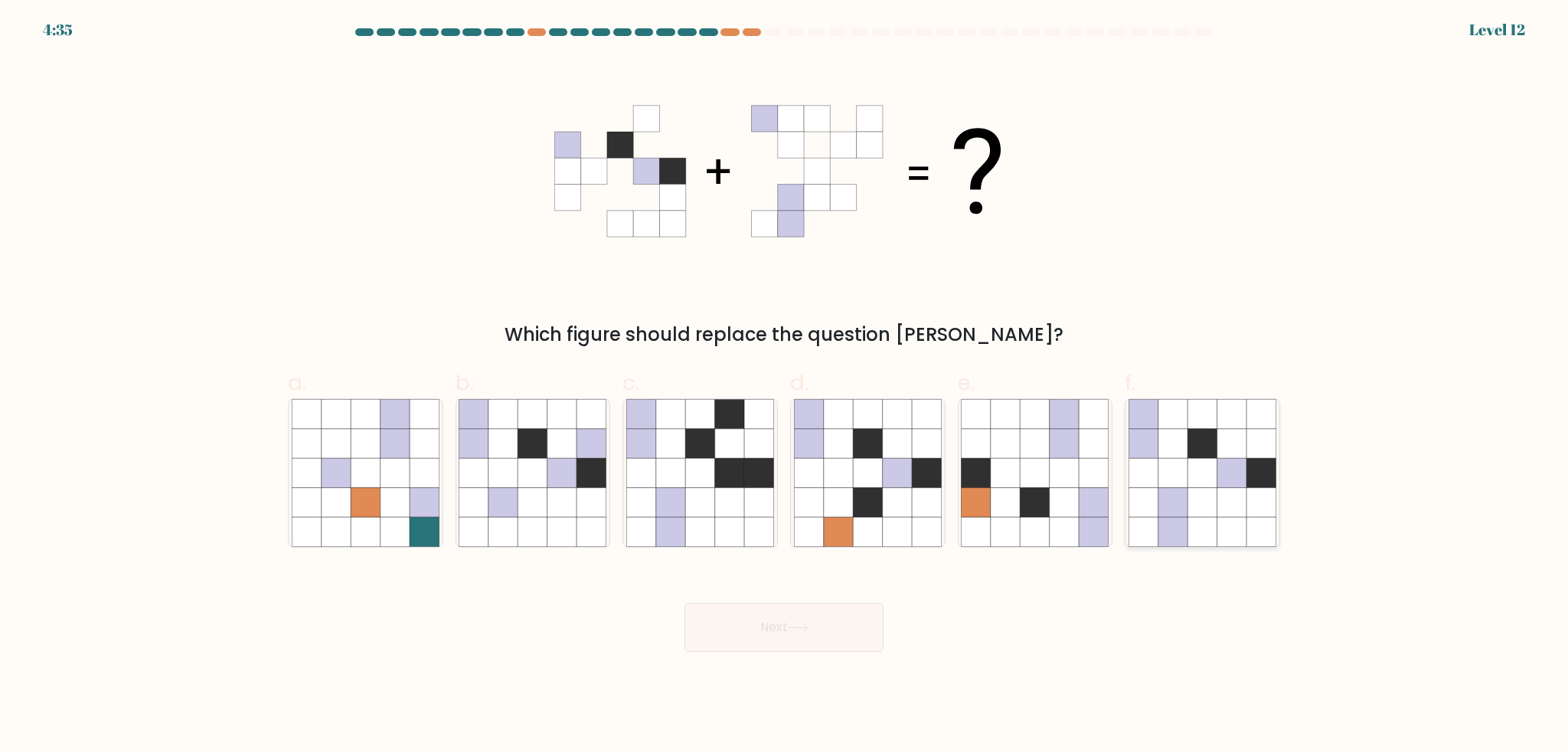
click at [1210, 496] on icon at bounding box center [1202, 502] width 29 height 29
click at [785, 386] on input "f." at bounding box center [784, 381] width 1 height 10
radio input "true"
click at [804, 643] on button "Next" at bounding box center [784, 627] width 199 height 49
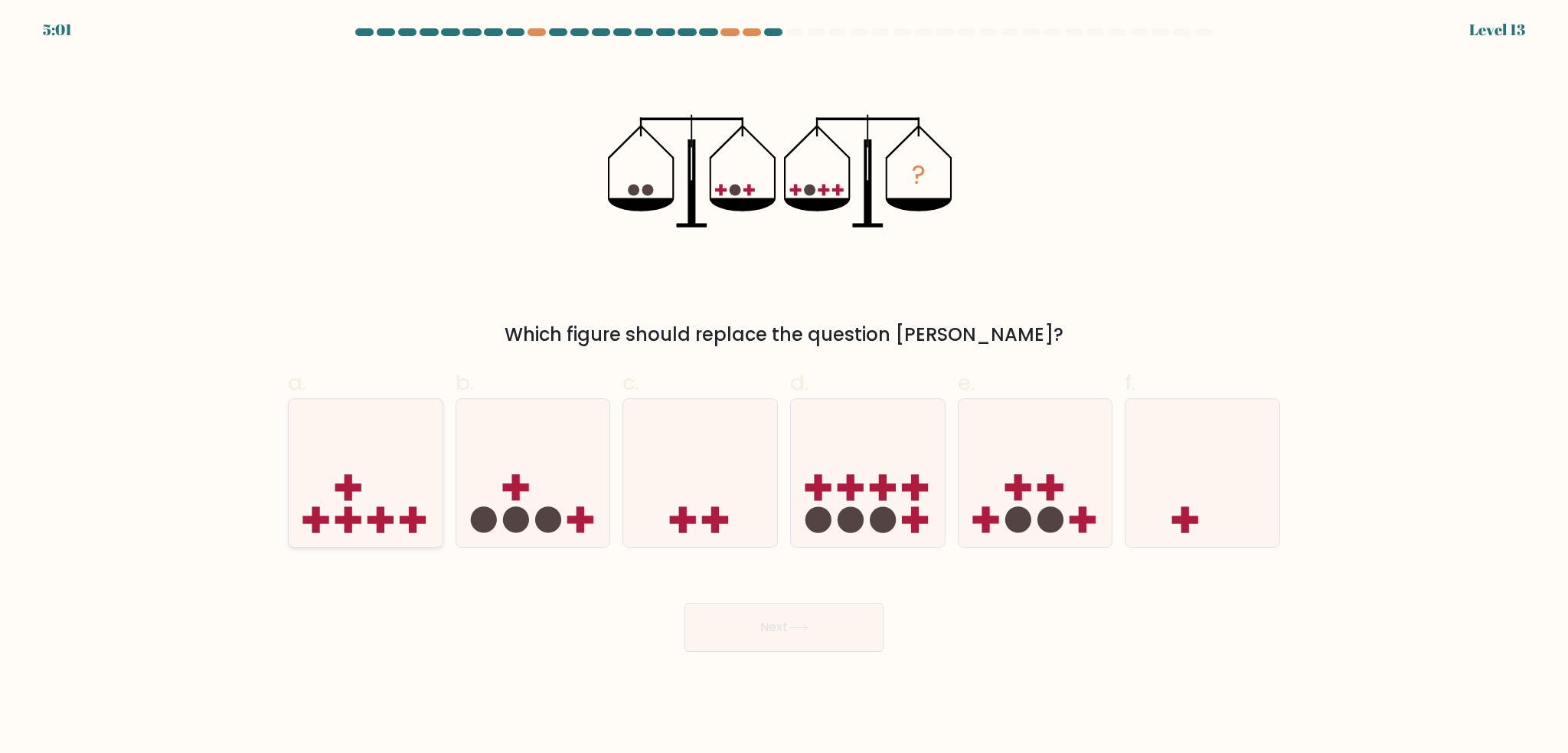
click at [363, 486] on icon at bounding box center [366, 473] width 154 height 127
click at [784, 386] on input "a." at bounding box center [784, 381] width 1 height 10
radio input "true"
click at [758, 626] on button "Next" at bounding box center [784, 627] width 199 height 49
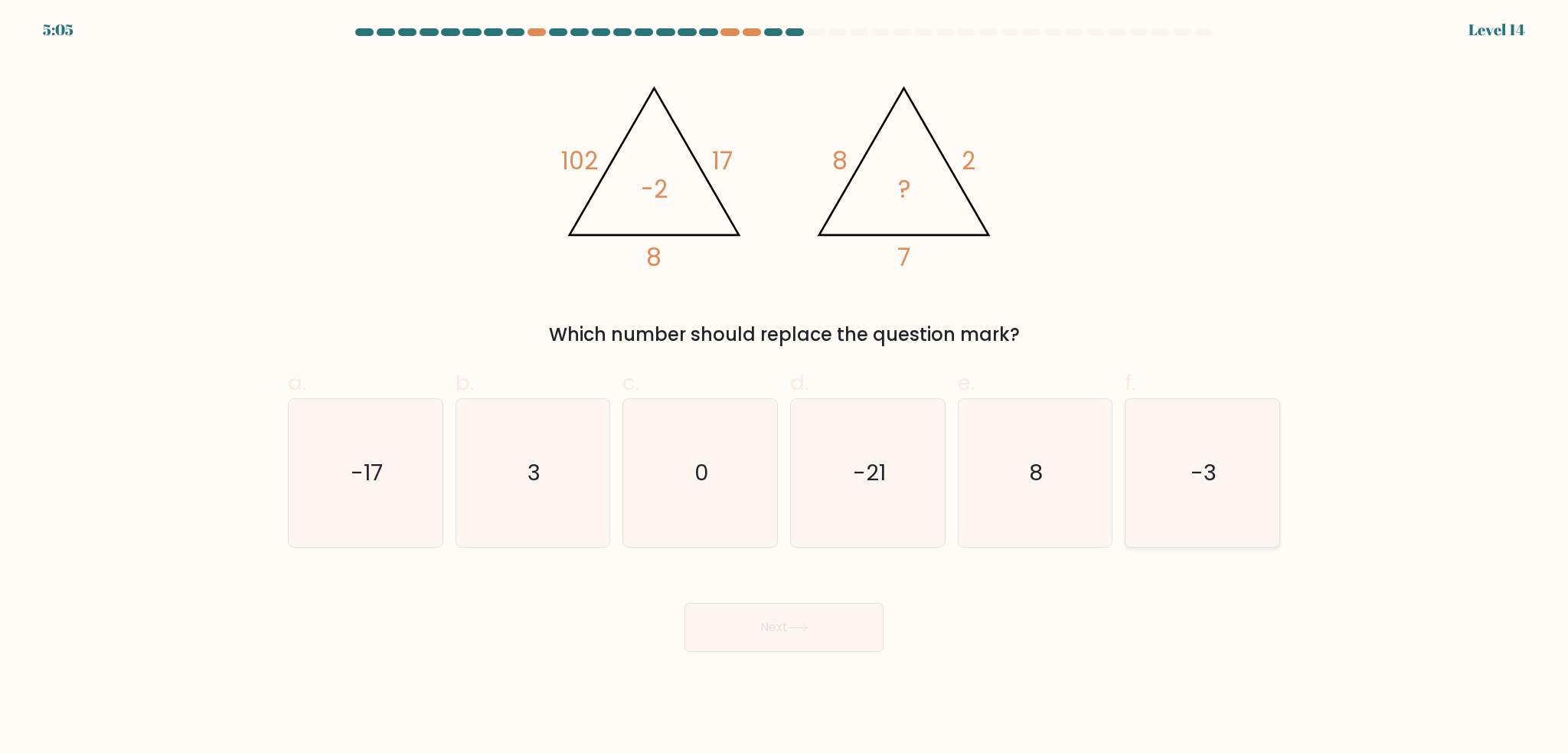
click at [1182, 498] on icon "-3" at bounding box center [1202, 472] width 148 height 148
click at [785, 386] on input "f. -3" at bounding box center [784, 381] width 1 height 10
radio input "true"
click at [821, 630] on button "Next" at bounding box center [784, 627] width 199 height 49
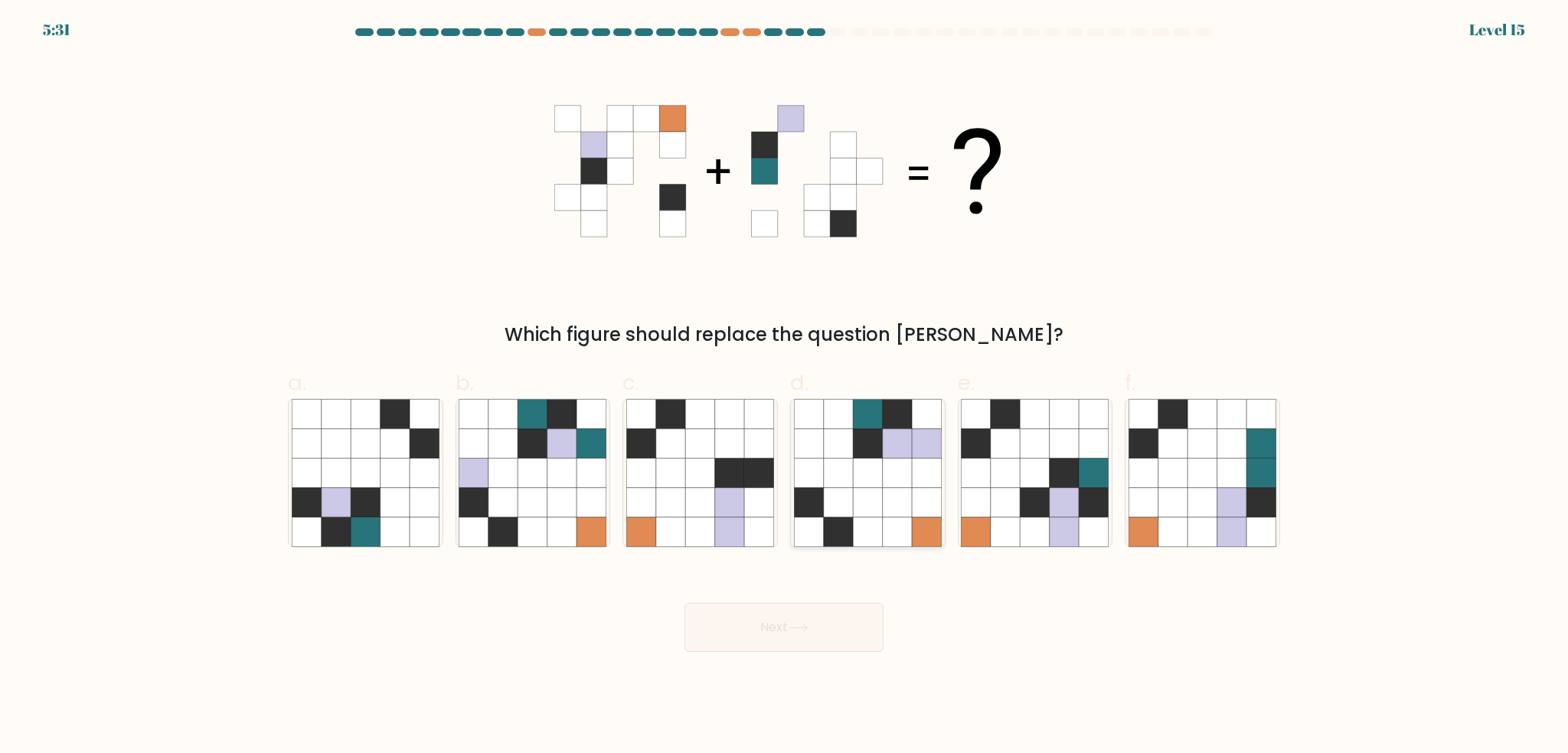
click at [854, 463] on icon at bounding box center [868, 472] width 29 height 29
click at [785, 386] on input "d." at bounding box center [784, 381] width 1 height 10
radio input "true"
click at [790, 621] on button "Next" at bounding box center [784, 627] width 199 height 49
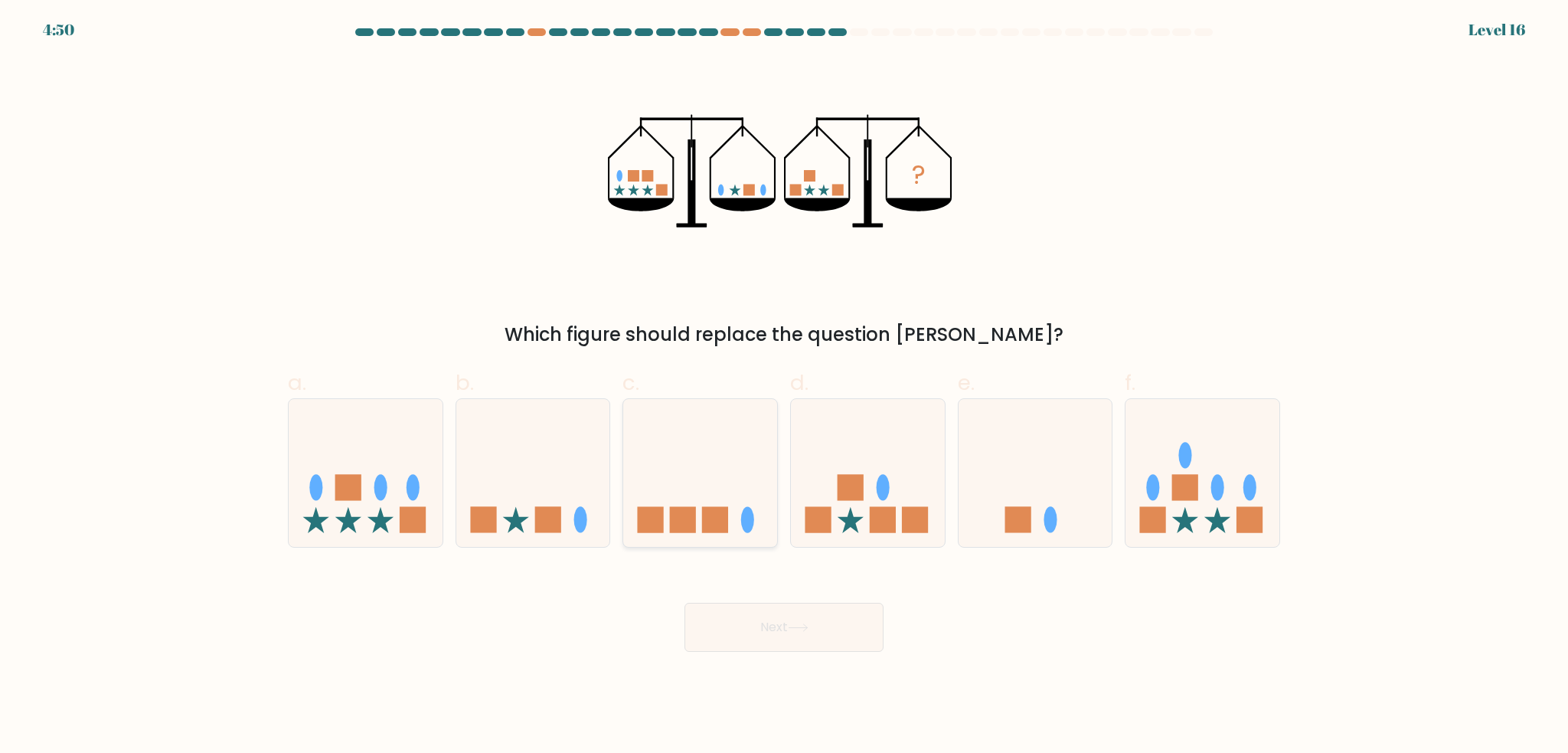
click at [691, 486] on icon at bounding box center [700, 473] width 154 height 127
click at [784, 386] on input "c." at bounding box center [784, 381] width 1 height 10
radio input "true"
click at [797, 628] on icon at bounding box center [798, 627] width 18 height 7
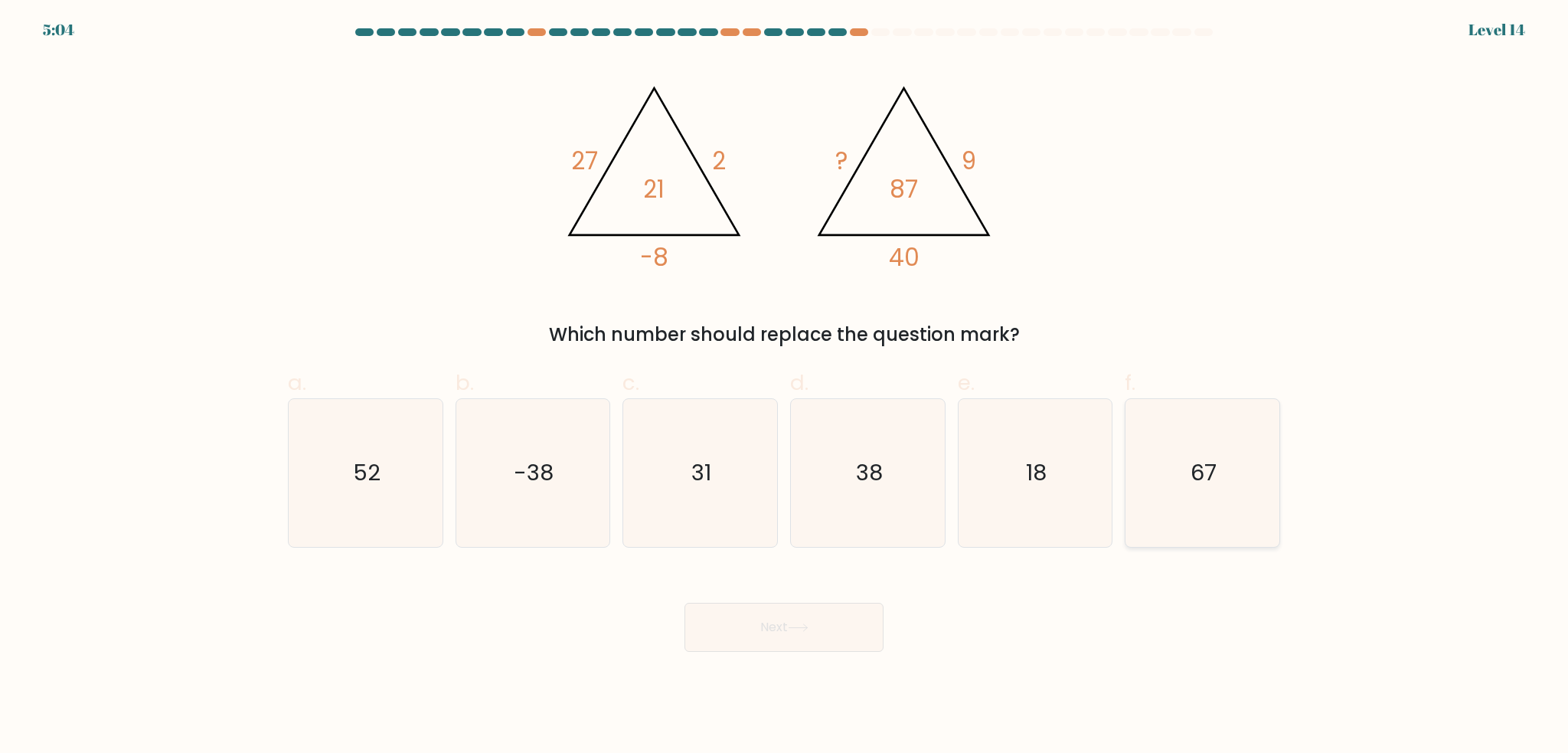
click at [1205, 472] on text "67" at bounding box center [1205, 473] width 26 height 31
click at [785, 386] on input "f. 67" at bounding box center [784, 381] width 1 height 10
radio input "true"
click at [838, 626] on button "Next" at bounding box center [784, 627] width 199 height 49
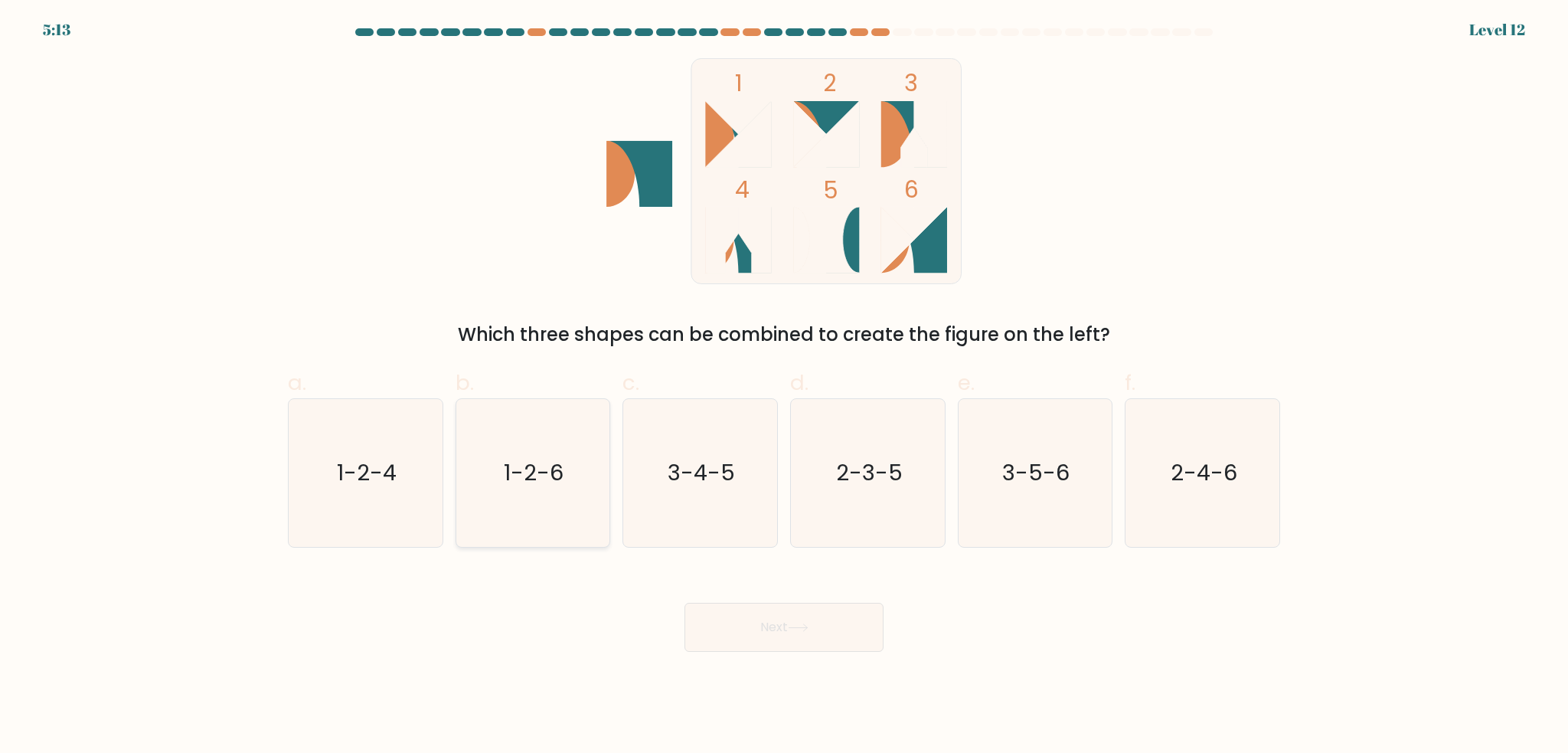
click at [544, 448] on icon "1-2-6" at bounding box center [532, 472] width 148 height 148
click at [784, 386] on input "b. 1-2-6" at bounding box center [784, 381] width 1 height 10
radio input "true"
click at [800, 636] on button "Next" at bounding box center [784, 627] width 199 height 49
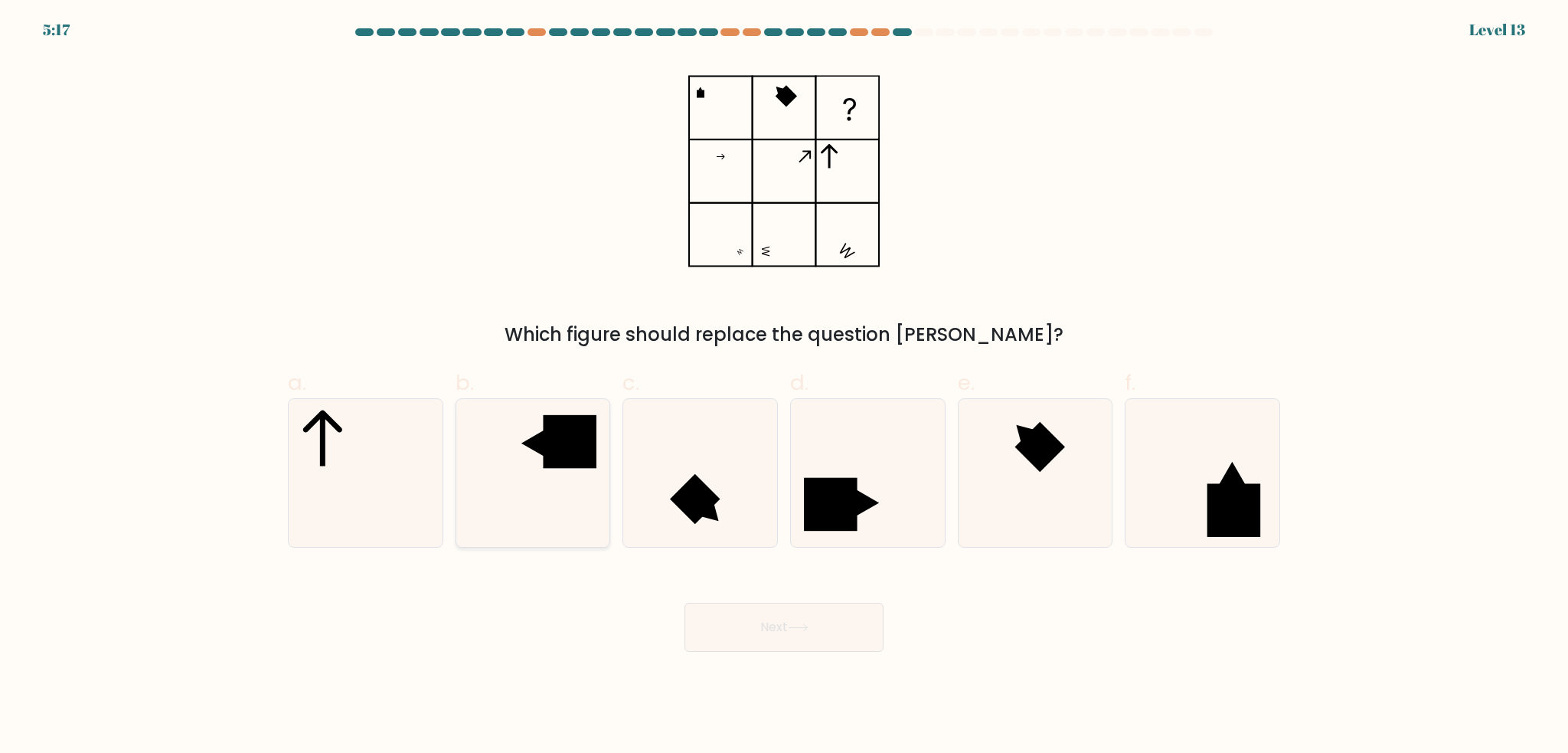
click at [559, 458] on rect at bounding box center [570, 441] width 53 height 53
click at [784, 386] on input "b." at bounding box center [784, 381] width 1 height 10
radio input "true"
click at [804, 625] on icon at bounding box center [798, 627] width 21 height 8
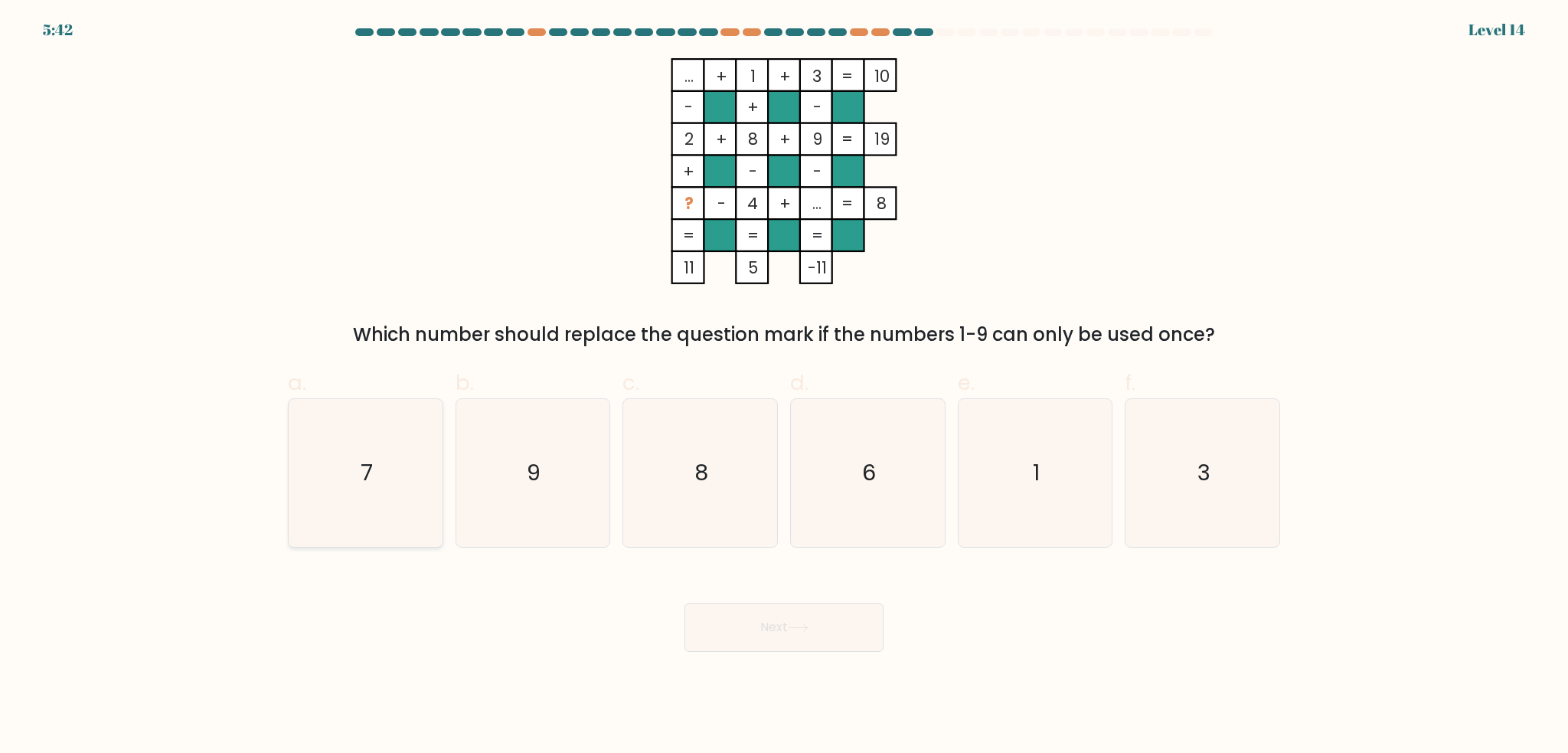
click at [349, 523] on icon "7" at bounding box center [366, 472] width 148 height 148
click at [784, 386] on input "a. 7" at bounding box center [784, 381] width 1 height 10
radio input "true"
click at [780, 631] on button "Next" at bounding box center [784, 627] width 199 height 49
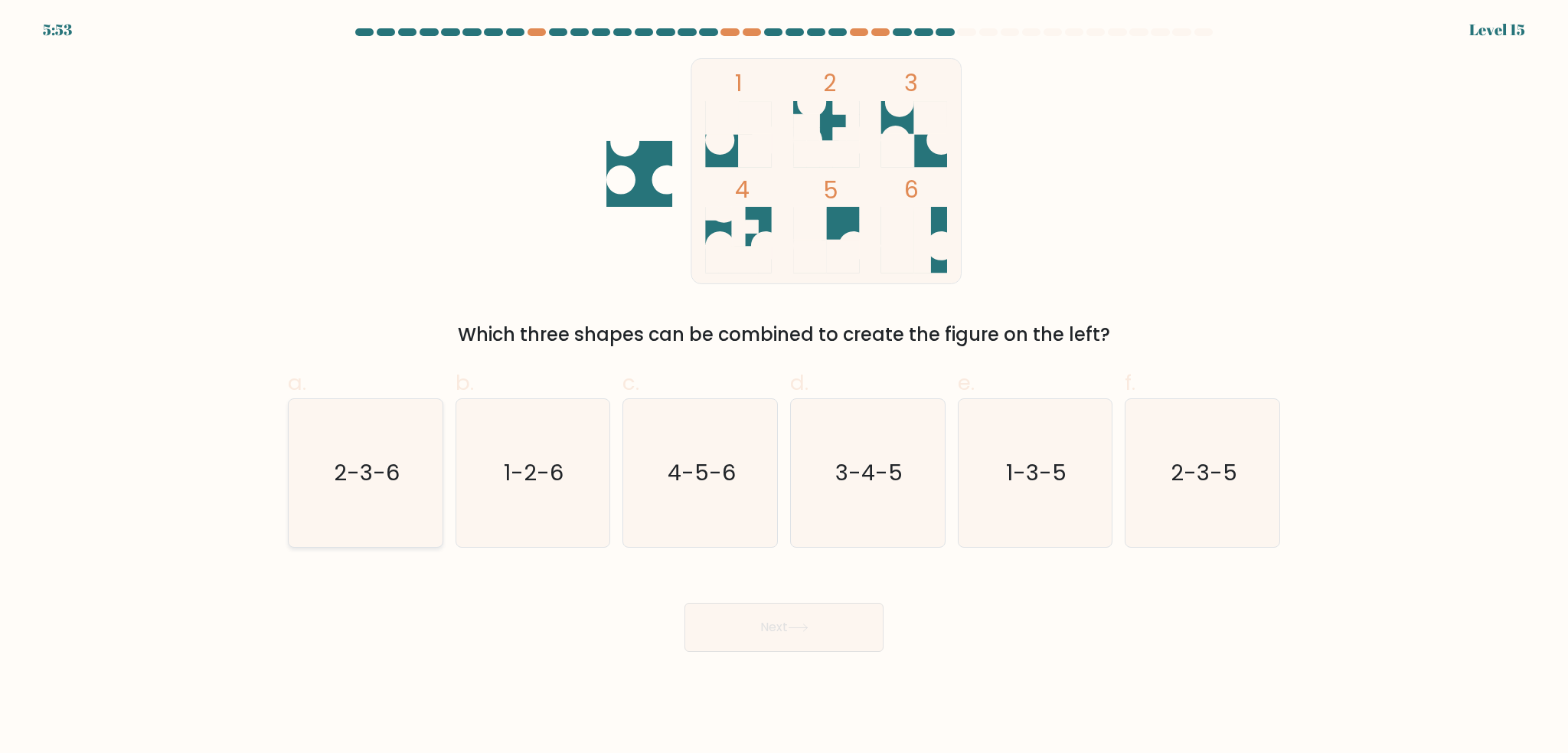
click at [355, 449] on icon "2-3-6" at bounding box center [366, 472] width 148 height 148
click at [784, 386] on input "a. 2-3-6" at bounding box center [784, 381] width 1 height 10
radio input "true"
click at [786, 625] on button "Next" at bounding box center [784, 627] width 199 height 49
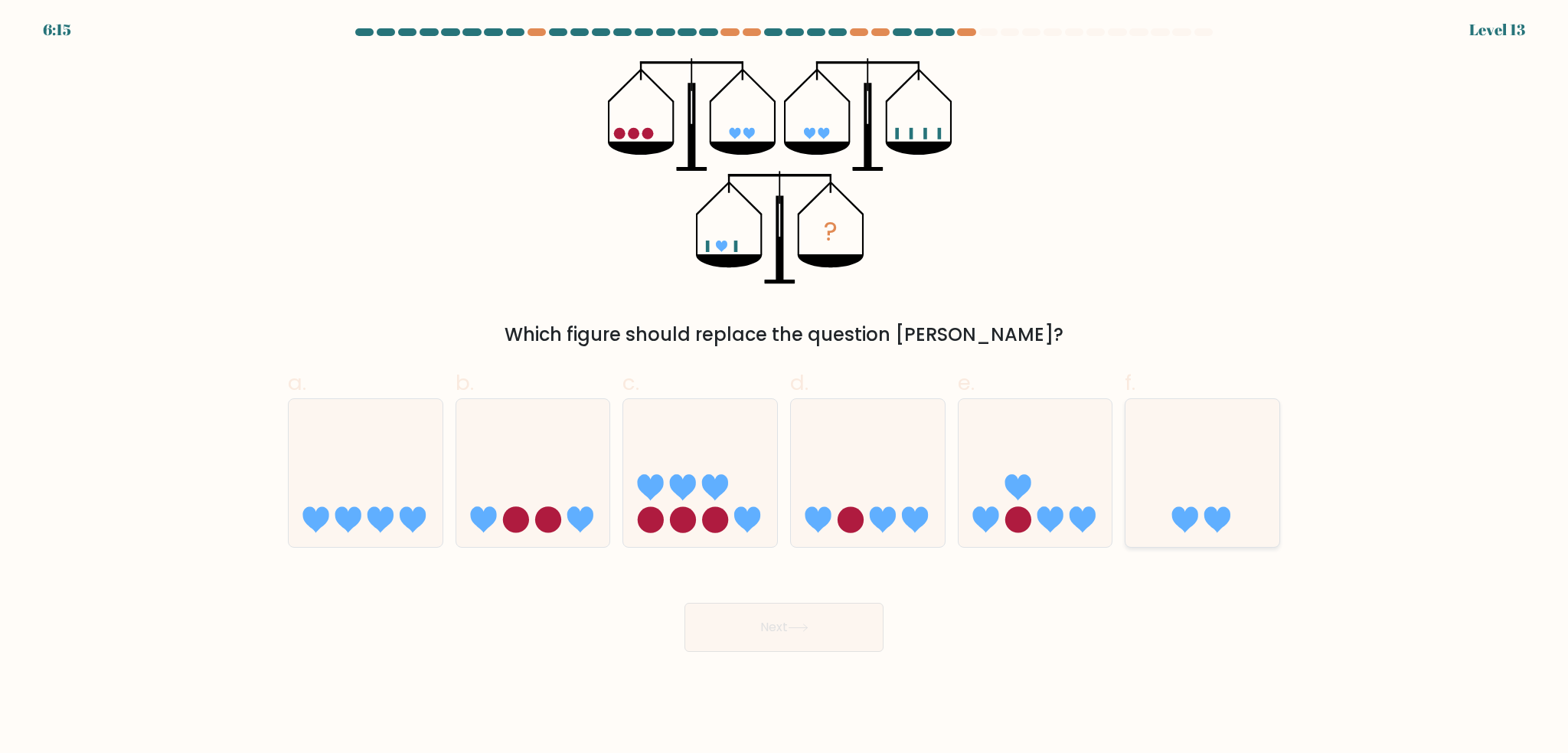
click at [1179, 469] on icon at bounding box center [1202, 473] width 154 height 127
click at [785, 386] on input "f." at bounding box center [784, 381] width 1 height 10
radio input "true"
click at [792, 623] on button "Next" at bounding box center [784, 627] width 199 height 49
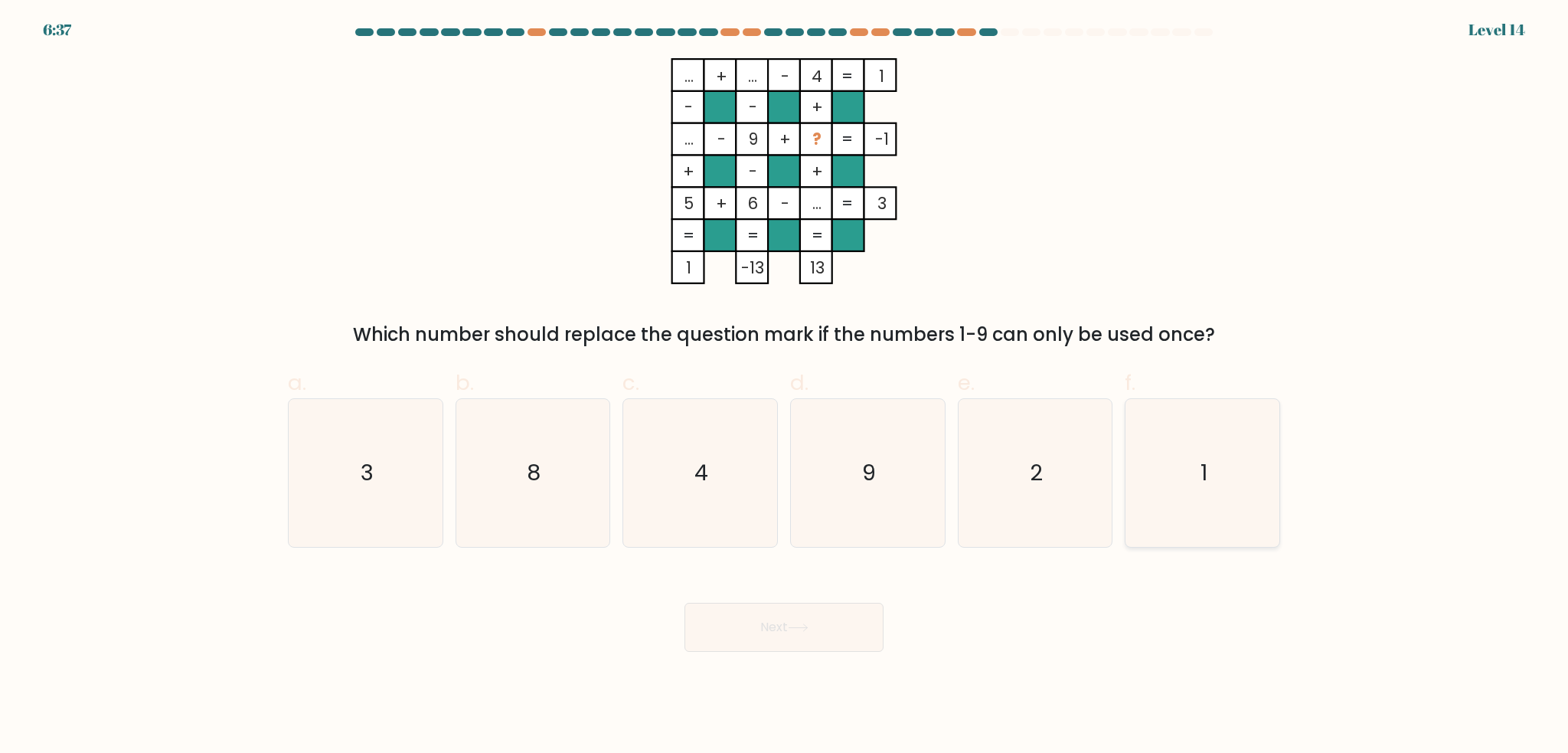
click at [1207, 514] on icon "1" at bounding box center [1202, 472] width 148 height 148
click at [785, 386] on input "f. 1" at bounding box center [784, 381] width 1 height 10
radio input "true"
click at [807, 624] on icon at bounding box center [798, 627] width 18 height 7
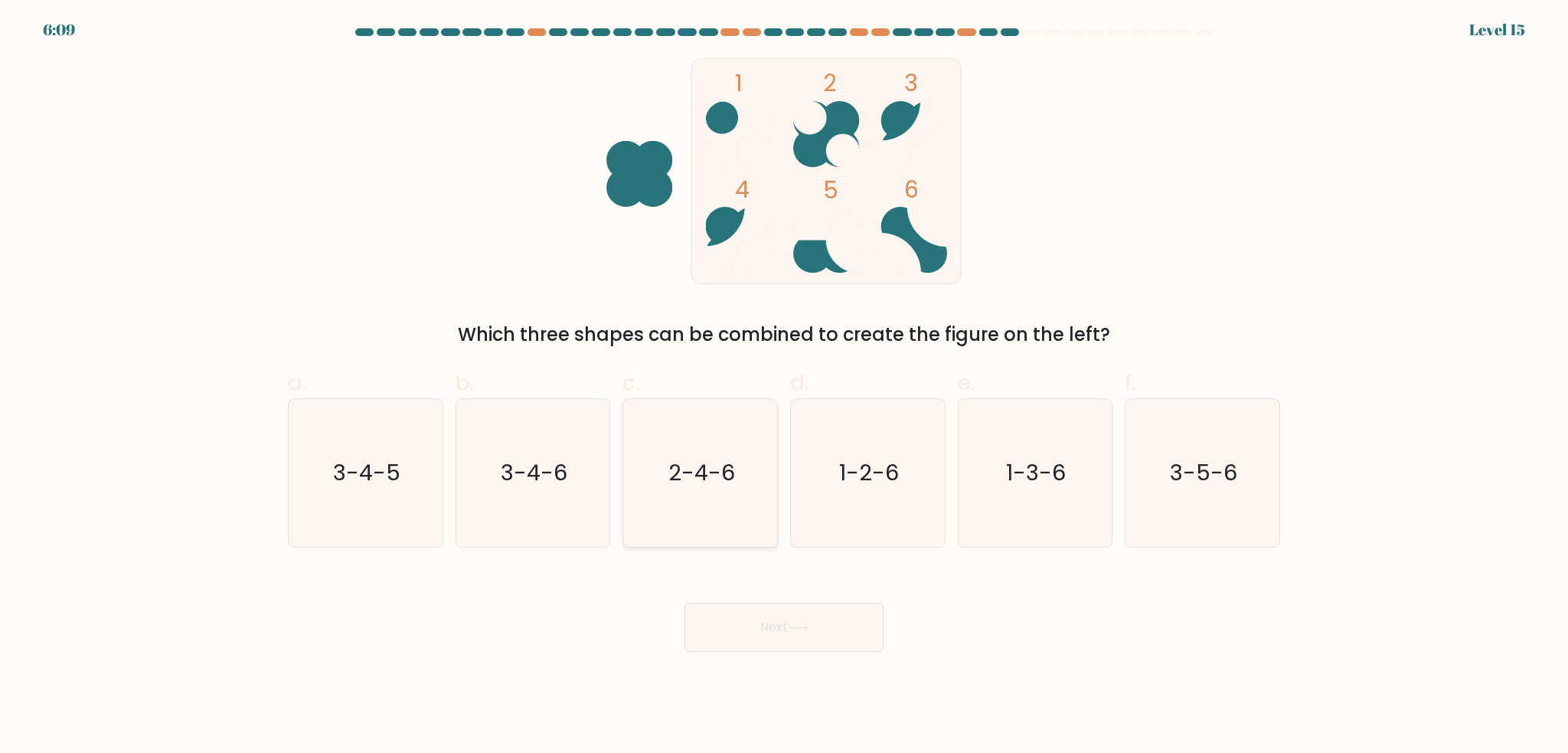
click at [702, 505] on icon "2-4-6" at bounding box center [700, 472] width 148 height 148
click at [784, 386] on input "c. 2-4-6" at bounding box center [784, 381] width 1 height 10
radio input "true"
click at [797, 630] on icon at bounding box center [798, 627] width 21 height 8
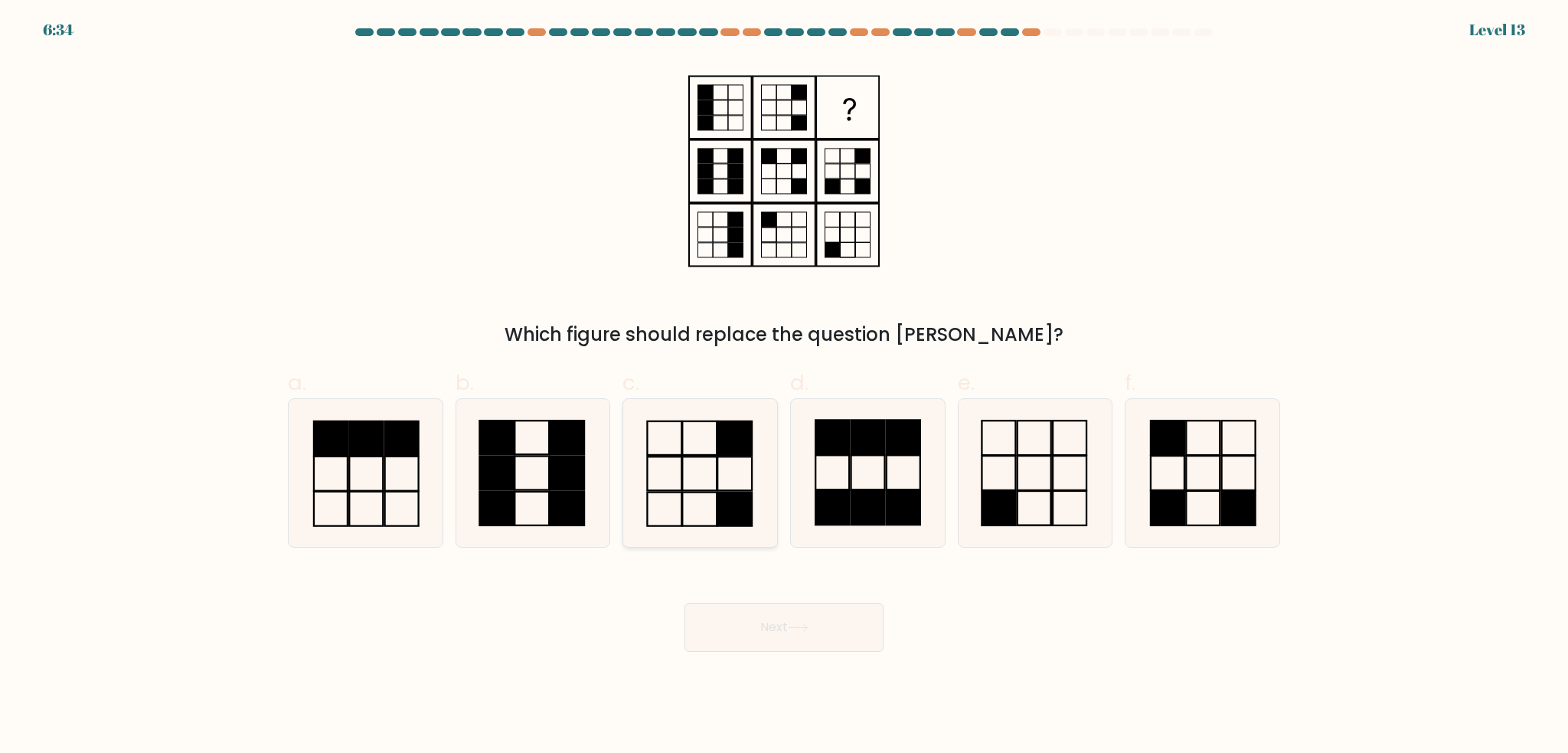
click at [691, 468] on icon at bounding box center [700, 472] width 148 height 148
click at [784, 386] on input "c." at bounding box center [784, 381] width 1 height 10
radio input "true"
click at [807, 633] on button "Next" at bounding box center [784, 627] width 199 height 49
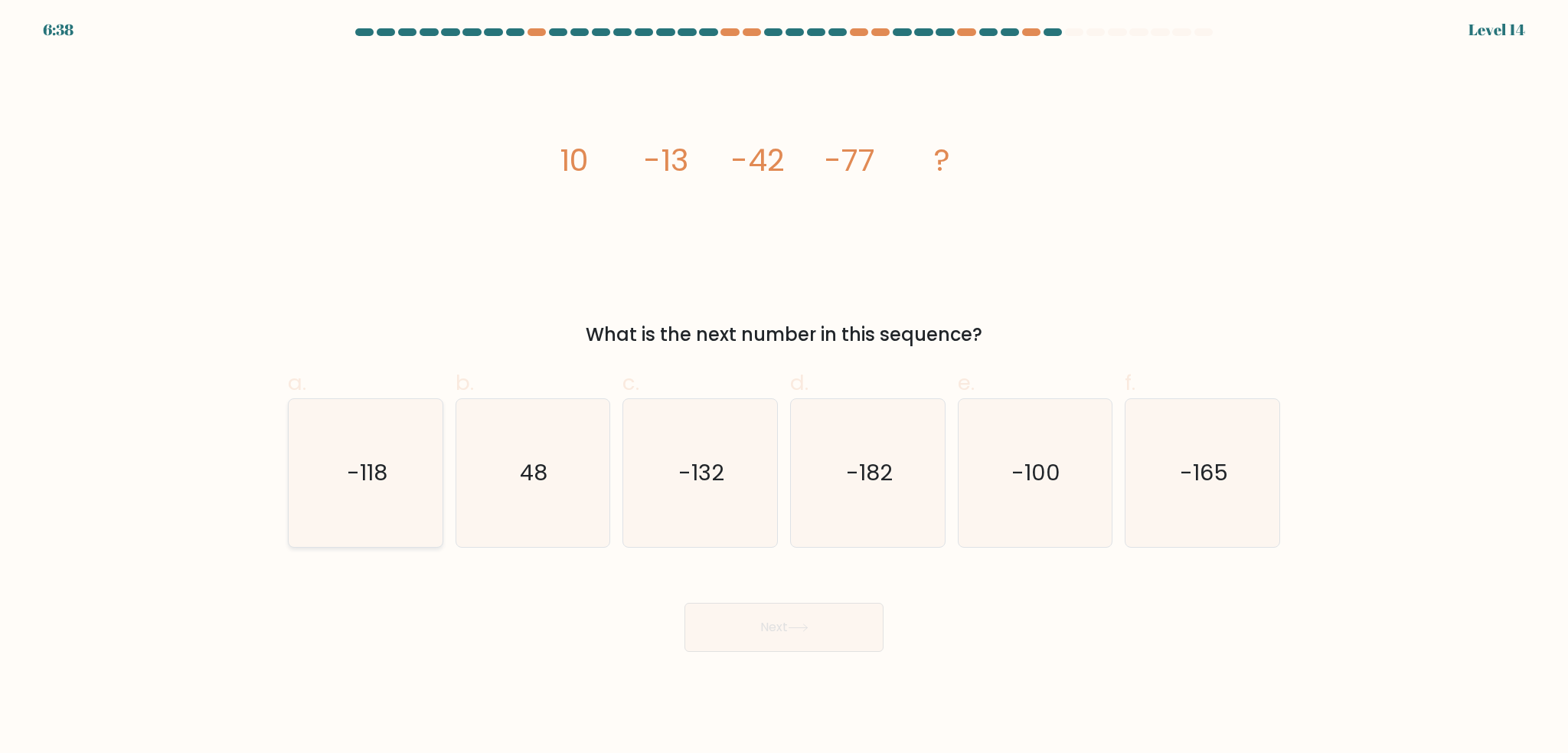
click at [348, 475] on text "-118" at bounding box center [367, 473] width 41 height 31
click at [784, 386] on input "a. -118" at bounding box center [784, 381] width 1 height 10
radio input "true"
click at [748, 626] on button "Next" at bounding box center [784, 627] width 199 height 49
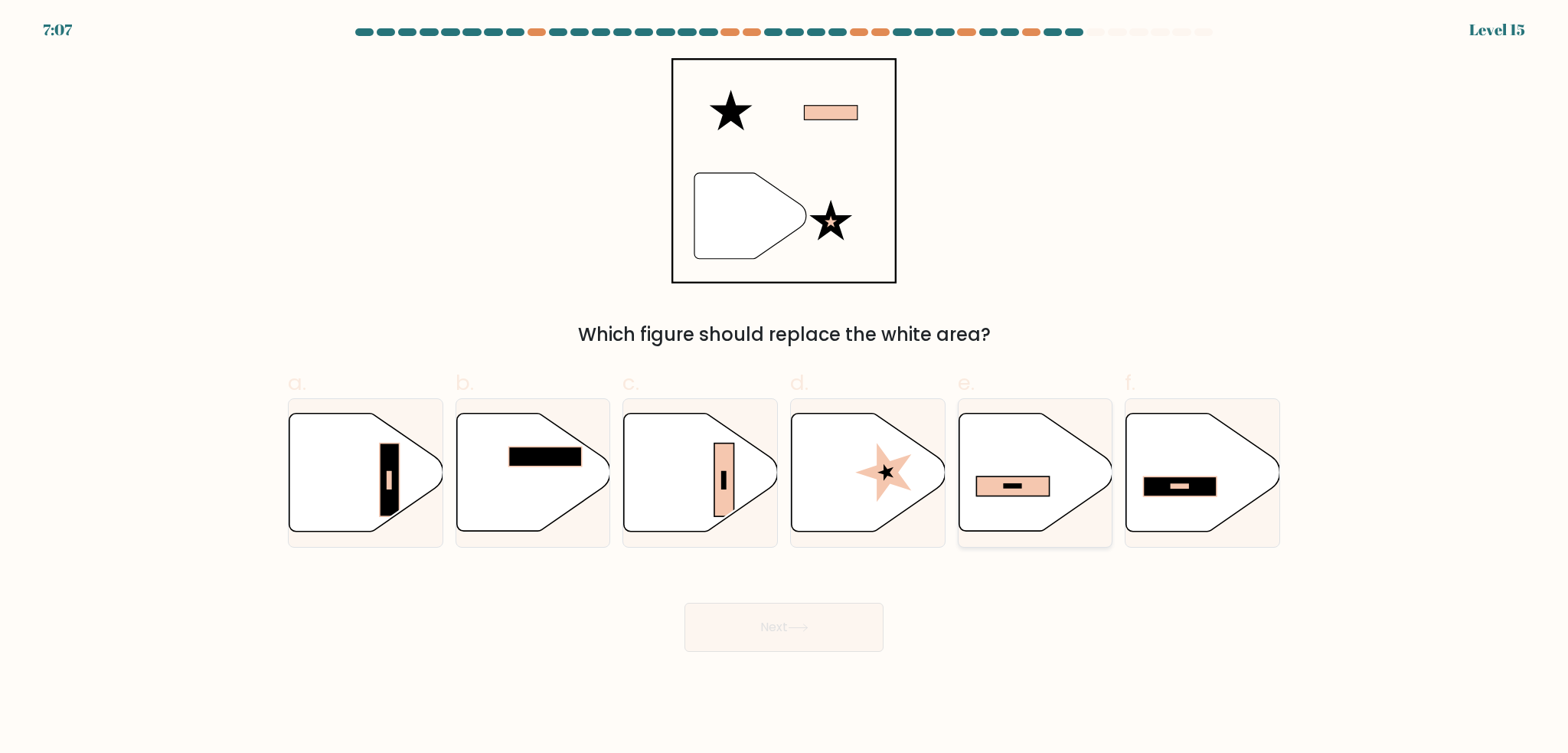
click at [1014, 492] on rect at bounding box center [1012, 487] width 73 height 20
click at [785, 386] on input "e." at bounding box center [784, 381] width 1 height 10
radio input "true"
click at [800, 629] on icon at bounding box center [798, 627] width 21 height 8
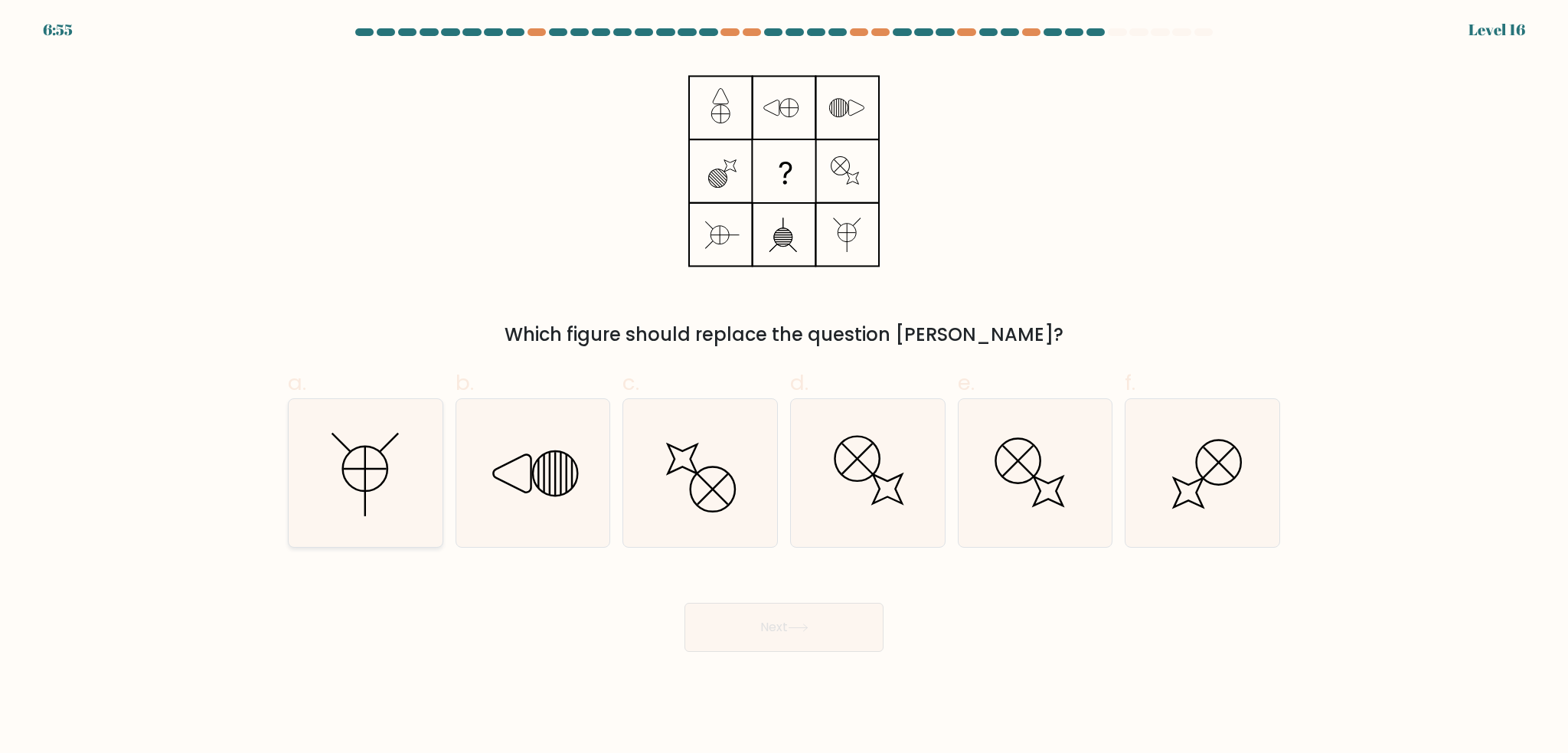
click at [349, 477] on icon at bounding box center [366, 472] width 148 height 148
click at [784, 386] on input "a." at bounding box center [784, 381] width 1 height 10
radio input "true"
click at [795, 639] on button "Next" at bounding box center [784, 627] width 199 height 49
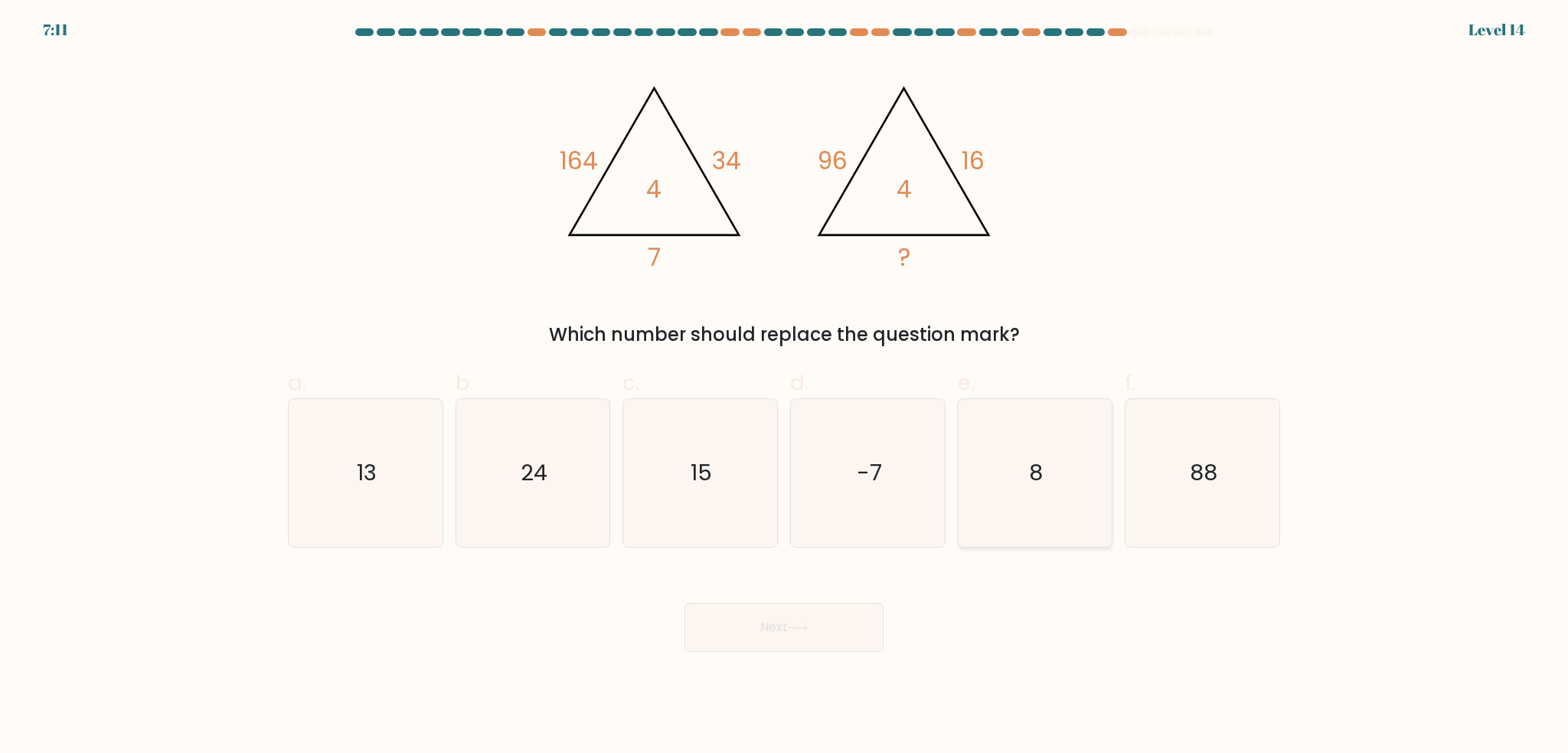
click at [1017, 467] on icon "8" at bounding box center [1034, 472] width 148 height 148
click at [785, 386] on input "e. 8" at bounding box center [784, 381] width 1 height 10
radio input "true"
click at [825, 619] on button "Next" at bounding box center [784, 627] width 199 height 49
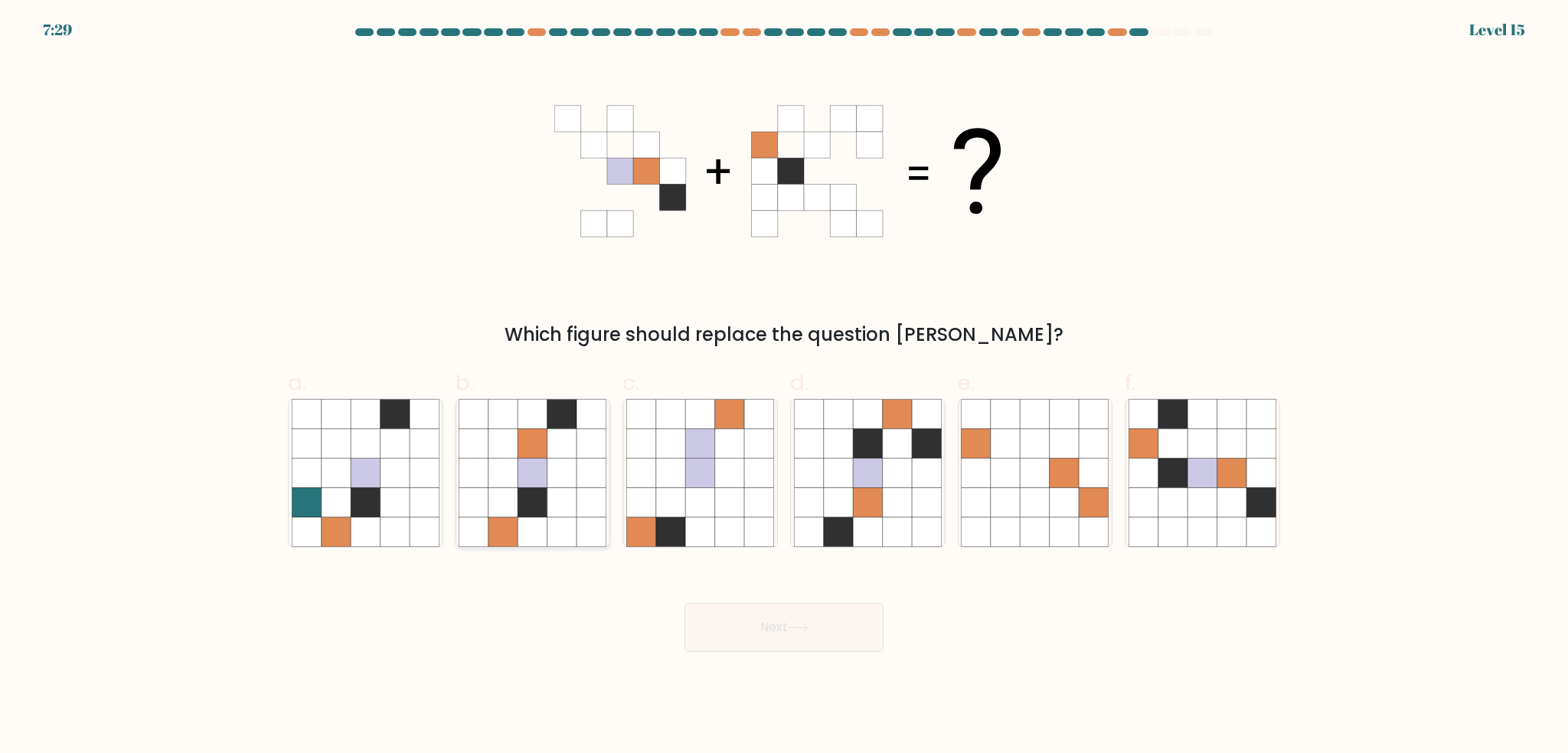
click at [527, 482] on icon at bounding box center [533, 472] width 29 height 29
click at [784, 386] on input "b." at bounding box center [784, 381] width 1 height 10
radio input "true"
click at [754, 627] on button "Next" at bounding box center [784, 627] width 199 height 49
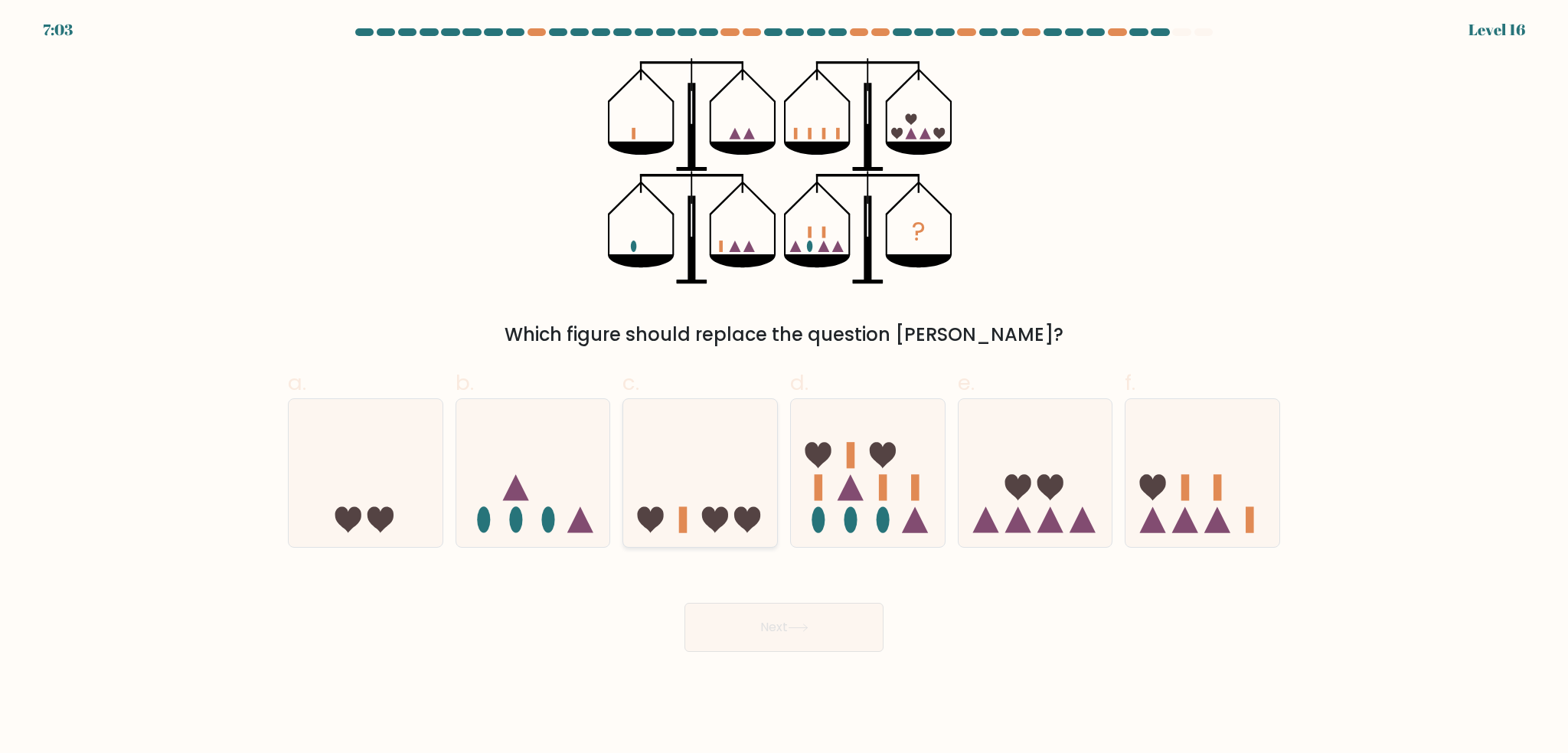
click at [690, 436] on icon at bounding box center [700, 473] width 154 height 127
click at [784, 386] on input "c." at bounding box center [784, 381] width 1 height 10
radio input "true"
click at [784, 629] on button "Next" at bounding box center [784, 627] width 199 height 49
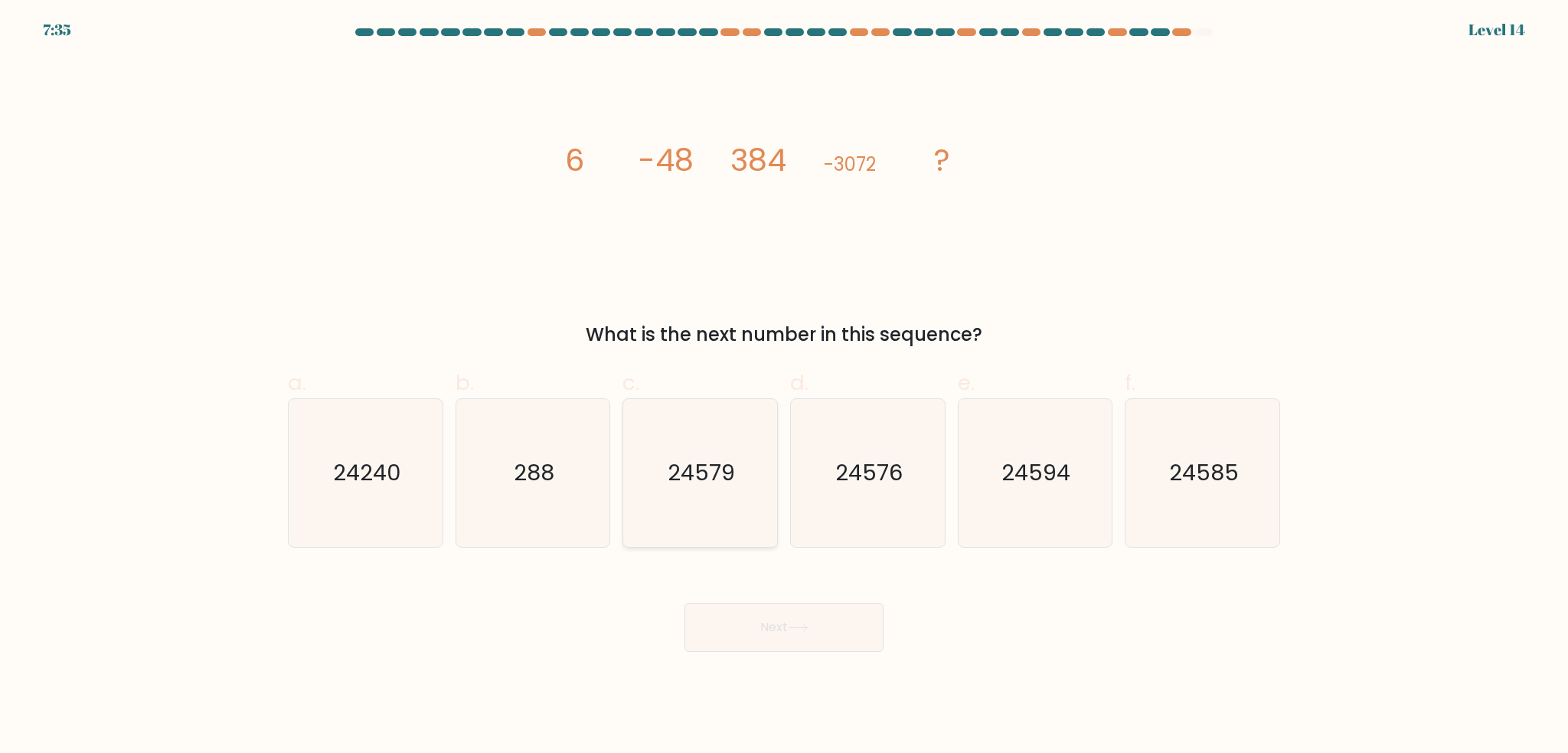
click at [711, 485] on text "24579" at bounding box center [702, 473] width 67 height 31
click at [784, 386] on input "c. 24579" at bounding box center [784, 381] width 1 height 10
radio input "true"
click at [835, 610] on button "Next" at bounding box center [784, 627] width 199 height 49
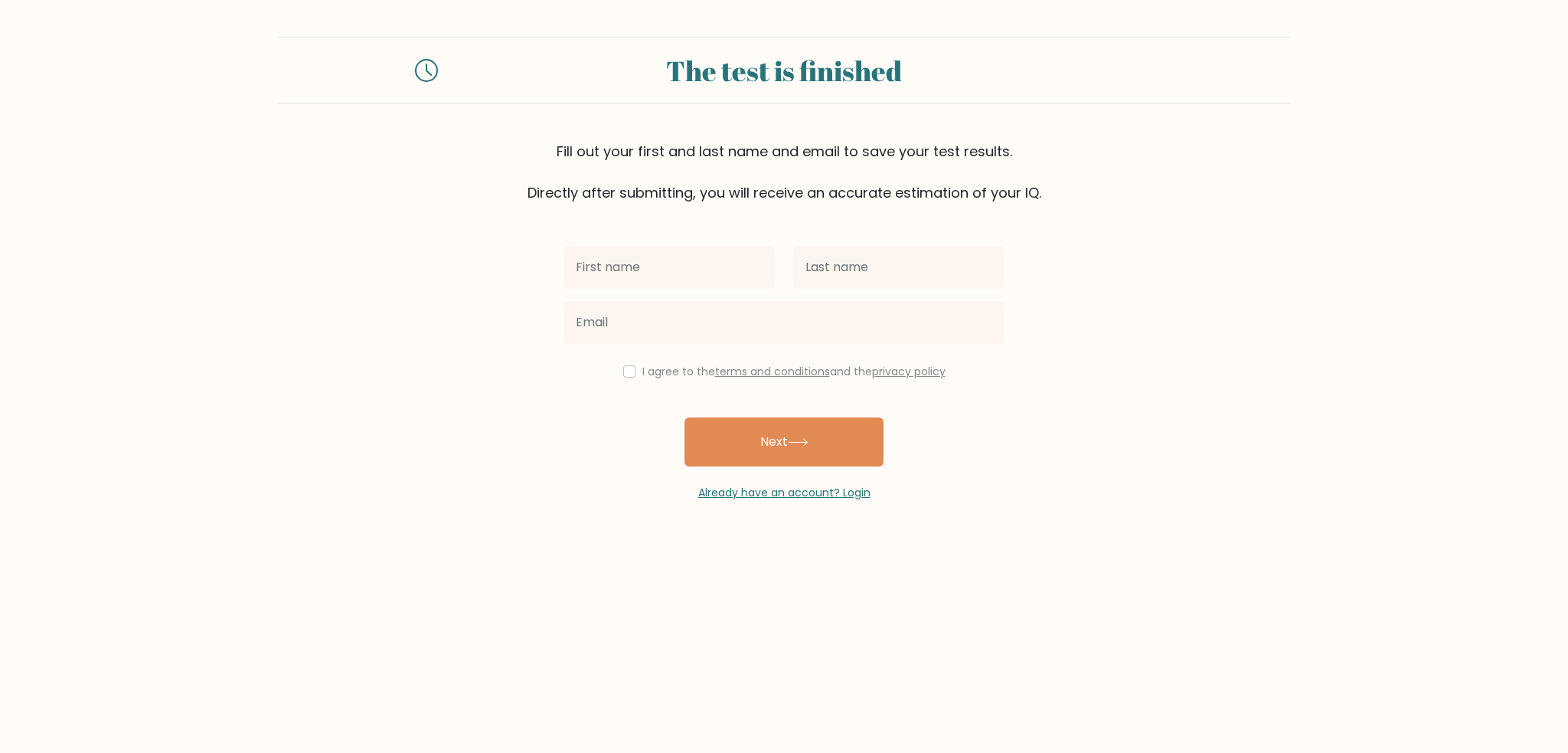
click at [691, 268] on input "text" at bounding box center [669, 268] width 212 height 43
type input "Nela"
click at [907, 265] on input "text" at bounding box center [899, 268] width 212 height 43
type input "[PERSON_NAME]"
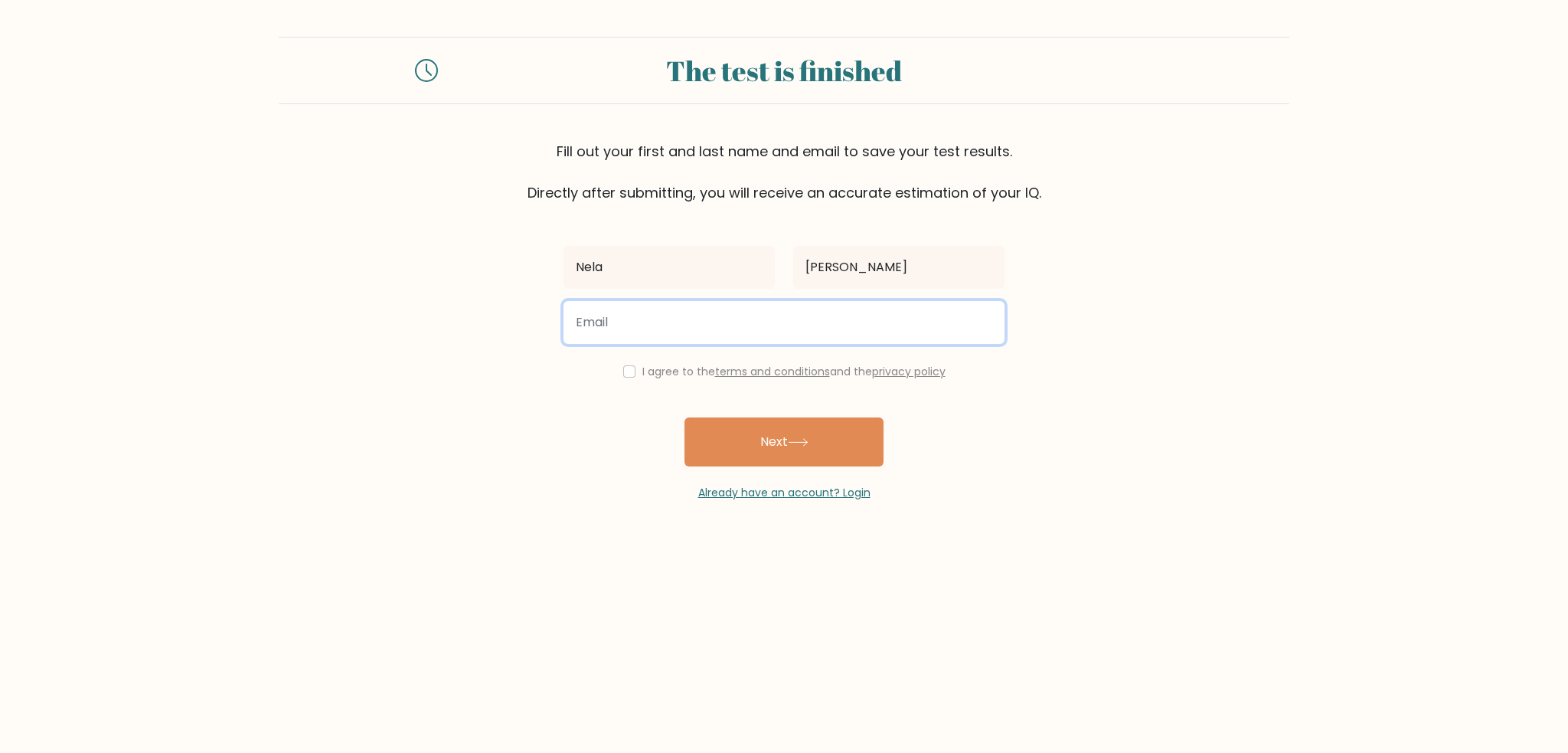
click at [785, 311] on input "email" at bounding box center [784, 322] width 441 height 43
type input "[EMAIL_ADDRESS][DOMAIN_NAME]"
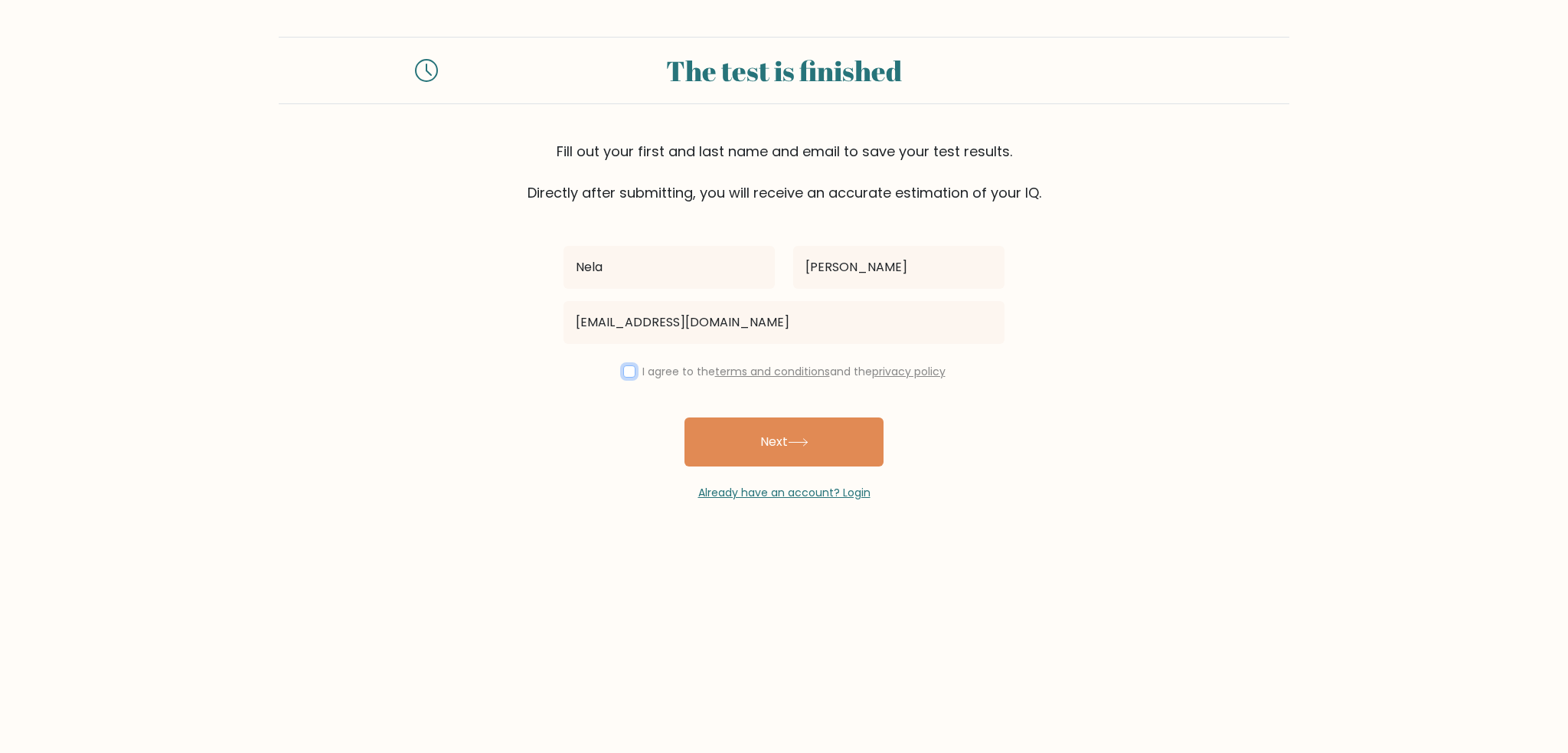
click at [625, 370] on input "checkbox" at bounding box center [630, 371] width 12 height 12
checkbox input "true"
click at [809, 441] on icon at bounding box center [798, 442] width 21 height 8
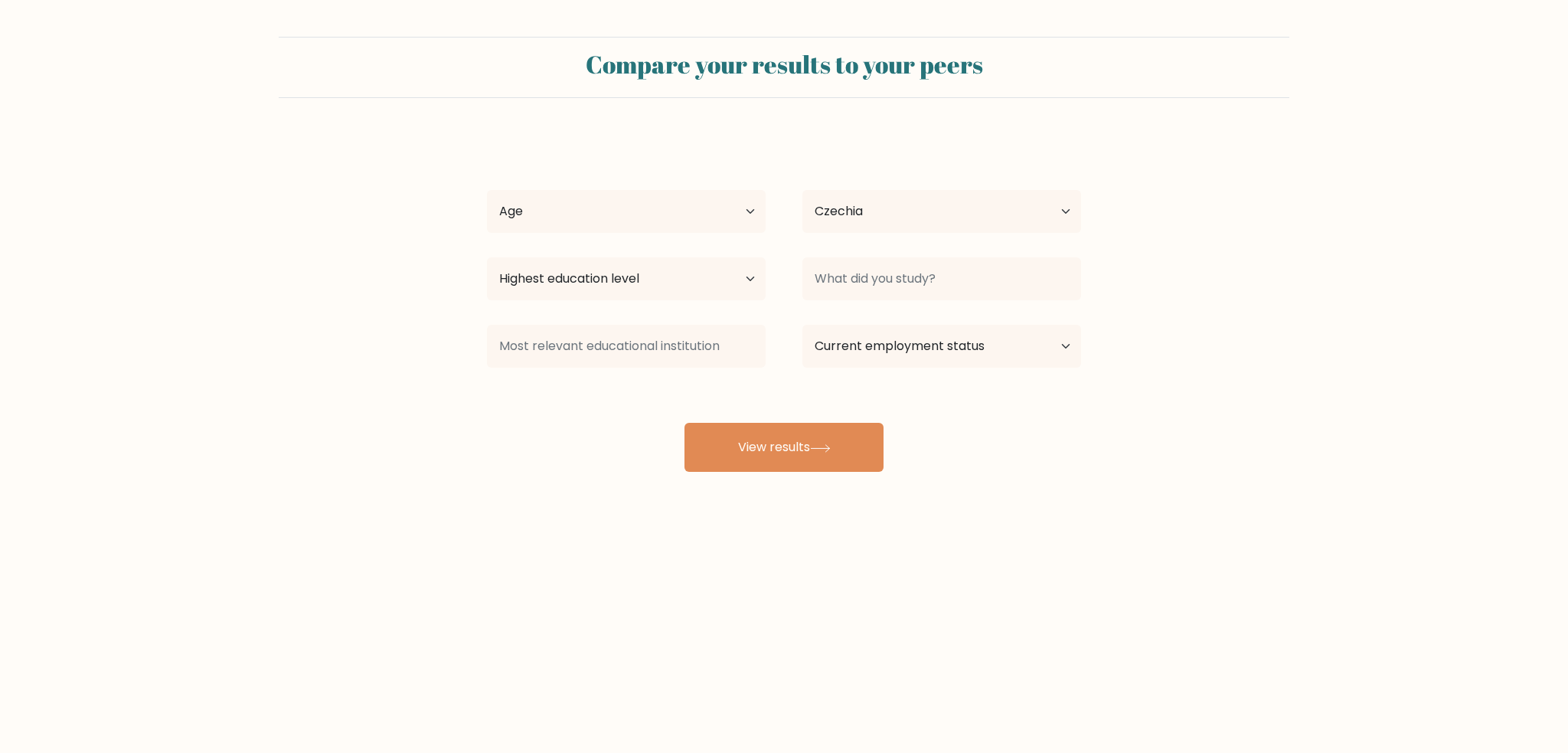
select select "CZ"
click at [723, 211] on select "Age Under [DEMOGRAPHIC_DATA] [DEMOGRAPHIC_DATA] [DEMOGRAPHIC_DATA] [DEMOGRAPHIC…" at bounding box center [626, 212] width 279 height 43
select select "18_24"
click at [487, 190] on select "Age Under [DEMOGRAPHIC_DATA] [DEMOGRAPHIC_DATA] [DEMOGRAPHIC_DATA] [DEMOGRAPHIC…" at bounding box center [626, 212] width 279 height 43
click at [672, 276] on select "Highest education level No schooling Primary Lower Secondary Upper Secondary Oc…" at bounding box center [626, 279] width 279 height 43
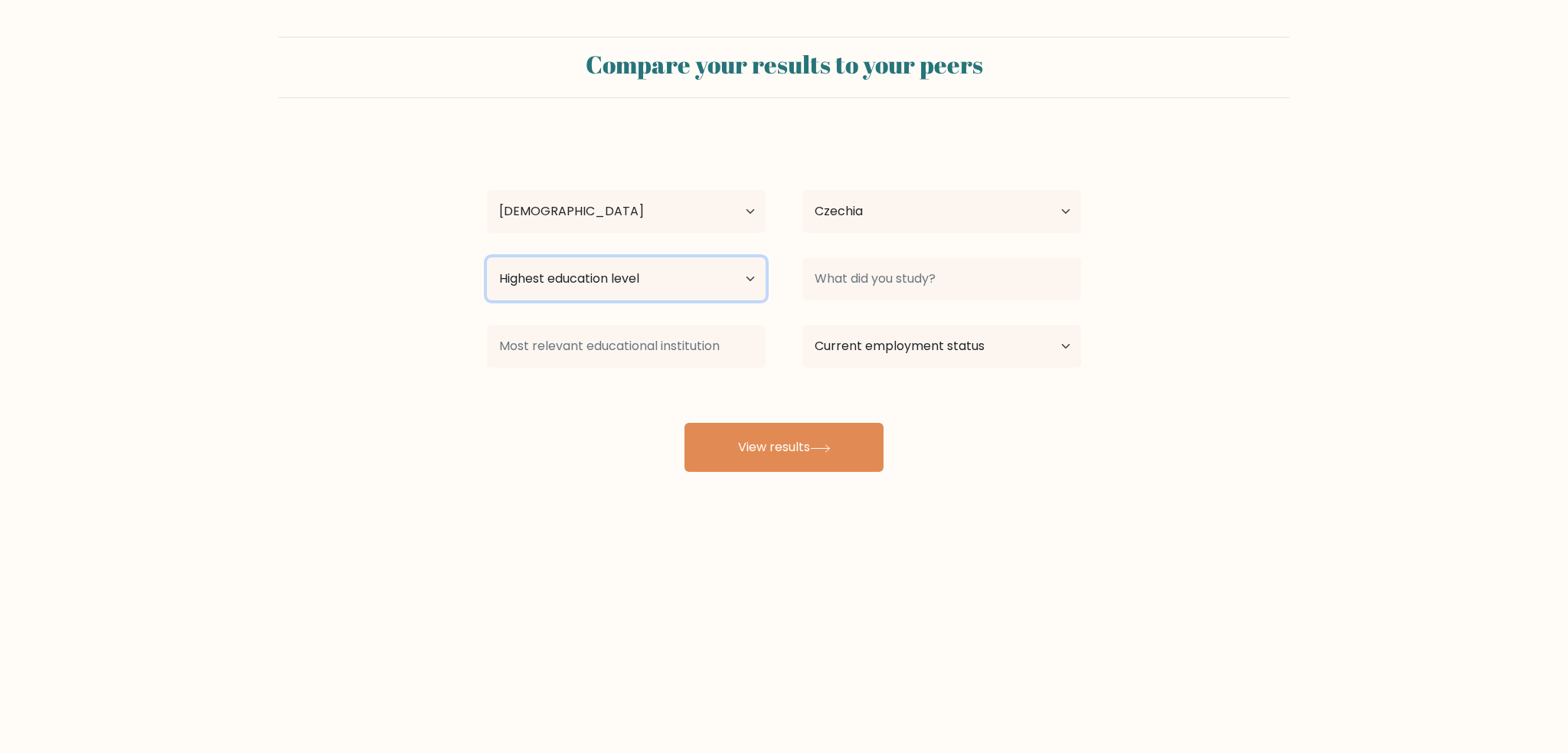
select select "upper_secondary"
click at [487, 258] on select "Highest education level No schooling Primary Lower Secondary Upper Secondary Oc…" at bounding box center [626, 279] width 279 height 43
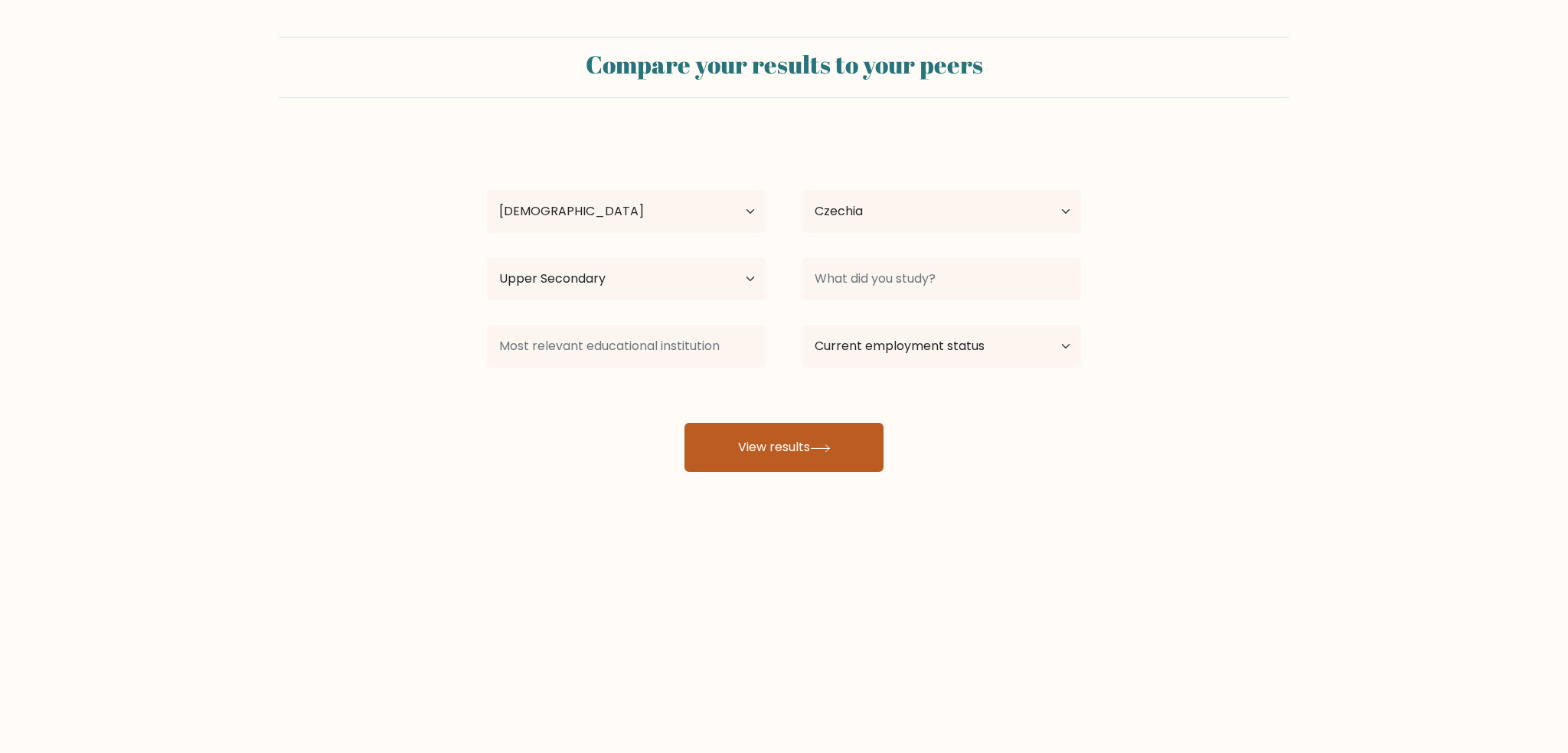
click at [792, 452] on button "View results" at bounding box center [784, 447] width 199 height 49
type input "Nature"
click at [685, 423] on button "View results" at bounding box center [784, 447] width 199 height 49
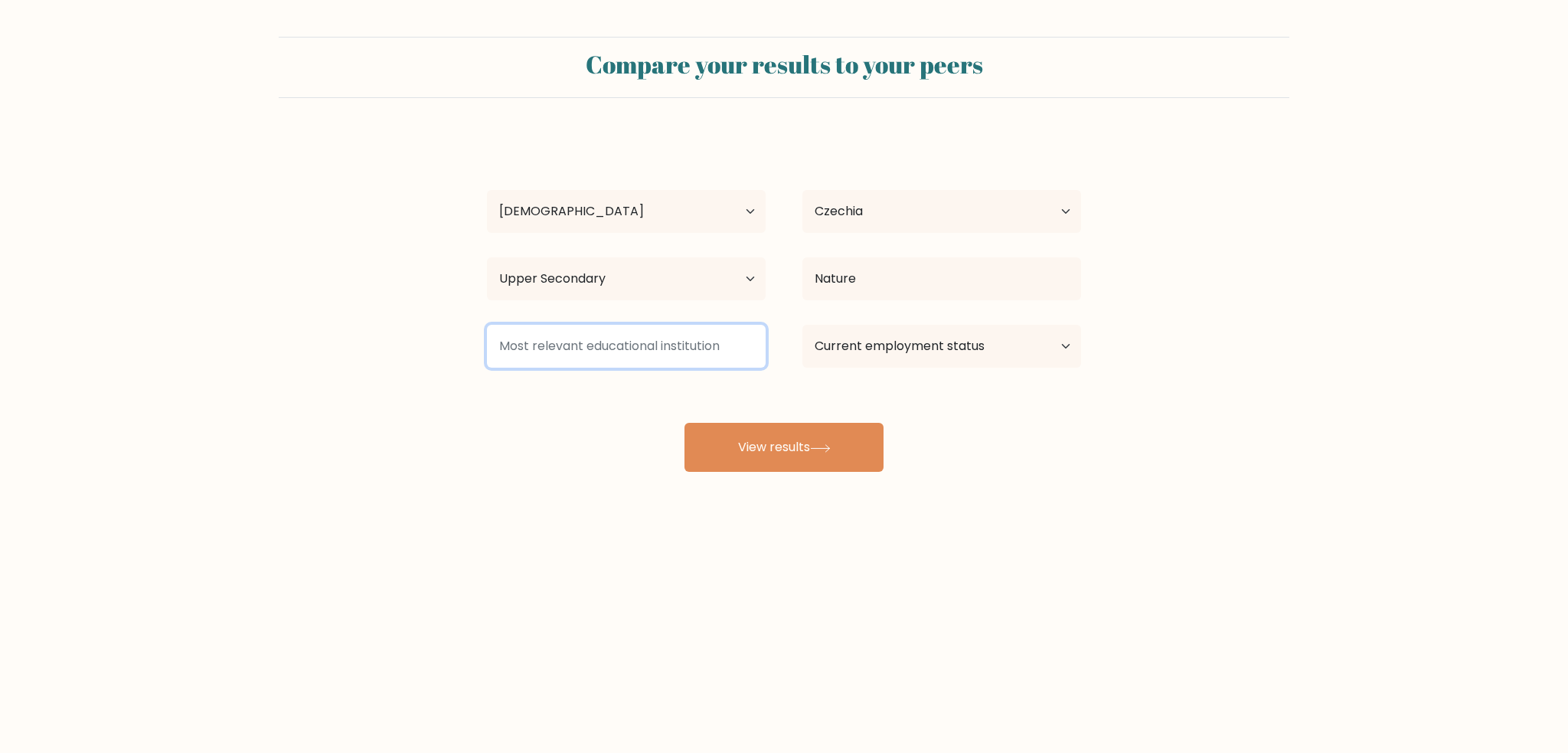
click at [690, 339] on input at bounding box center [626, 346] width 279 height 43
type input "Gymnázium"
click at [906, 349] on select "Current employment status Employed Student Retired Other / prefer not to answer" at bounding box center [942, 346] width 279 height 43
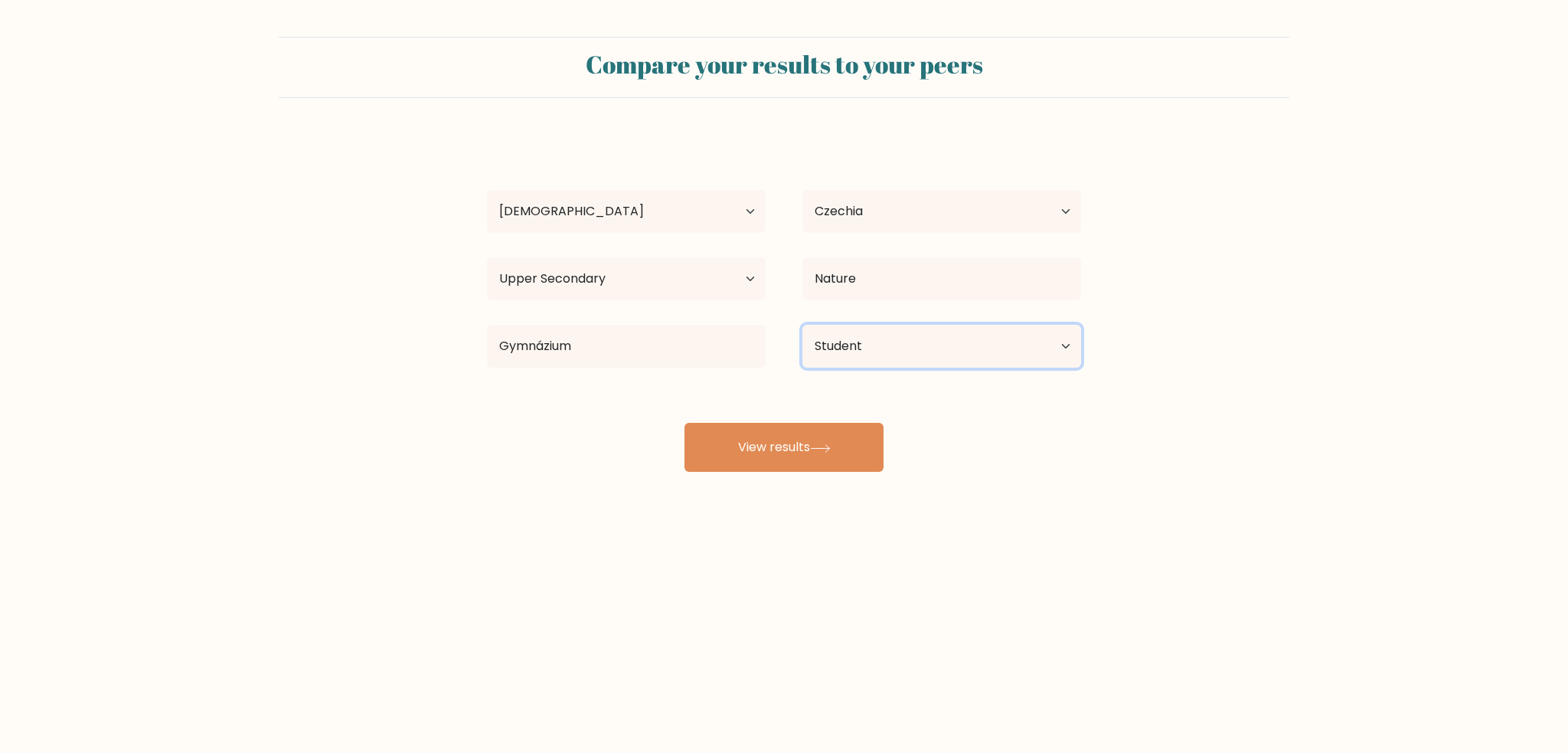
click at [803, 324] on select "Current employment status Employed Student Retired Other / prefer not to answer" at bounding box center [942, 346] width 279 height 43
click at [875, 355] on select "Current employment status Employed Student Retired Other / prefer not to answer" at bounding box center [942, 346] width 279 height 43
click at [803, 324] on select "Current employment status Employed Student Retired Other / prefer not to answer" at bounding box center [942, 346] width 279 height 43
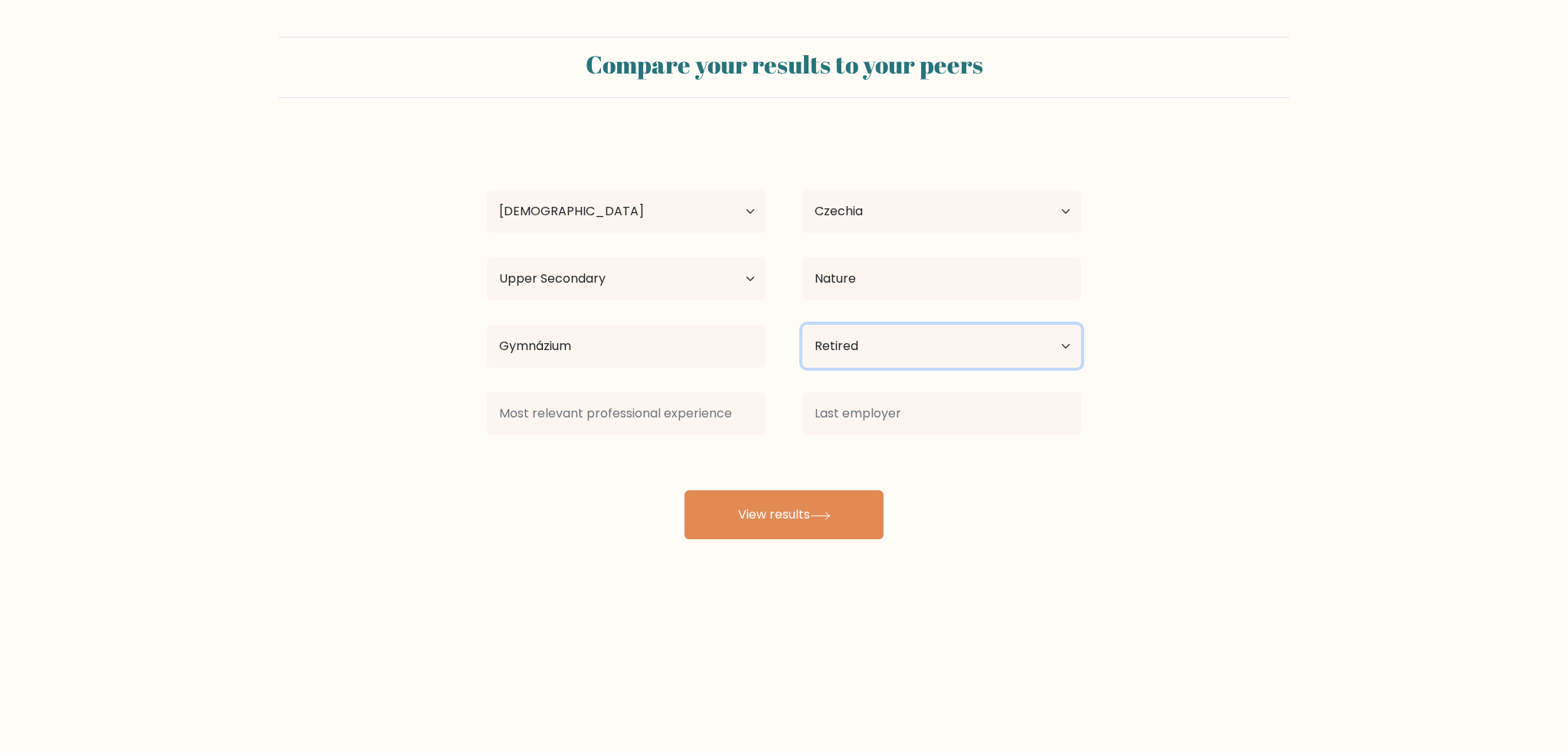
click at [867, 351] on select "Current employment status Employed Student Retired Other / prefer not to answer" at bounding box center [942, 346] width 279 height 43
select select "other"
click at [803, 324] on select "Current employment status Employed Student Retired Other / prefer not to answer" at bounding box center [942, 346] width 279 height 43
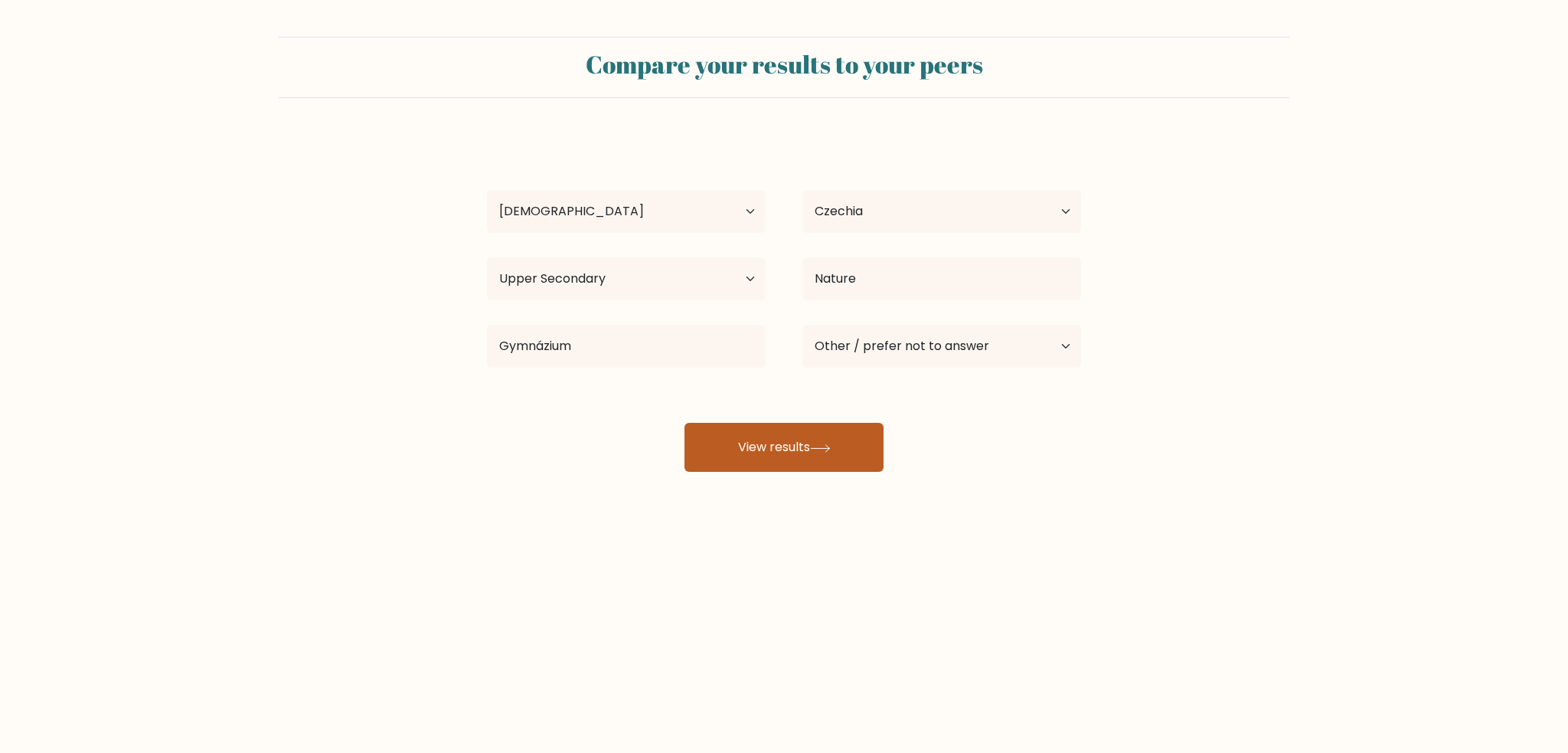
click at [797, 452] on button "View results" at bounding box center [784, 447] width 199 height 49
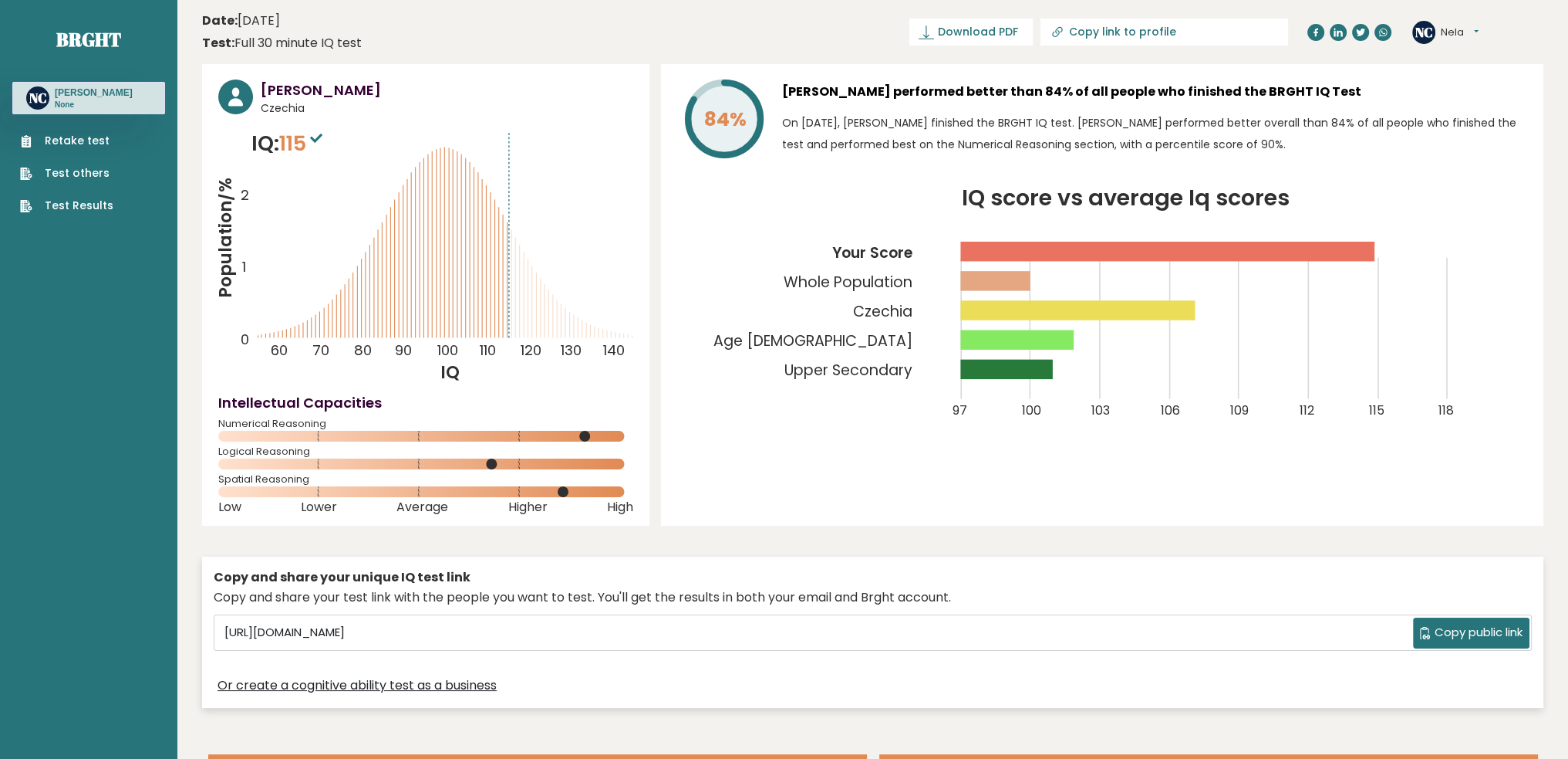
drag, startPoint x: 1023, startPoint y: 89, endPoint x: 1300, endPoint y: 96, distance: 277.1
click at [1300, 96] on h3 "[PERSON_NAME] performed better than 84% of all people who finished the BRGHT IQ…" at bounding box center [1155, 92] width 745 height 25
drag, startPoint x: 877, startPoint y: 125, endPoint x: 920, endPoint y: 126, distance: 43.0
click at [920, 126] on p "On [DATE], [PERSON_NAME] finished the BRGHT IQ test. [PERSON_NAME] performed be…" at bounding box center [1155, 134] width 745 height 43
click at [830, 163] on div "[PERSON_NAME] performed better than 84% of all people who finished the BRGHT IQ…" at bounding box center [1155, 122] width 745 height 85
